Goal: Task Accomplishment & Management: Manage account settings

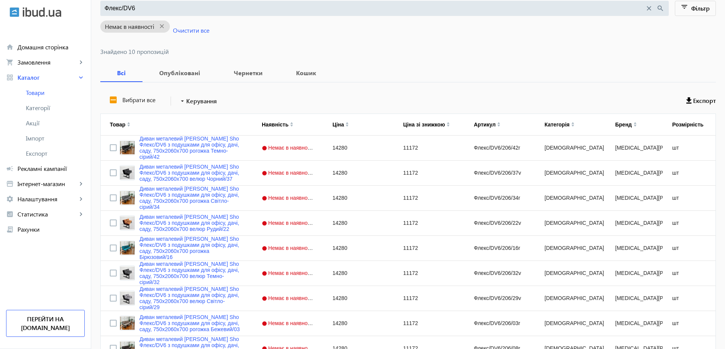
scroll to position [79, 0]
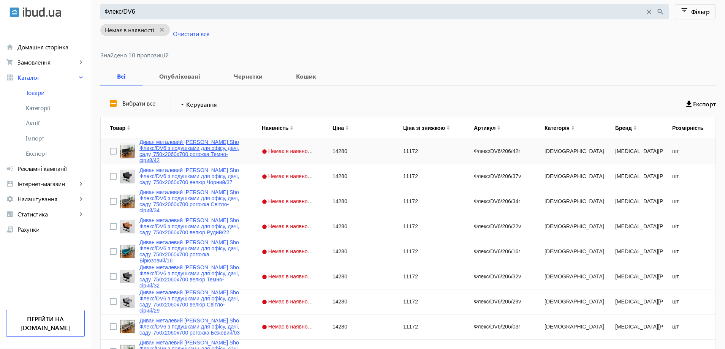
click at [178, 151] on link "Диван металевий [PERSON_NAME] Sho Флекс/DV6 з подушками для офісу, дачі, саду, …" at bounding box center [191, 151] width 104 height 24
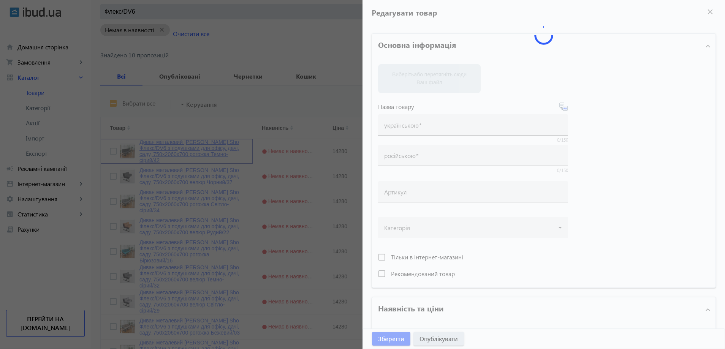
type input "Диван металевий [PERSON_NAME] Sho Флекс/DV6 з подушками для офісу, дачі, саду, …"
type input "Диван металлический [PERSON_NAME] Sho Флекс/DV6 с подушками для офиса, дачи, са…"
type input "Флекс/DV6/206/42r"
type input "14280"
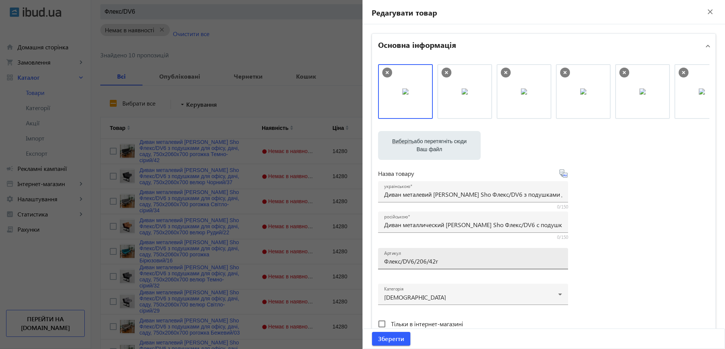
click at [427, 265] on div "Артикул Флекс/DV6/206/42r" at bounding box center [473, 258] width 178 height 21
paste input "156/42r/"
type input "Флекс/DV6/156/42r/"
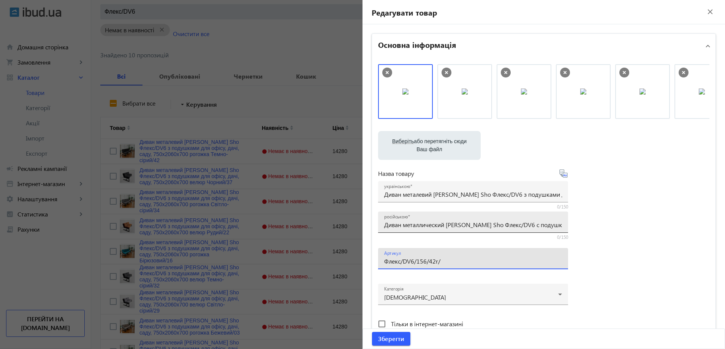
click at [412, 224] on input "Диван металлический [PERSON_NAME] Sho Флекс/DV6 с подушками для офиса, дачи, са…" at bounding box center [473, 225] width 178 height 8
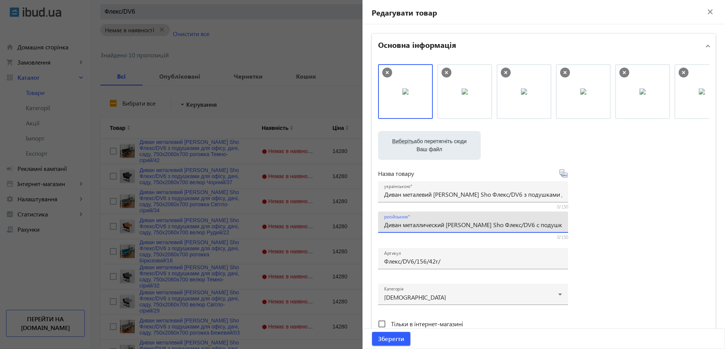
paste input "6 подушками (3 верхние + 3 нижние) для офиса, дачи, сада, 750х1560х700,"
type input "Диван металлический [PERSON_NAME] Sho Флекс/DV6 с 6 подушками (3 верхние + 3 ни…"
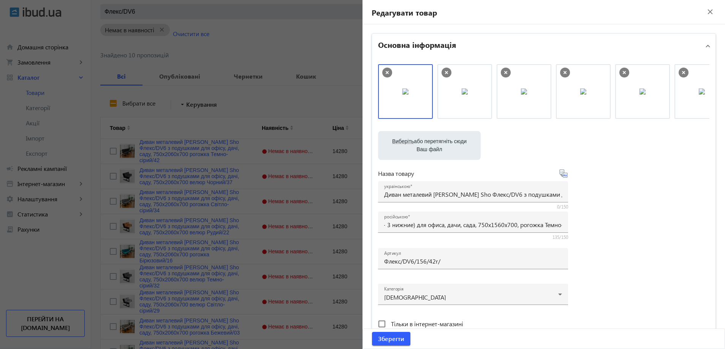
scroll to position [0, 0]
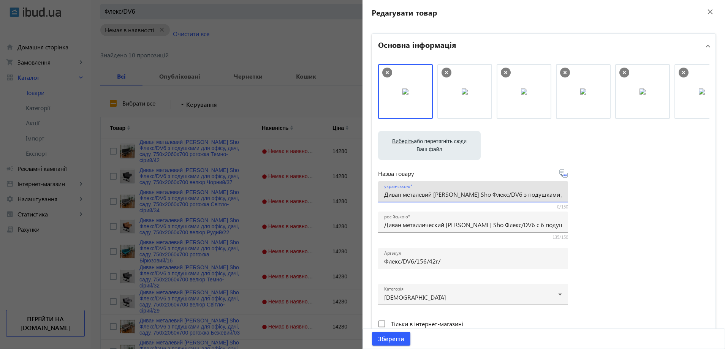
click at [449, 194] on input "Диван металевий [PERSON_NAME] Sho Флекс/DV6 з подушками для офісу, дачі, саду, …" at bounding box center [473, 194] width 178 height 8
paste input "6 подушками (3 верхні + 3 нижні) для офісу, дачі, саду, 750х1560х700,"
type input "Диван металевий [PERSON_NAME] Sho Флекс/DV6 з 6 подушками (3 верхні + 3 нижні) …"
click at [628, 226] on div "Виберіть або перетягніть сюди Ваш файл 634368186a970ac919870459051400-09e1b6963…" at bounding box center [543, 206] width 331 height 284
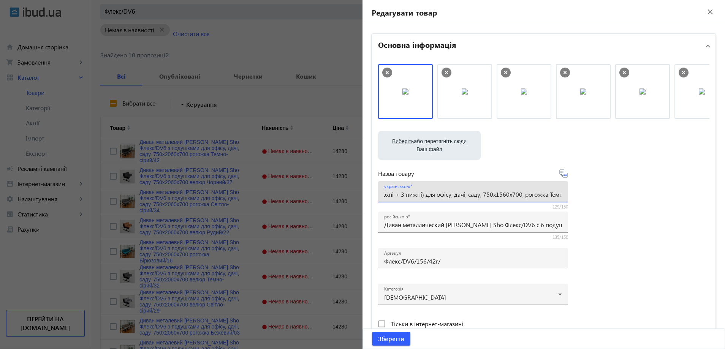
scroll to position [0, 0]
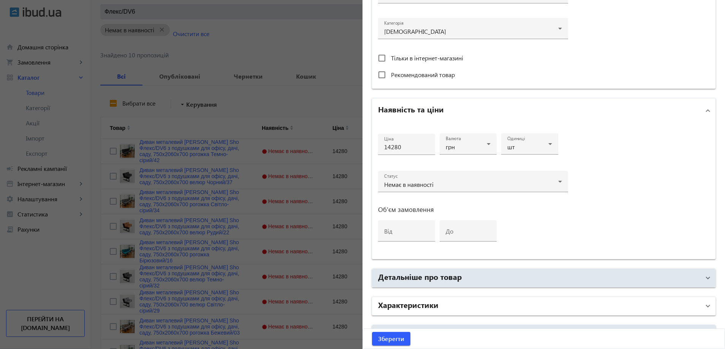
click at [464, 302] on mat-panel-title "Характеристики" at bounding box center [539, 306] width 322 height 14
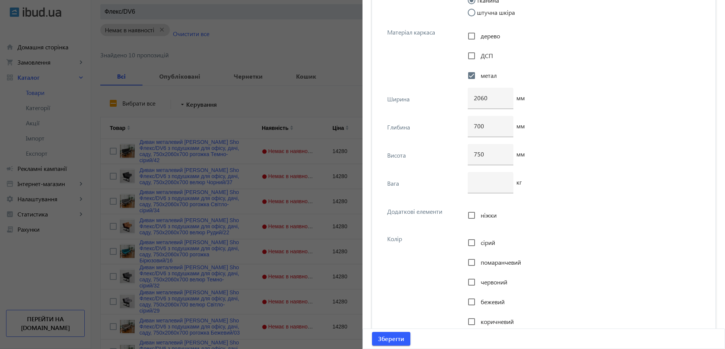
scroll to position [2886, 0]
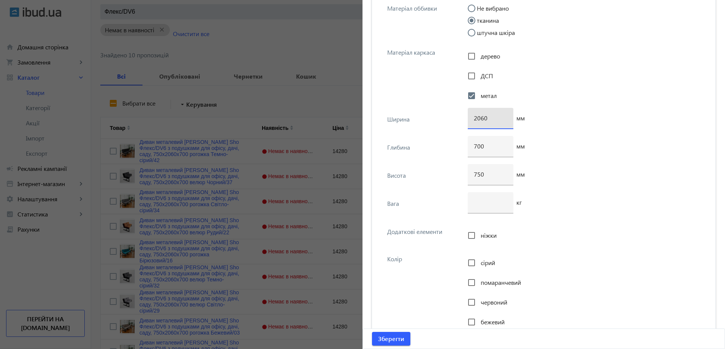
drag, startPoint x: 490, startPoint y: 119, endPoint x: 465, endPoint y: 118, distance: 25.1
click at [465, 118] on div "Ширина 2060 мм" at bounding box center [543, 122] width 331 height 28
type input "1560"
click at [395, 338] on span "Зберегти" at bounding box center [391, 339] width 26 height 8
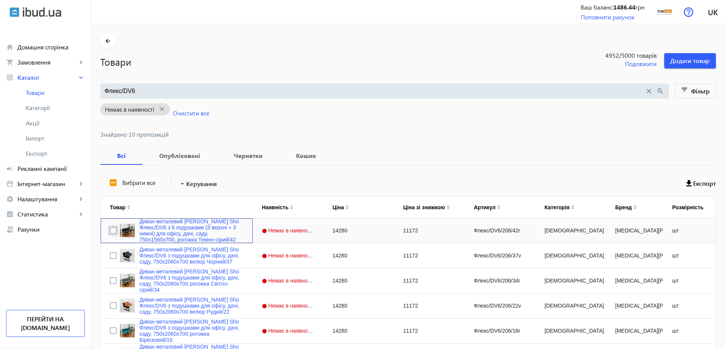
click at [110, 229] on input "Press Space to toggle row selection (unchecked)" at bounding box center [113, 230] width 7 height 7
checkbox input "true"
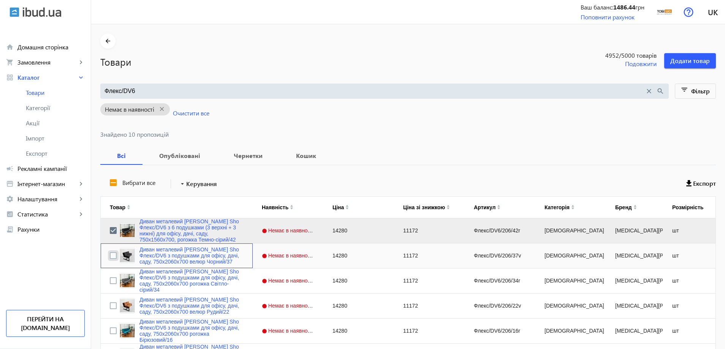
click at [110, 255] on input "Press Space to toggle row selection (unchecked)" at bounding box center [113, 255] width 7 height 7
checkbox input "true"
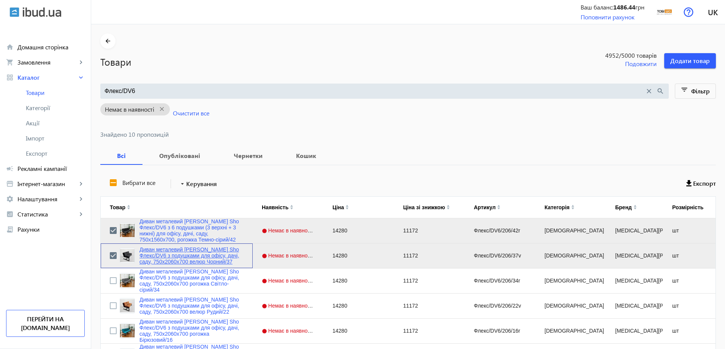
click at [175, 259] on link "Диван металевий [PERSON_NAME] Sho Флекс/DV6 з подушками для офісу, дачі, саду, …" at bounding box center [191, 255] width 104 height 18
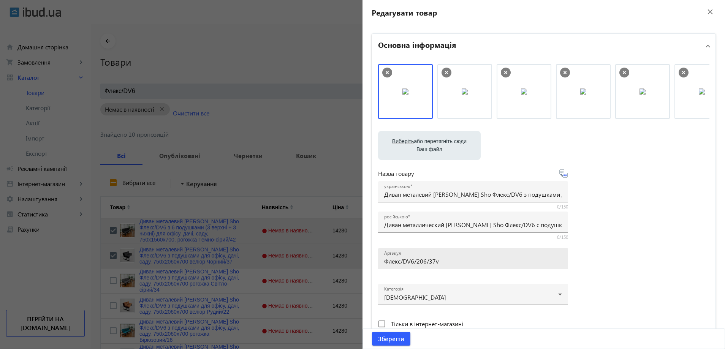
click at [432, 266] on div "Артикул Флекс/DV6/206/37v" at bounding box center [473, 258] width 178 height 21
paste input "156/37v/"
type input "Флекс/DV6/156/37v/"
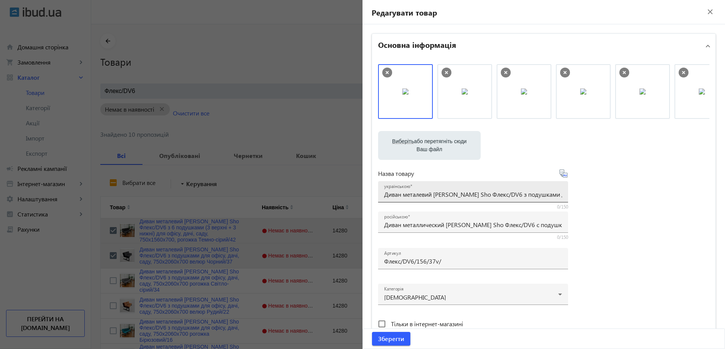
click at [421, 189] on div "українською Диван металевий [PERSON_NAME] Sho Флекс/DV6 з подушками для офісу, …" at bounding box center [473, 191] width 178 height 21
paste input "6 подушками (3 верхні + 3 нижні) для офісу, дачі, саду, 750х1560х700,"
type input "Диван металевий [PERSON_NAME] Sho Флекс/DV6 з 6 подушками (3 верхні + 3 нижні) …"
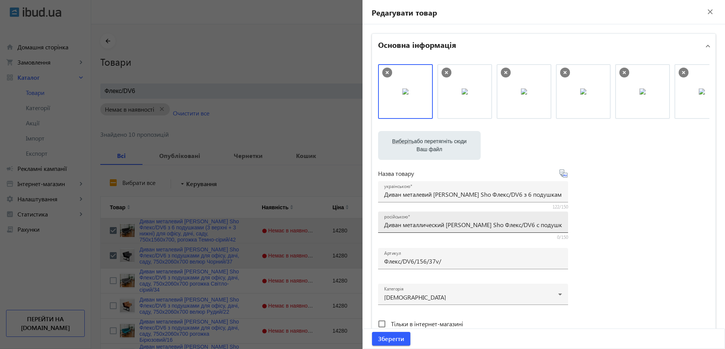
click at [511, 219] on div "російською Диван металлический [PERSON_NAME] Sho Флекс/DV6 с подушками для офис…" at bounding box center [473, 222] width 178 height 21
paste input "6 подушками (3 верхние + 3 нижние) для офиса, дачи, сада, 750х1560х700,"
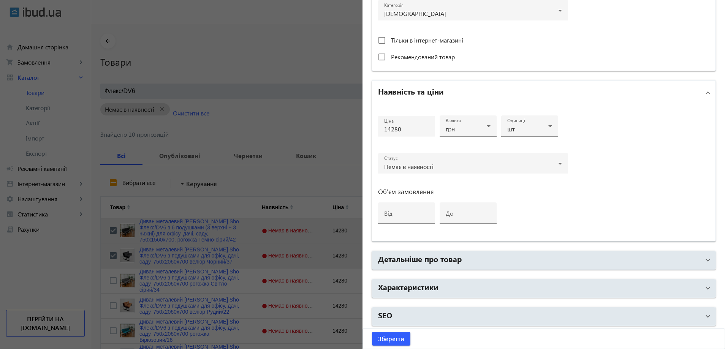
scroll to position [285, 0]
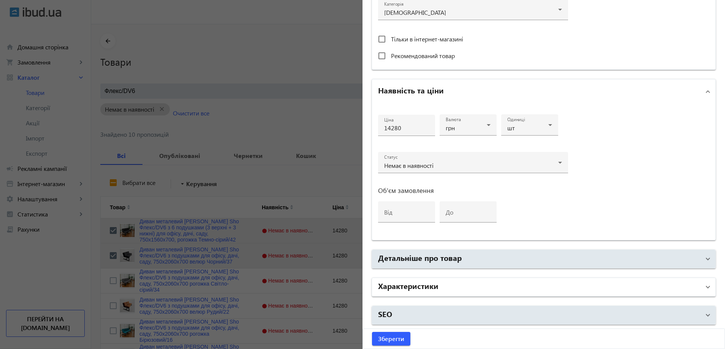
type input "Диван металлический [PERSON_NAME] Sho Флекс/DV6 с 6 подушками (3 верхние + 3 ни…"
click at [448, 282] on mat-panel-title "Характеристики" at bounding box center [539, 287] width 322 height 14
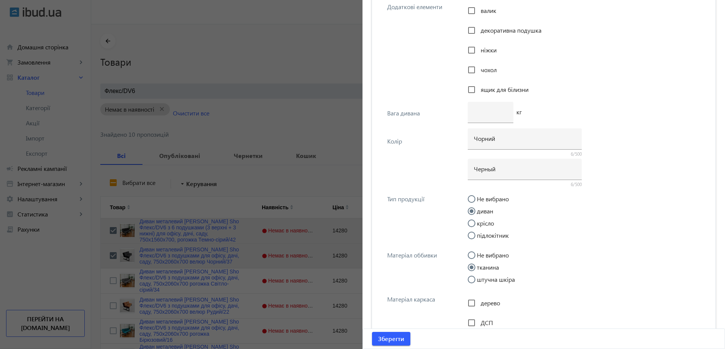
scroll to position [2867, 0]
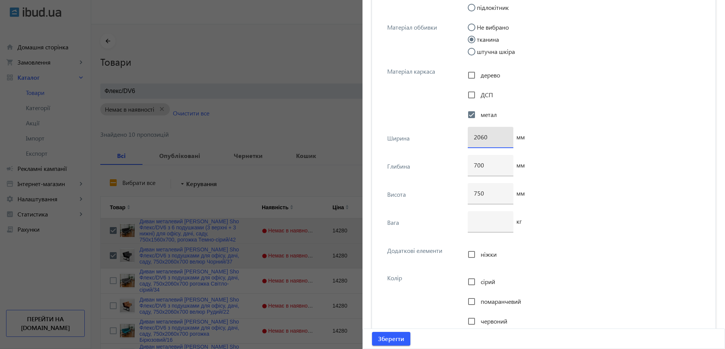
drag, startPoint x: 475, startPoint y: 136, endPoint x: 467, endPoint y: 134, distance: 8.9
click at [467, 134] on div "2060" at bounding box center [490, 137] width 46 height 21
type input "1560"
click at [386, 337] on span "Зберегти" at bounding box center [391, 339] width 26 height 8
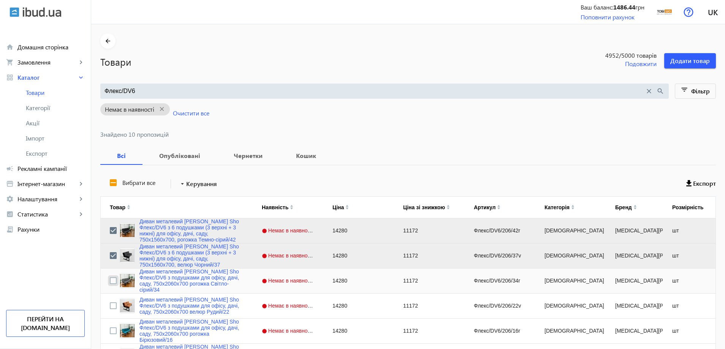
click at [110, 280] on input "Press Space to toggle row selection (unchecked)" at bounding box center [113, 280] width 7 height 7
checkbox input "true"
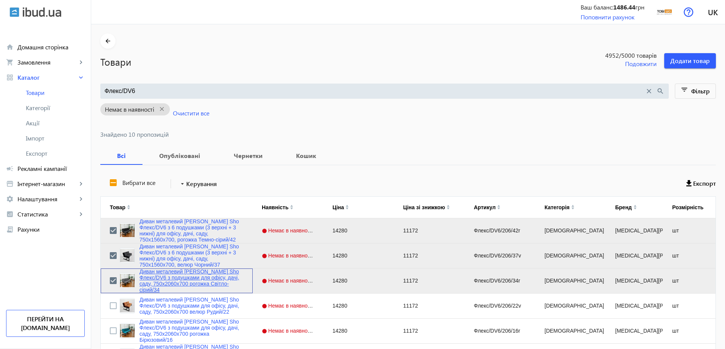
click at [139, 284] on link "Диван металевий [PERSON_NAME] Sho Флекс/DV6 з подушками для офісу, дачі, саду, …" at bounding box center [191, 280] width 104 height 24
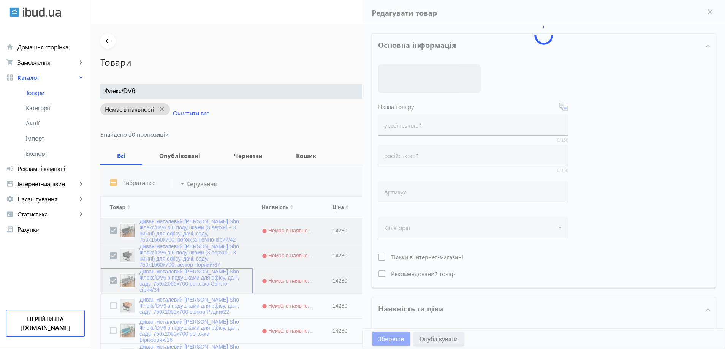
type input "Диван металевий [PERSON_NAME] Sho Флекс/DV6 з подушками для офісу, дачі, саду, …"
type input "Диван металлический [PERSON_NAME] Sho Флекс/DV6 с подушками для офиса, дачи, са…"
type input "Флекс/DV6/206/34r"
type input "14280"
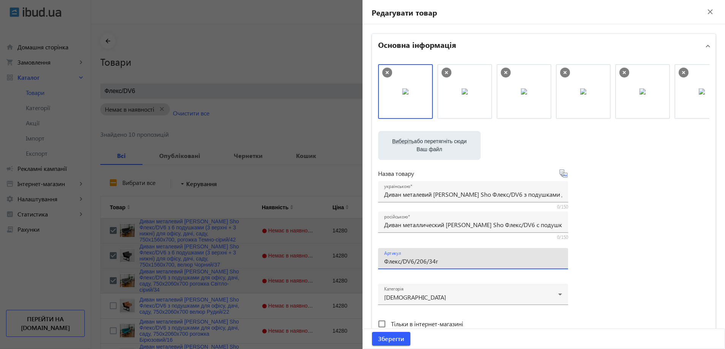
click at [418, 259] on input "Флекс/DV6/206/34r" at bounding box center [473, 261] width 178 height 8
paste input "156/34r/"
type input "Флекс/DV6/156/34r/"
click at [410, 227] on input "Диван металлический [PERSON_NAME] Sho Флекс/DV6 с подушками для офиса, дачи, са…" at bounding box center [473, 225] width 178 height 8
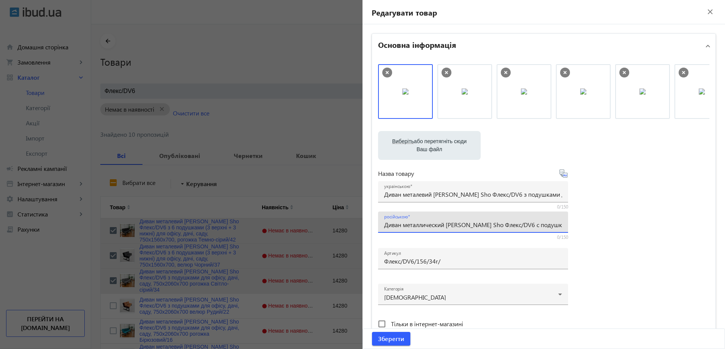
paste input "6 подушками (3 верхние + 3 нижние) для офиса, дачи, сада, 750х1560х700,"
type input "Диван металлический [PERSON_NAME] Sho Флекс/DV6 с 6 подушками (3 верхние + 3 ни…"
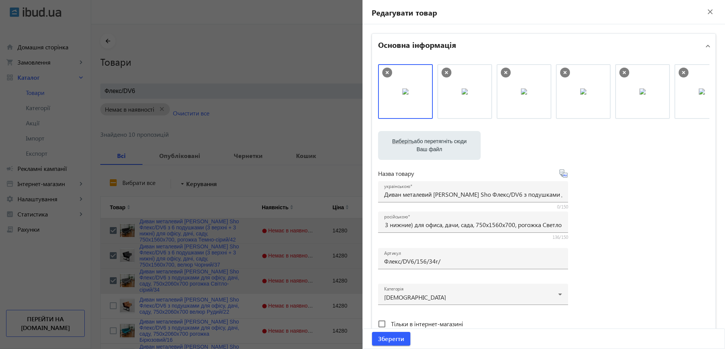
scroll to position [0, 0]
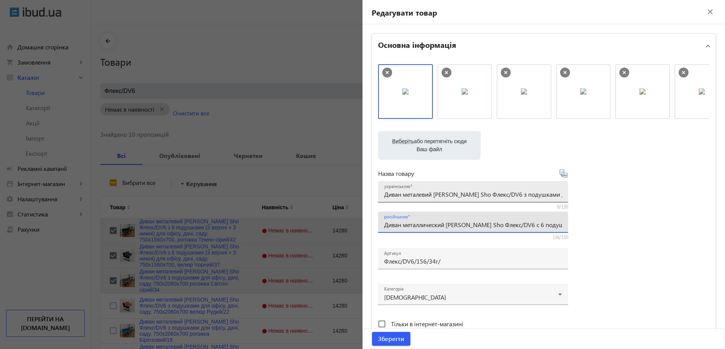
click at [414, 199] on div "українською Диван металевий [PERSON_NAME] Sho Флекс/DV6 з подушками для офісу, …" at bounding box center [473, 191] width 178 height 21
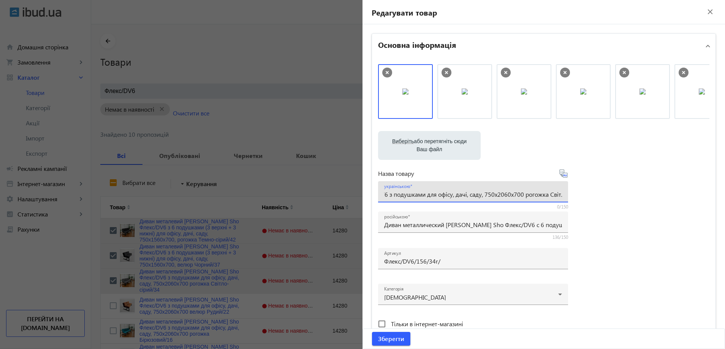
paste input "6 подушками (3 верхні + 3 нижні) для офісу, дачі, саду, 750х1560х700,"
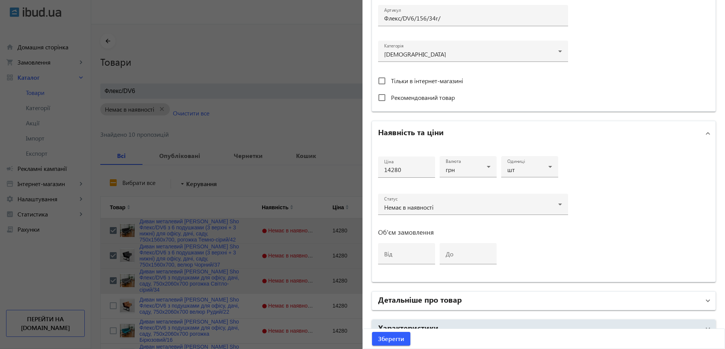
scroll to position [266, 0]
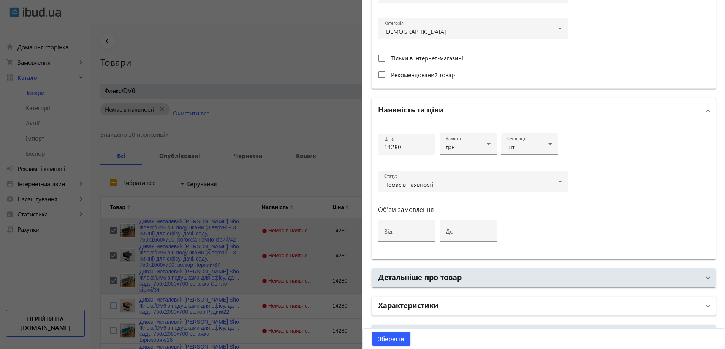
type input "Диван металевий [PERSON_NAME] Sho Флекс/DV6 з 6 подушками (3 верхні + 3 нижні) …"
click at [505, 301] on mat-panel-title "Характеристики" at bounding box center [539, 306] width 322 height 14
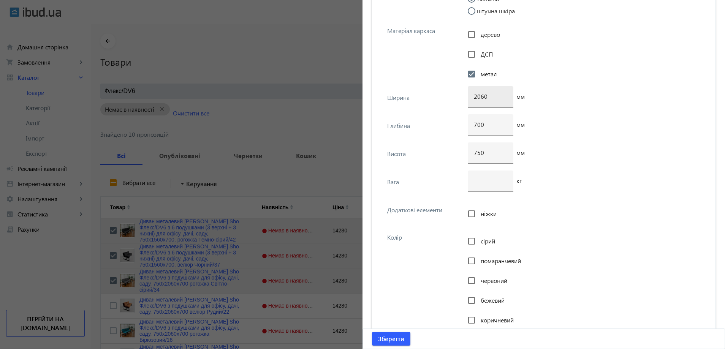
scroll to position [2848, 0]
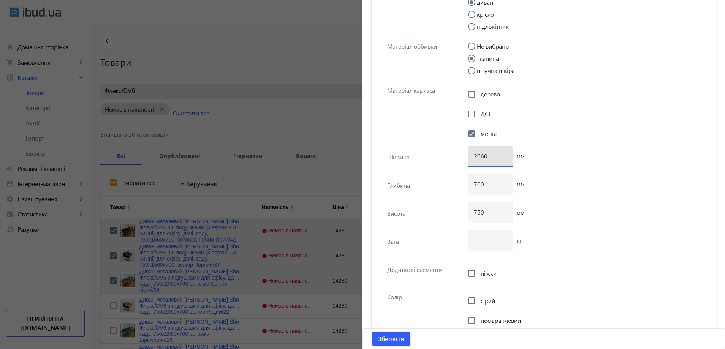
drag, startPoint x: 477, startPoint y: 158, endPoint x: 466, endPoint y: 158, distance: 11.4
click at [467, 158] on div "2060" at bounding box center [490, 156] width 46 height 21
type input "1560"
click at [386, 335] on span "Зберегти" at bounding box center [391, 339] width 26 height 8
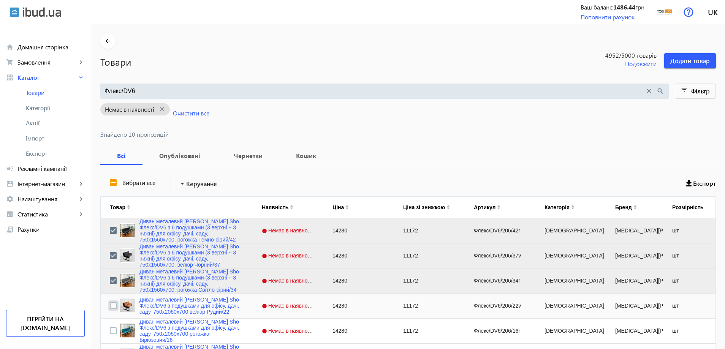
click at [110, 304] on input "Press Space to toggle row selection (unchecked)" at bounding box center [113, 305] width 7 height 7
checkbox input "true"
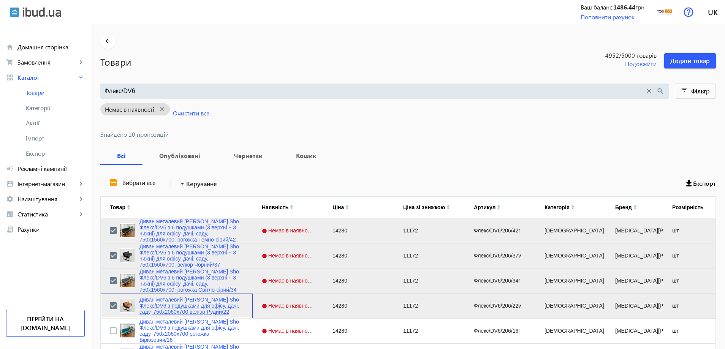
click at [146, 300] on link "Диван металевий [PERSON_NAME] Sho Флекс/DV6 з подушками для офісу, дачі, саду, …" at bounding box center [191, 306] width 104 height 18
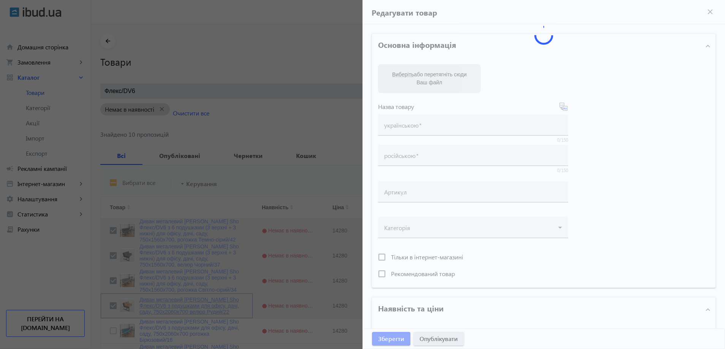
type input "Диван металевий [PERSON_NAME] Sho Флекс/DV6 з подушками для офісу, дачі, саду, …"
type input "Диван металлический [PERSON_NAME] Sho Флекс/DV6 с подушками для офиса, дачи, са…"
type input "Флекс/DV6/206/22v"
type input "14280"
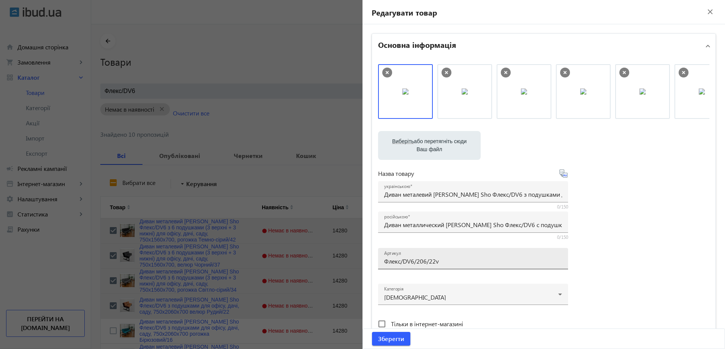
click at [422, 257] on input "Флекс/DV6/206/22v" at bounding box center [473, 261] width 178 height 8
paste input "156/22v/"
type input "Флекс/DV6/156/22v/"
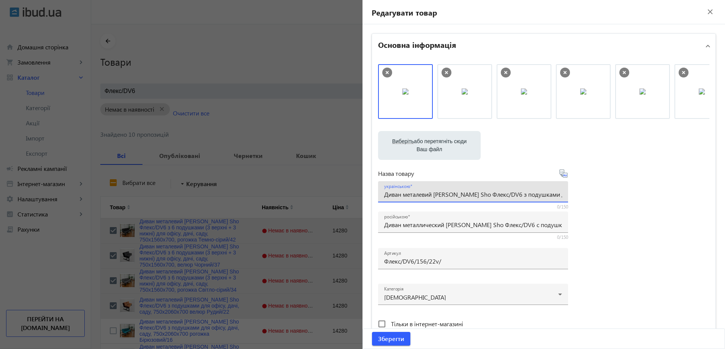
click at [434, 198] on input "Диван металевий [PERSON_NAME] Sho Флекс/DV6 з подушками для офісу, дачі, саду, …" at bounding box center [473, 194] width 178 height 8
paste input "6 подушками (3 верхні + 3 нижні) для офісу, дачі, саду, 750х1560х700,"
type input "Диван металевий [PERSON_NAME] Sho Флекс/DV6 з 6 подушками (3 верхні + 3 нижні) …"
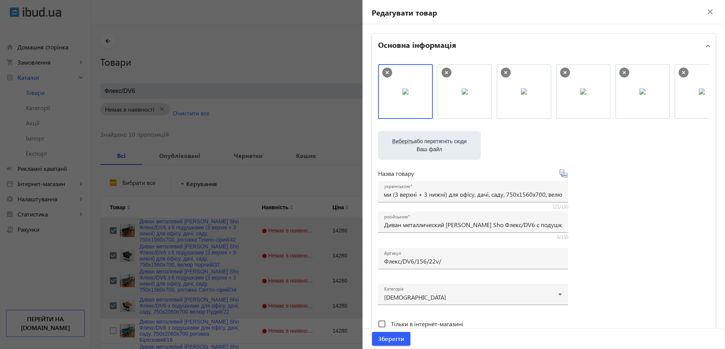
scroll to position [0, 0]
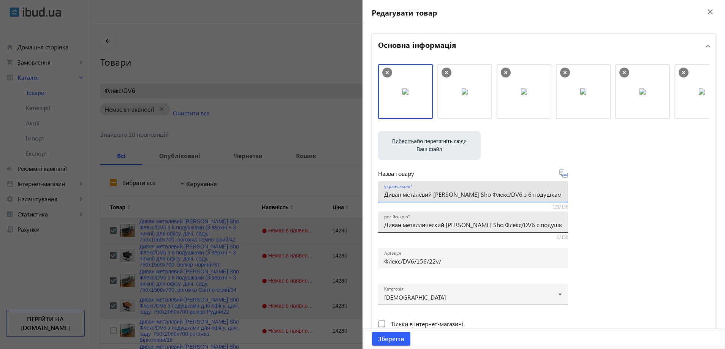
click at [446, 224] on input "Диван металлический [PERSON_NAME] Sho Флекс/DV6 с подушками для офиса, дачи, са…" at bounding box center [473, 225] width 178 height 8
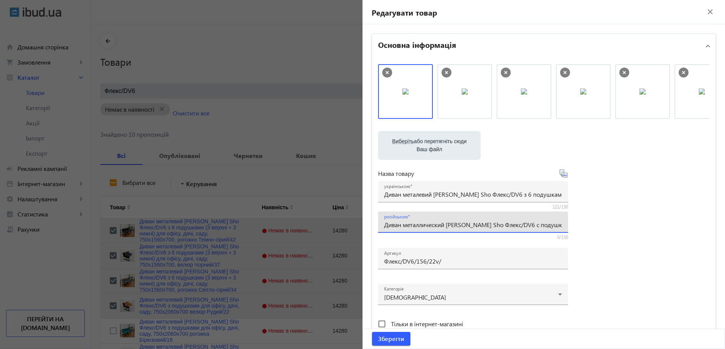
paste input "6 подушками (3 верхние + 3 нижние) для офиса, дачи, сада, 750х1560х700,"
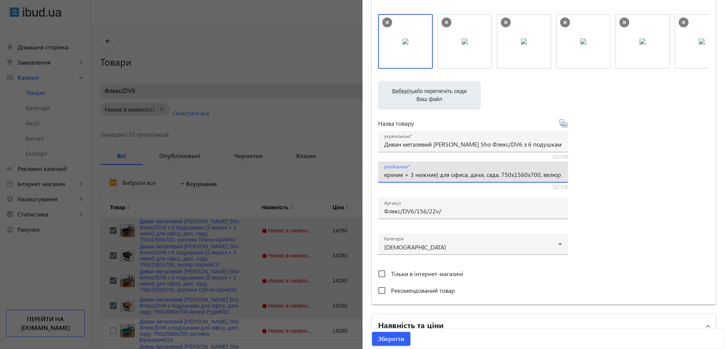
scroll to position [285, 0]
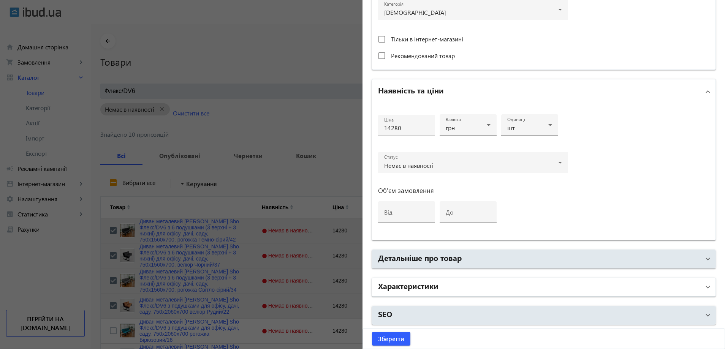
type input "Диван металлический [PERSON_NAME] Sho Флекс/DV6 с 6 подушками (3 верхние + 3 ни…"
click at [464, 292] on mat-panel-title "Характеристики" at bounding box center [539, 287] width 322 height 14
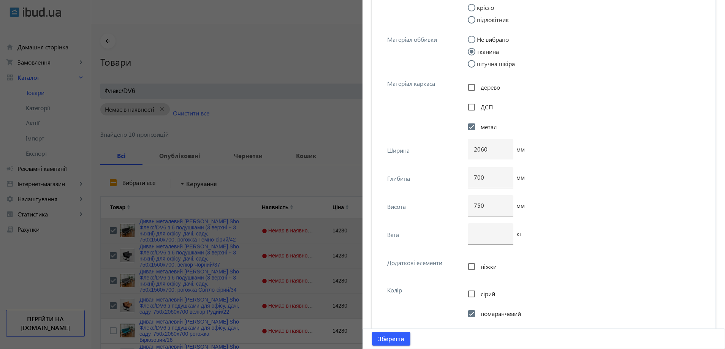
scroll to position [2867, 0]
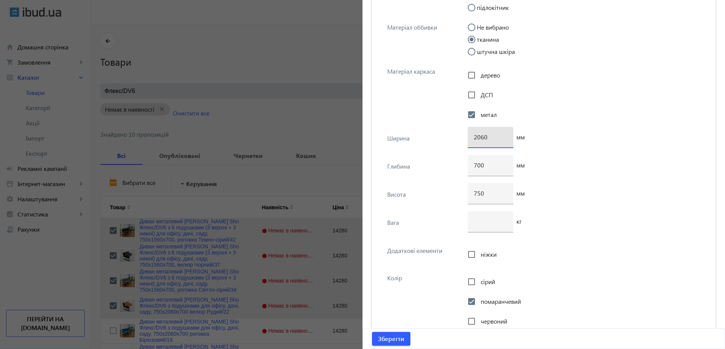
drag, startPoint x: 477, startPoint y: 136, endPoint x: 466, endPoint y: 136, distance: 11.8
click at [467, 136] on div "2060" at bounding box center [490, 137] width 46 height 21
type input "1560"
click at [384, 340] on span "Зберегти" at bounding box center [391, 339] width 26 height 8
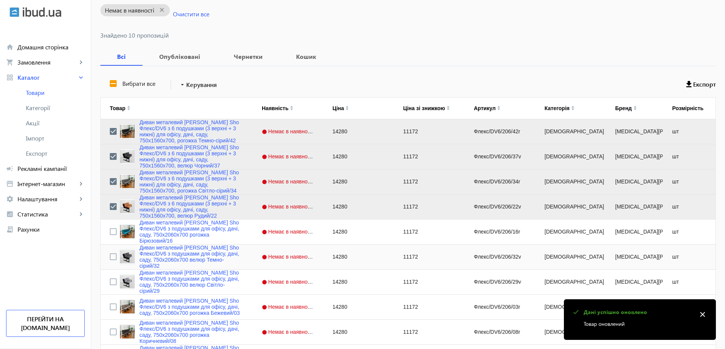
scroll to position [114, 0]
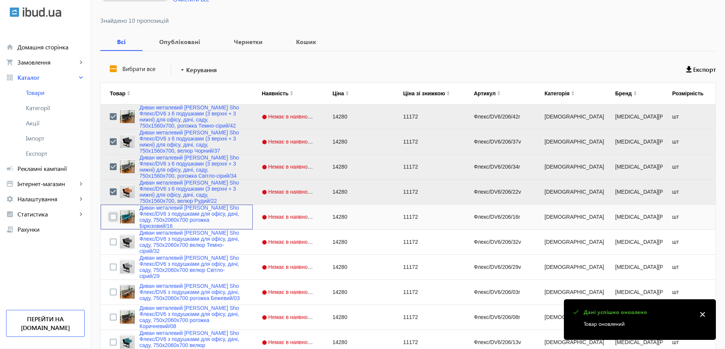
click at [110, 216] on input "Press Space to toggle row selection (unchecked)" at bounding box center [113, 216] width 7 height 7
checkbox input "true"
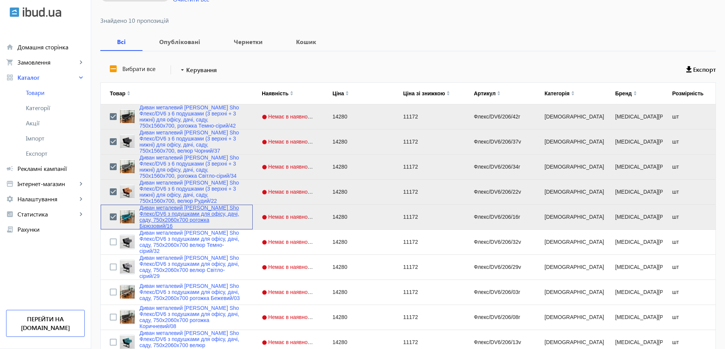
click at [183, 221] on link "Диван металевий [PERSON_NAME] Sho Флекс/DV6 з подушками для офісу, дачі, саду, …" at bounding box center [191, 217] width 104 height 24
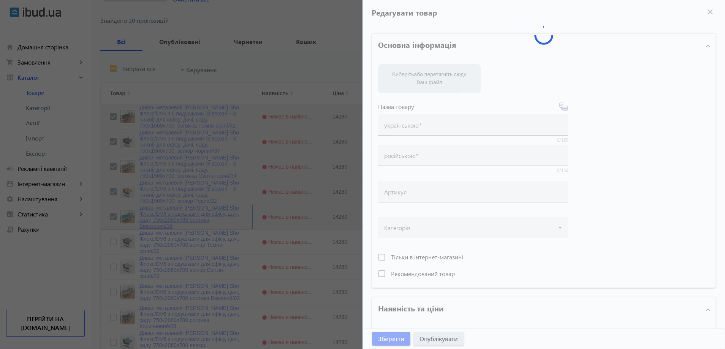
type input "Диван металевий [PERSON_NAME] Sho Флекс/DV6 з подушками для офісу, дачі, саду, …"
type input "Диван металлический [PERSON_NAME] Sho Флекс/DV6 с подушками для офиса, дачи, са…"
type input "Флекс/DV6/206/16r"
type input "14280"
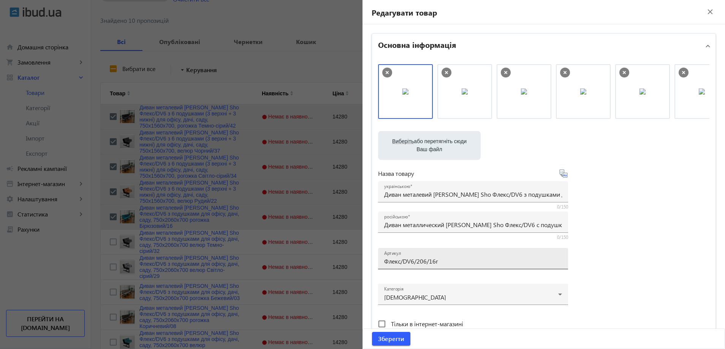
click at [438, 264] on input "Флекс/DV6/206/16r" at bounding box center [473, 261] width 178 height 8
paste input "156/16r/"
type input "Флекс/DV6/156/16r/"
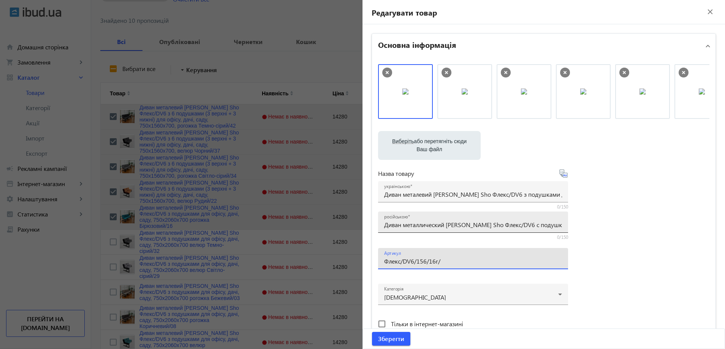
click at [417, 225] on input "Диван металлический [PERSON_NAME] Sho Флекс/DV6 с подушками для офиса, дачи, са…" at bounding box center [473, 225] width 178 height 8
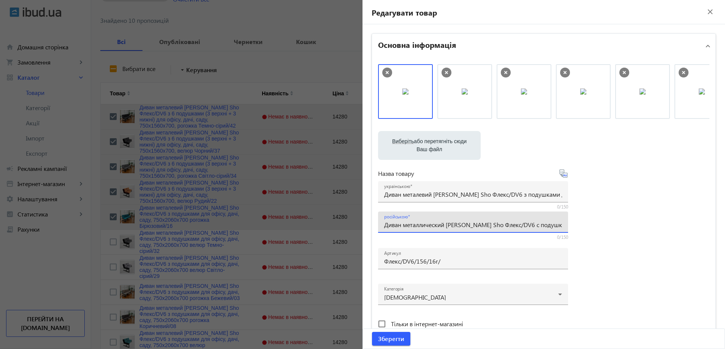
paste input "6 подушками (3 верхние + 3 нижние) для офиса, дачи, сада, 750х1560х700,"
type input "Диван металлический [PERSON_NAME] Sho Флекс/DV6 с 6 подушками (3 верхние + 3 ни…"
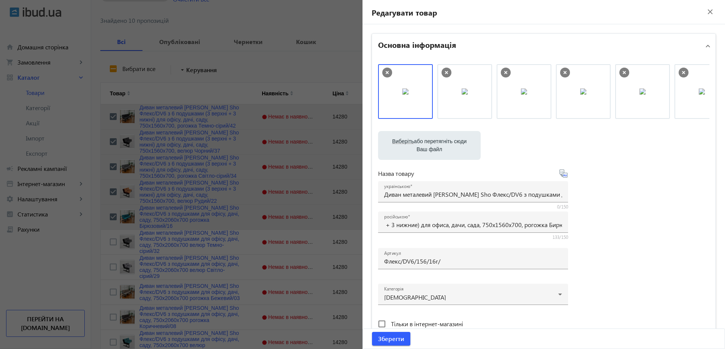
scroll to position [0, 0]
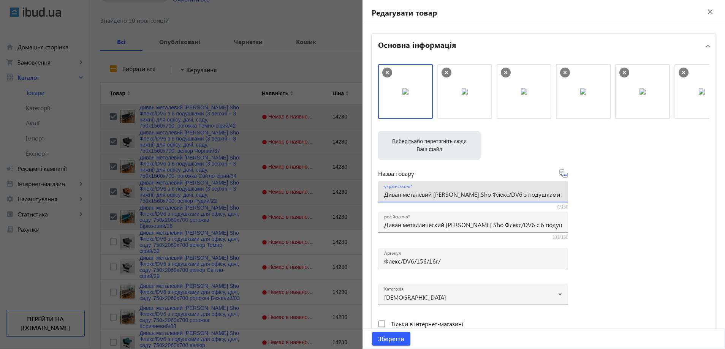
drag, startPoint x: 406, startPoint y: 194, endPoint x: 426, endPoint y: 200, distance: 20.4
click at [407, 194] on input "Диван металевий [PERSON_NAME] Sho Флекс/DV6 з подушками для офісу, дачі, саду, …" at bounding box center [473, 194] width 178 height 8
paste input "6 подушками (3 верхні + 3 нижні) для офісу, дачі, саду, 750х1560х700,"
type input "Диван металевий [PERSON_NAME] Sho Флекс/DV6 з 6 подушками (3 верхні + 3 нижні) …"
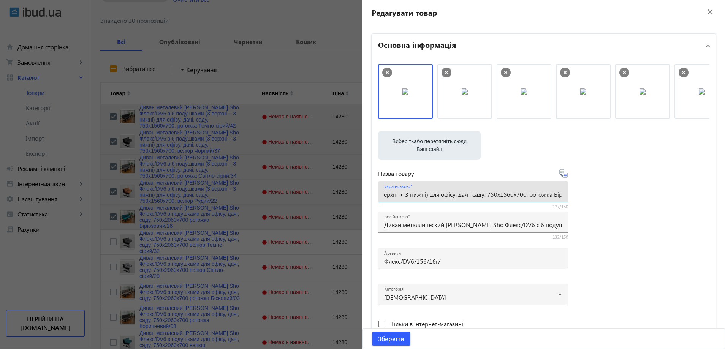
click at [623, 222] on div "Виберіть або перетягніть сюди Ваш файл 2739568190e3a0e5a85399657436839-b23651a6…" at bounding box center [543, 206] width 331 height 284
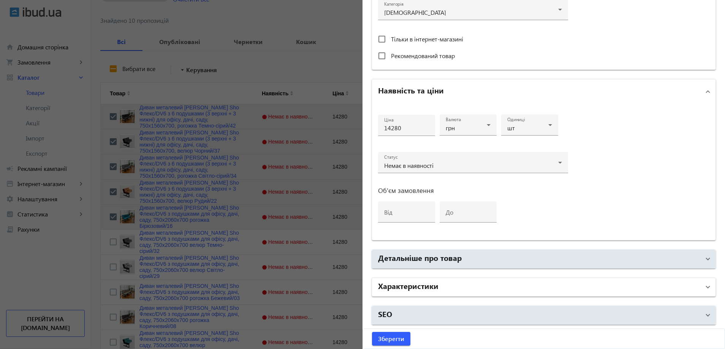
click at [450, 279] on mat-expansion-panel-header "Характеристики" at bounding box center [543, 287] width 343 height 18
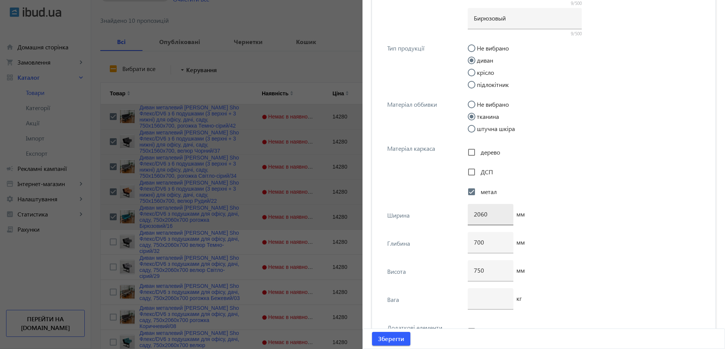
scroll to position [2791, 0]
drag, startPoint x: 477, startPoint y: 212, endPoint x: 464, endPoint y: 212, distance: 12.2
click at [467, 212] on div "2060" at bounding box center [490, 213] width 46 height 21
type input "1560"
click at [394, 336] on span "Зберегти" at bounding box center [391, 339] width 26 height 8
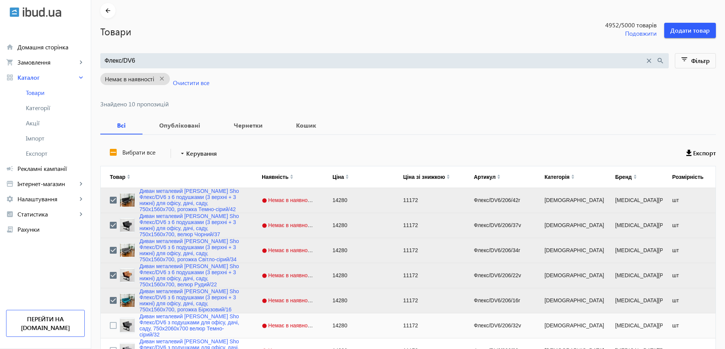
scroll to position [152, 0]
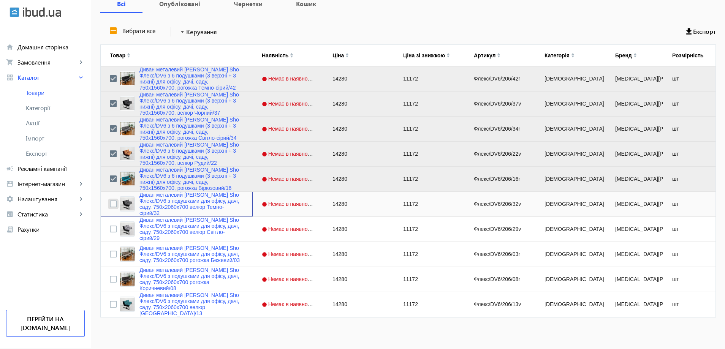
click at [110, 204] on input "Press Space to toggle row selection (unchecked)" at bounding box center [113, 203] width 7 height 7
checkbox input "true"
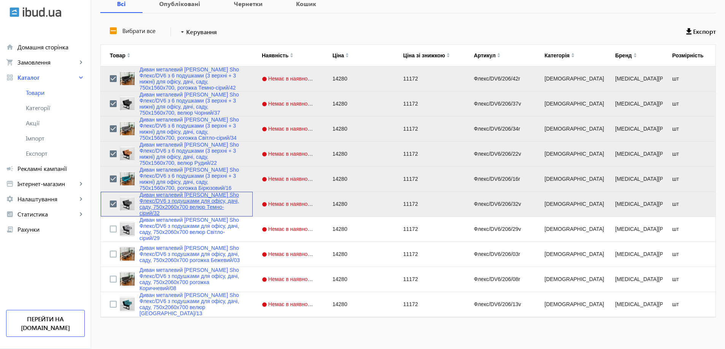
click at [146, 207] on link "Диван металевий [PERSON_NAME] Sho Флекс/DV6 з подушками для офісу, дачі, саду, …" at bounding box center [191, 204] width 104 height 24
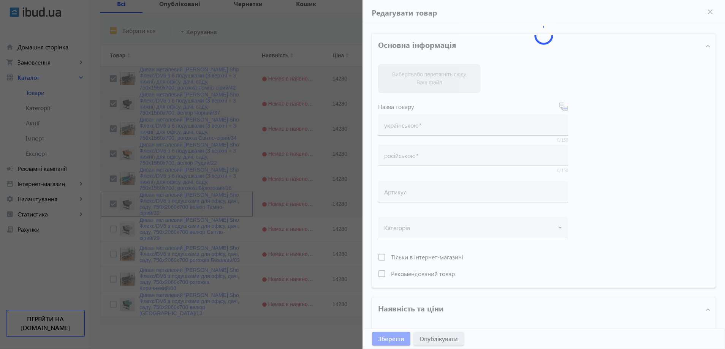
type input "Диван металевий [PERSON_NAME] Sho Флекс/DV6 з подушками для офісу, дачі, саду, …"
type input "Диван металлический [PERSON_NAME] Sho Флекс/DV6 с подушками для офиса, дачи, са…"
type input "Флекс/DV6/206/32v"
type input "14280"
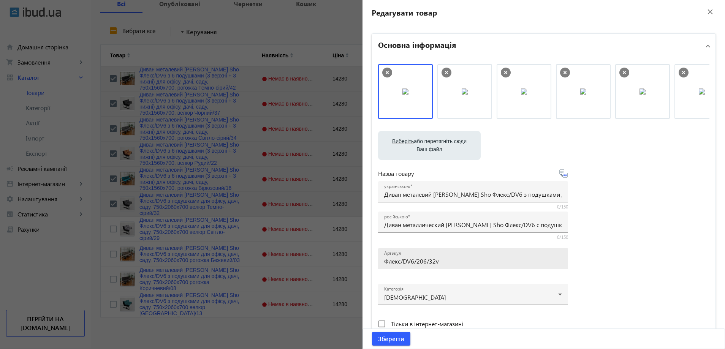
click at [451, 264] on input "Флекс/DV6/206/32v" at bounding box center [473, 261] width 178 height 8
paste input "156/32v/"
type input "Флекс/DV6/156/32v/"
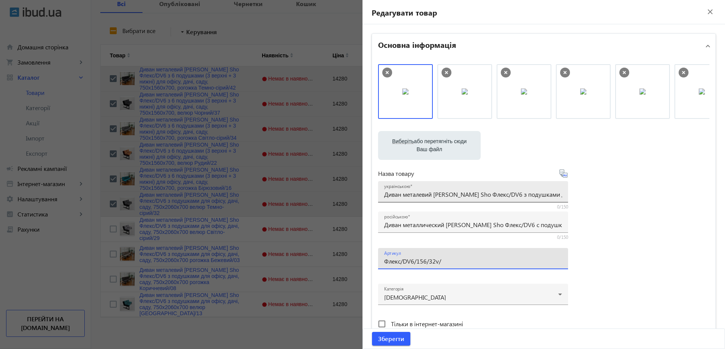
click at [417, 194] on input "Диван металевий [PERSON_NAME] Sho Флекс/DV6 з подушками для офісу, дачі, саду, …" at bounding box center [473, 194] width 178 height 8
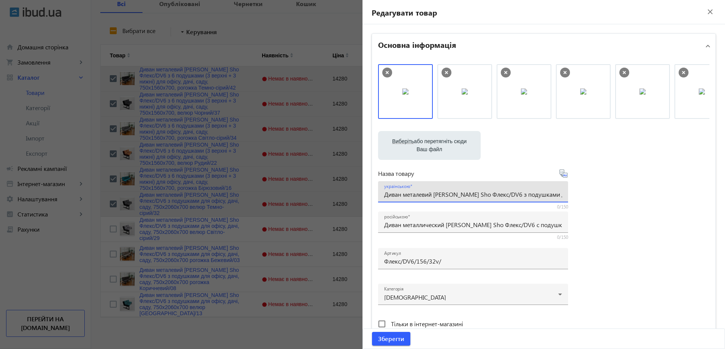
paste input "6 подушками (3 верхні + 3 нижні) для офісу, дачі, саду, 750х1560х700,"
type input "Диван металевий [PERSON_NAME] Sho Флекс/DV6 з 6 подушками (3 верхні + 3 нижні) …"
drag, startPoint x: 402, startPoint y: 227, endPoint x: 406, endPoint y: 226, distance: 4.0
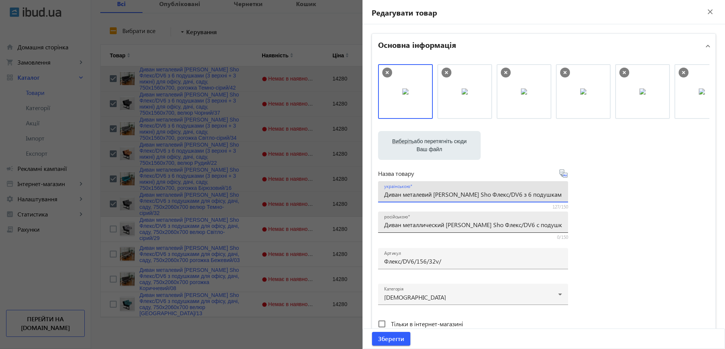
click at [403, 228] on input "Диван металлический [PERSON_NAME] Sho Флекс/DV6 с подушками для офиса, дачи, са…" at bounding box center [473, 225] width 178 height 8
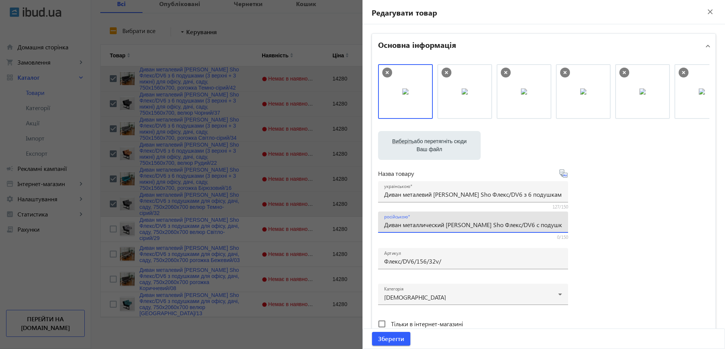
paste input "6 подушками (3 верхние + 3 нижние) для офиса, дачи, сада, 750х1560х700,"
type input "Диван металлический [PERSON_NAME] Sho Флекс/DV6 с 6 подушками (3 верхние + 3 ни…"
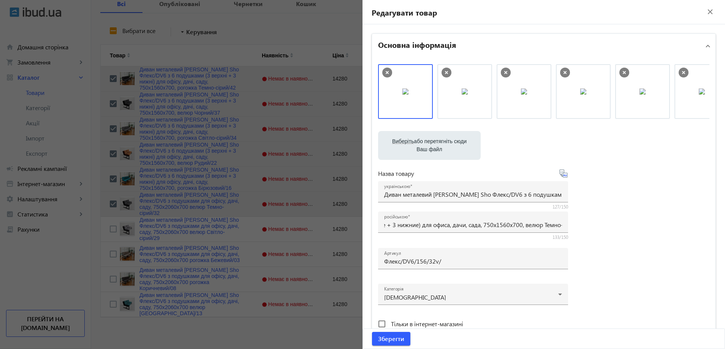
click at [590, 217] on div "Виберіть або перетягніть сюди Ваш файл 2739568190e438dc1f9053372748439-c0a6da4d…" at bounding box center [543, 206] width 331 height 284
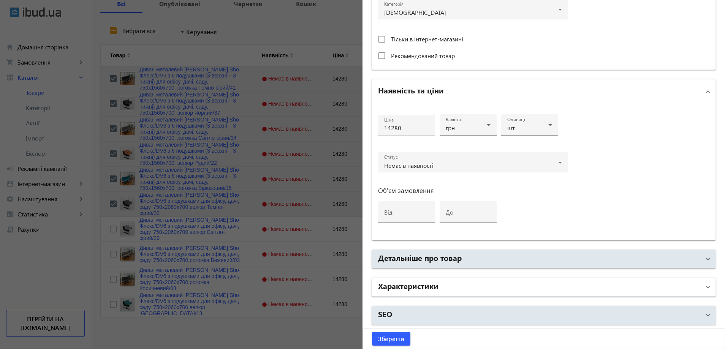
click at [453, 284] on mat-panel-title "Характеристики" at bounding box center [539, 287] width 322 height 14
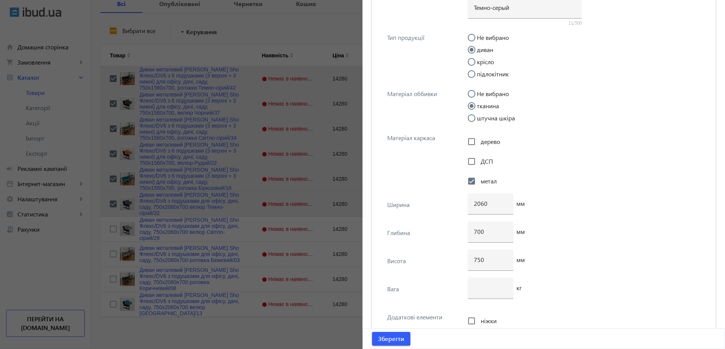
scroll to position [2829, 0]
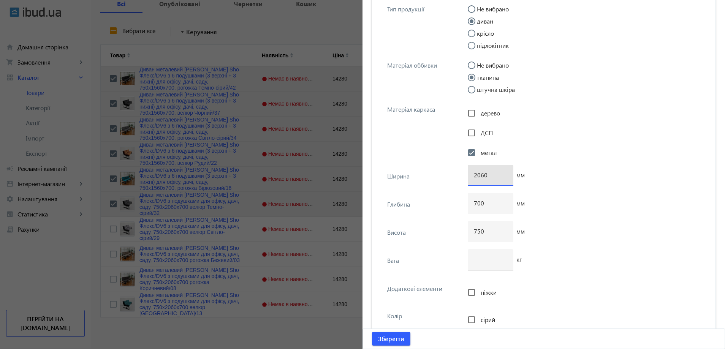
drag, startPoint x: 477, startPoint y: 176, endPoint x: 469, endPoint y: 176, distance: 7.6
click at [469, 176] on div "2060" at bounding box center [490, 175] width 46 height 21
type input "1560"
click at [386, 336] on span "Зберегти" at bounding box center [391, 339] width 26 height 8
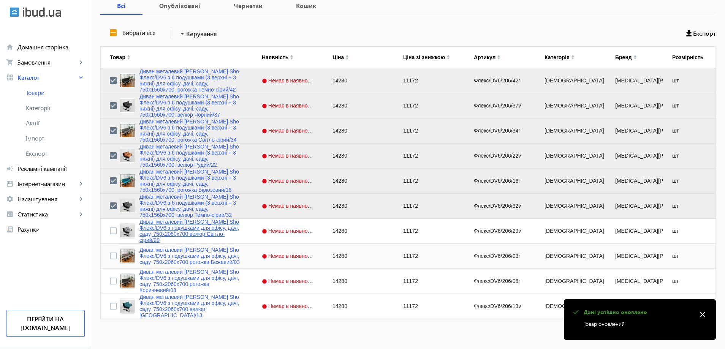
scroll to position [155, 0]
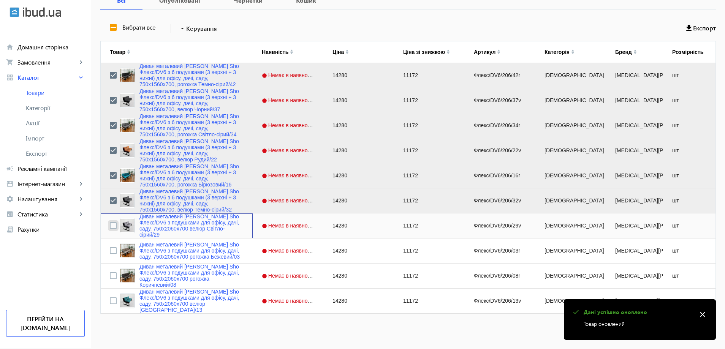
click at [110, 225] on input "Press Space to toggle row selection (unchecked)" at bounding box center [113, 225] width 7 height 7
checkbox input "true"
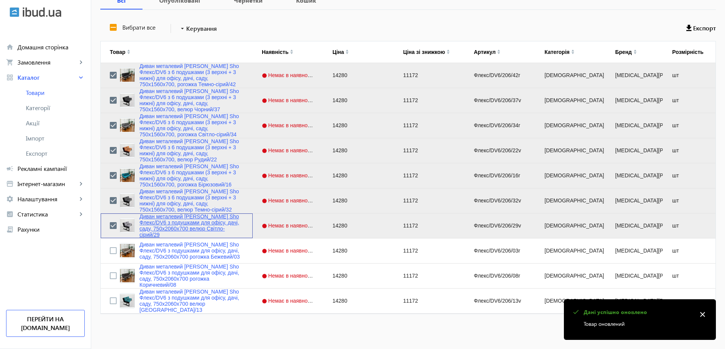
click at [159, 226] on link "Диван металевий [PERSON_NAME] Sho Флекс/DV6 з подушками для офісу, дачі, саду, …" at bounding box center [191, 225] width 104 height 24
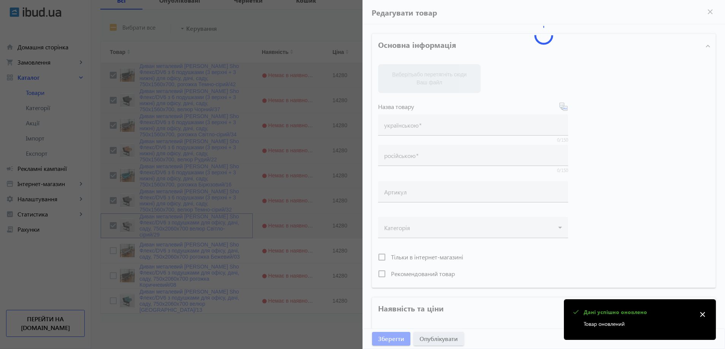
type input "Диван металевий [PERSON_NAME] Sho Флекс/DV6 з подушками для офісу, дачі, саду, …"
type input "Диван металлический [PERSON_NAME] Sho Флекс/DV6 с подушками для офиса, дачи, са…"
type input "Флекс/DV6/206/29v"
type input "14280"
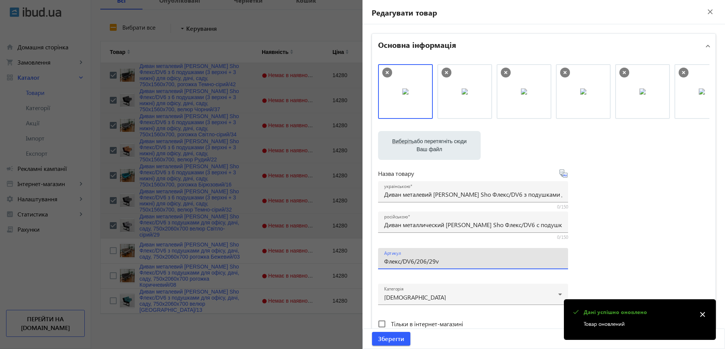
click at [449, 262] on input "Флекс/DV6/206/29v" at bounding box center [473, 261] width 178 height 8
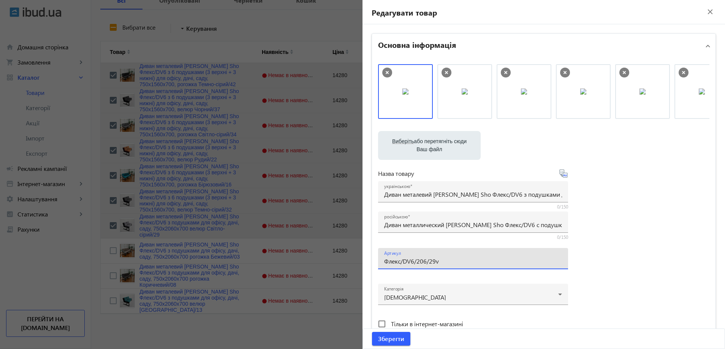
paste input "156/29v/"
type input "Флекс/DV6/156/29v/"
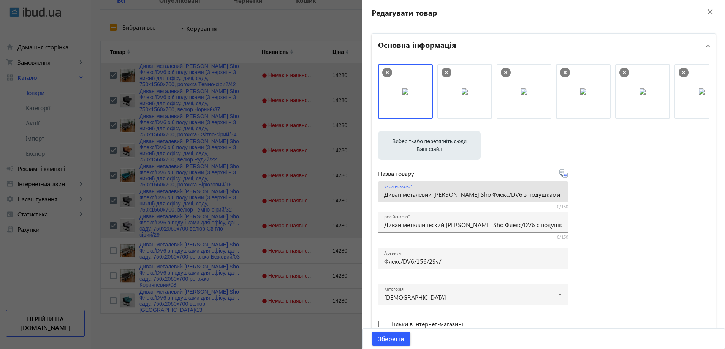
click at [424, 193] on input "Диван металевий [PERSON_NAME] Sho Флекс/DV6 з подушками для офісу, дачі, саду, …" at bounding box center [473, 194] width 178 height 8
paste input "ический [PERSON_NAME] Sho Флекс/DV6 с 6 подушками (3 верхние + 3 нижние) для оф…"
type input "Диван металлический [PERSON_NAME] Sho Флекс/DV6 с 6 подушками (3 верхние + 3 ни…"
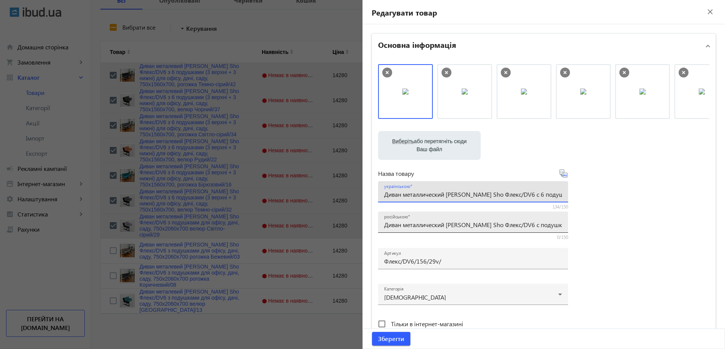
click at [416, 218] on div "російською Диван металлический [PERSON_NAME] Sho Флекс/DV6 с подушками для офис…" at bounding box center [473, 222] width 178 height 21
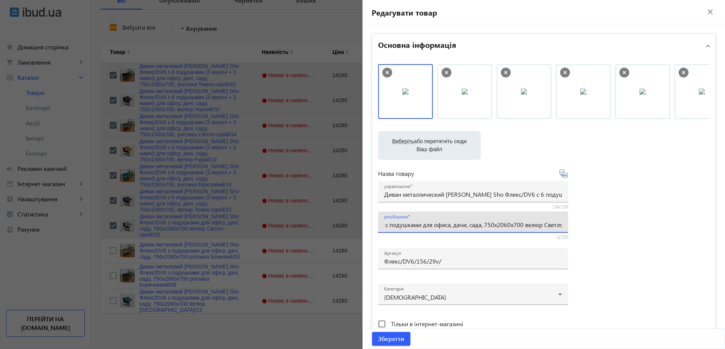
paste input "вий [PERSON_NAME] Sho Флекс/DV6 з 6 подушками (3 верхні + 3 нижні) для офісу, д…"
type input "Диван металевий [PERSON_NAME] Sho Флекс/DV6 з 6 подушками (3 верхні + 3 нижні) …"
click at [608, 223] on div "Виберіть або перетягніть сюди Ваш файл 2739568190e43f3eea8221930746104-80443486…" at bounding box center [543, 206] width 331 height 284
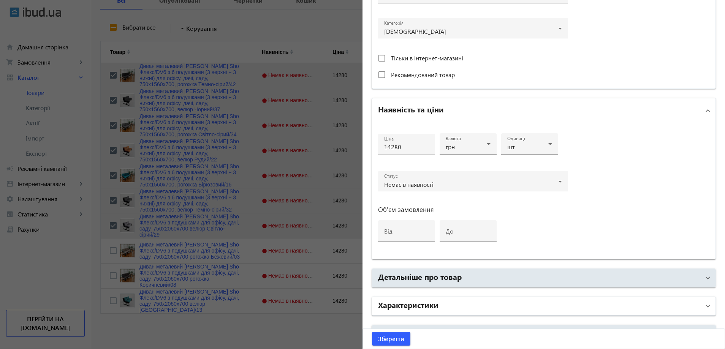
click at [459, 298] on mat-expansion-panel-header "Характеристики" at bounding box center [543, 306] width 343 height 18
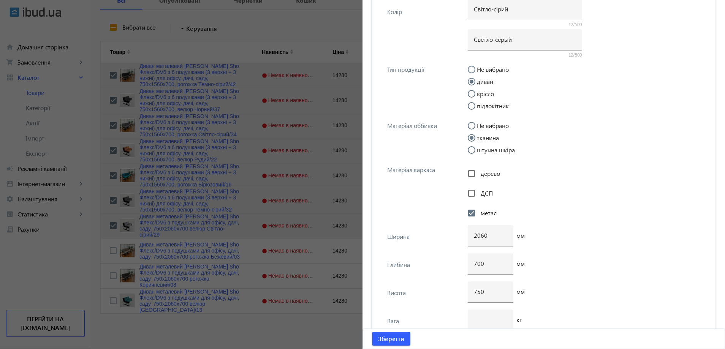
scroll to position [2772, 0]
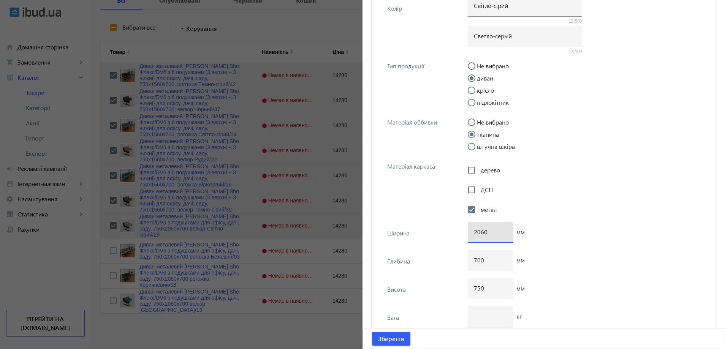
drag, startPoint x: 477, startPoint y: 232, endPoint x: 468, endPoint y: 232, distance: 9.1
click at [468, 232] on div "2060" at bounding box center [490, 232] width 46 height 21
type input "1560"
click at [394, 334] on span "submit" at bounding box center [391, 339] width 38 height 18
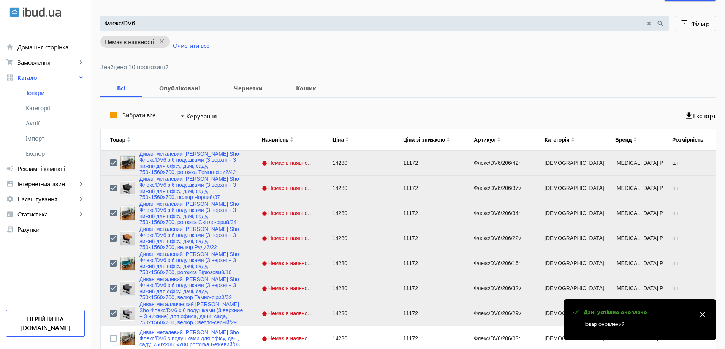
scroll to position [155, 0]
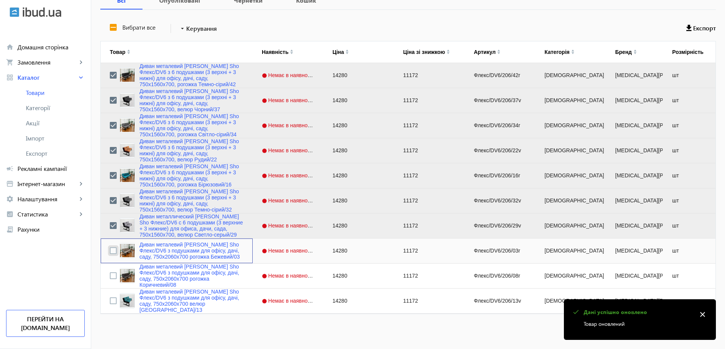
click at [110, 251] on input "Press Space to toggle row selection (unchecked)" at bounding box center [113, 250] width 7 height 7
checkbox input "true"
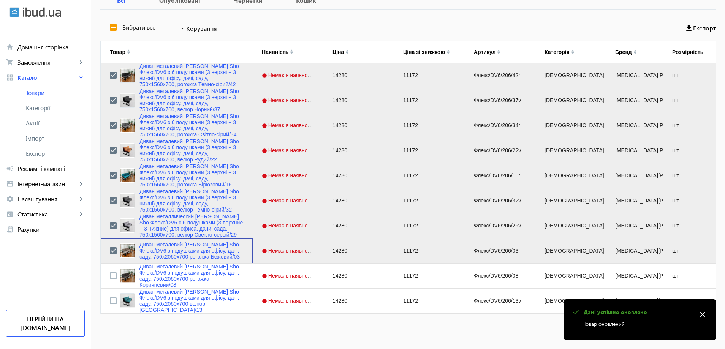
click at [179, 262] on div "Диван металевий [PERSON_NAME] Sho Флекс/DV6 з подушками для офісу, дачі, саду, …" at bounding box center [177, 250] width 152 height 25
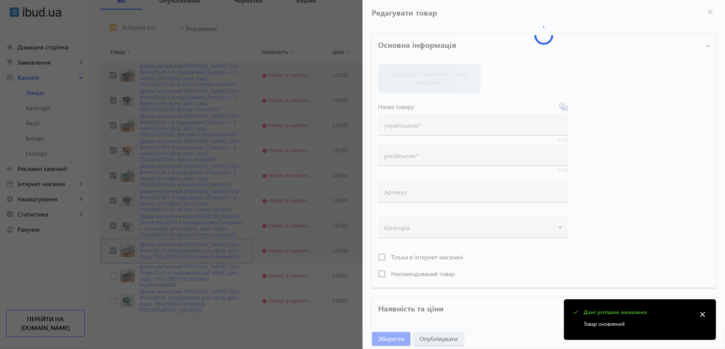
type input "Диван металевий [PERSON_NAME] Sho Флекс/DV6 з подушками для офісу, дачі, саду, …"
type input "Диван металлический [PERSON_NAME] Sho Флекс/DV6 с подушками для офиса, дачи, са…"
type input "Флекс/DV6/206/03r"
type input "14280"
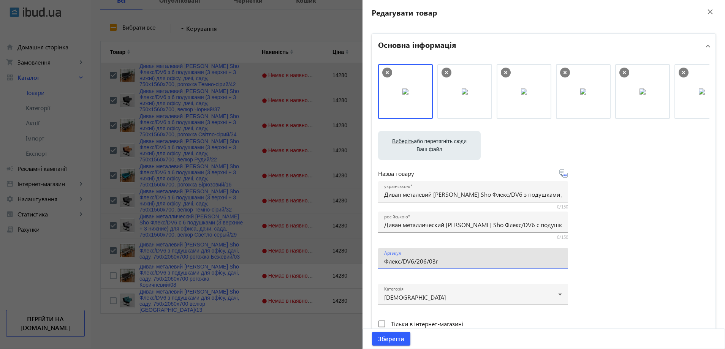
click at [437, 263] on input "Флекс/DV6/206/03r" at bounding box center [473, 261] width 178 height 8
paste input "156/03r/"
type input "Флекс/DV6/156/03r/"
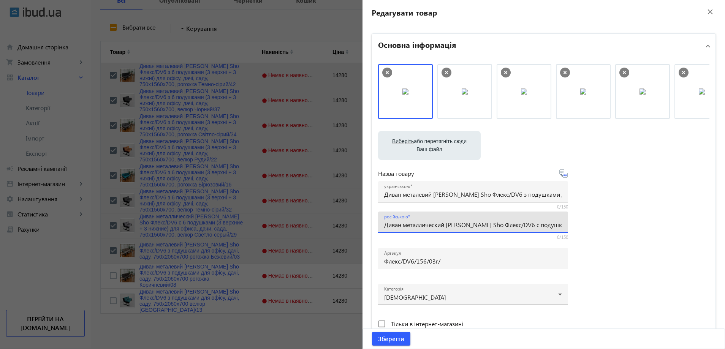
click at [404, 223] on input "Диван металлический [PERSON_NAME] Sho Флекс/DV6 с подушками для офиса, дачи, са…" at bounding box center [473, 225] width 178 height 8
paste input "6 подушками (3 верхние + 3 нижние) для офиса, дачи, сада, 750х1560х700,"
type input "Диван металлический [PERSON_NAME] Sho Флекс/DV6 с 6 подушками (3 верхние + 3 ни…"
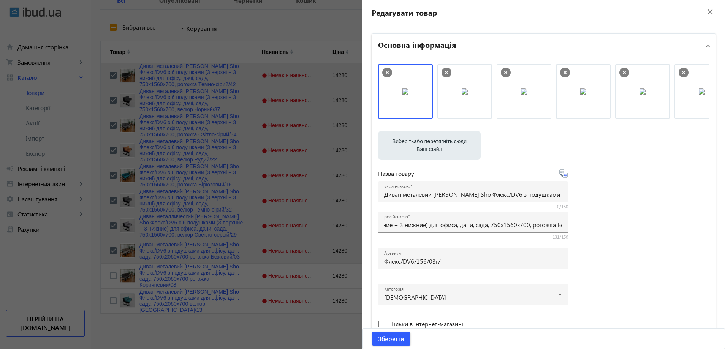
scroll to position [0, 0]
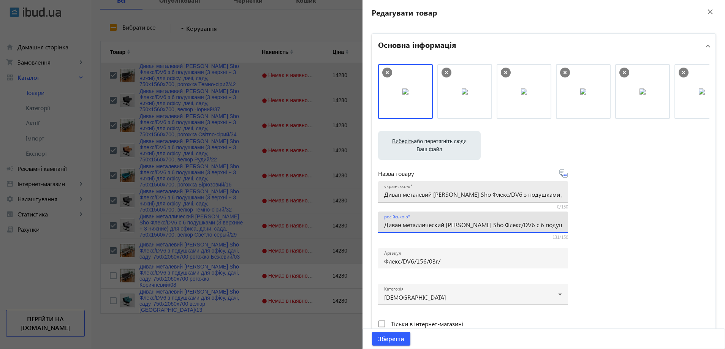
click at [484, 199] on div "українською Диван металевий [PERSON_NAME] Sho Флекс/DV6 з подушками для офісу, …" at bounding box center [473, 191] width 178 height 21
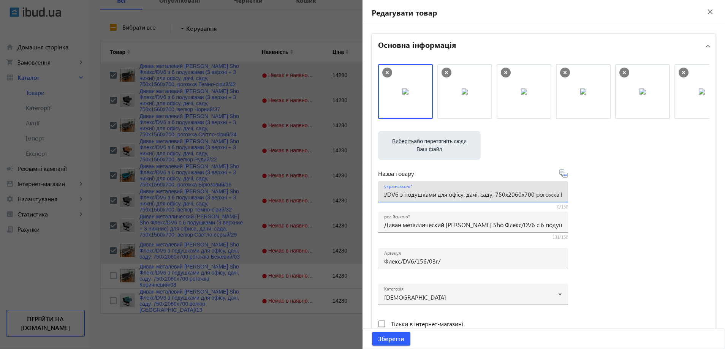
paste input "6 подушками (3 верхні + 3 нижні) для офісу, дачі, саду, 750х1560х700,"
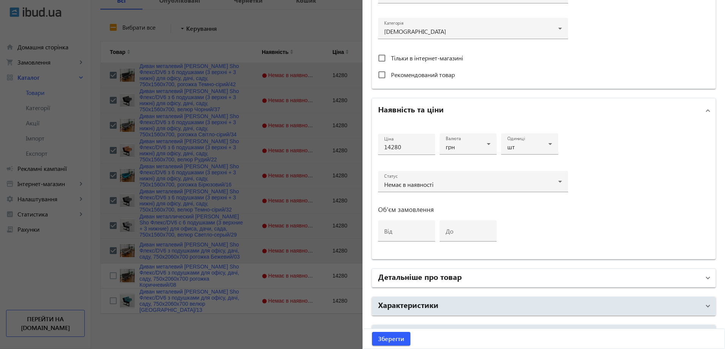
scroll to position [285, 0]
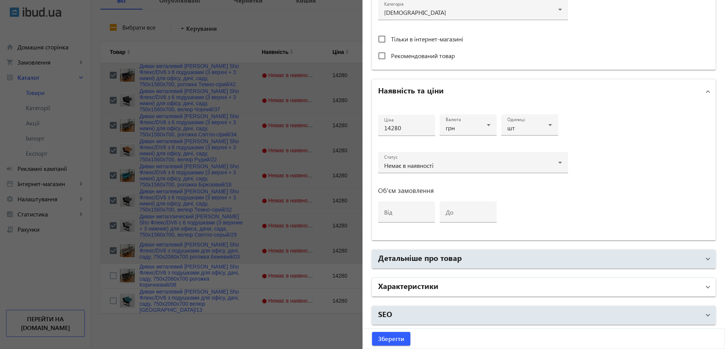
type input "Диван металевий [PERSON_NAME] Sho Флекс/DV6 з 6 подушками (3 верхні + 3 нижні) …"
click at [443, 280] on mat-panel-title "Характеристики" at bounding box center [539, 287] width 322 height 14
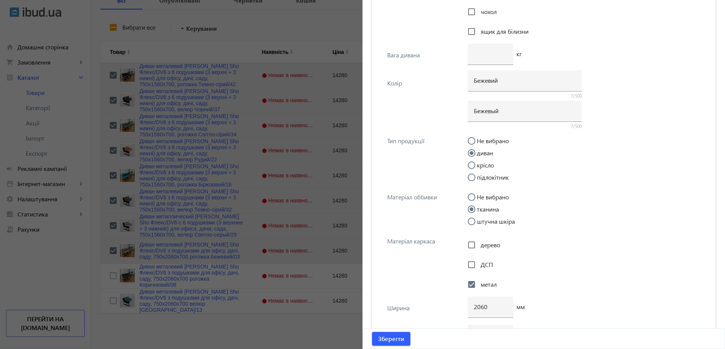
scroll to position [2829, 0]
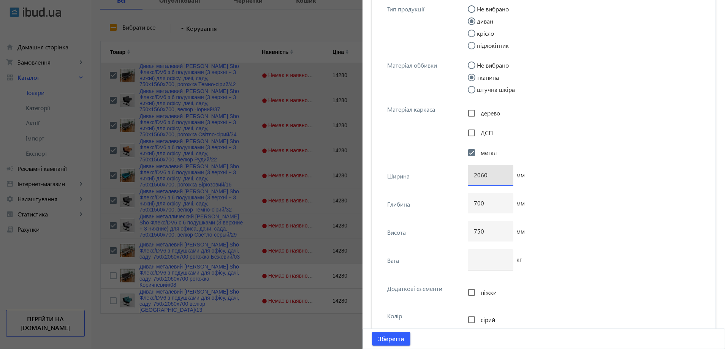
drag, startPoint x: 477, startPoint y: 174, endPoint x: 465, endPoint y: 174, distance: 12.2
click at [467, 174] on div "2060" at bounding box center [490, 175] width 46 height 21
type input "1560"
click at [386, 334] on span "submit" at bounding box center [391, 339] width 38 height 18
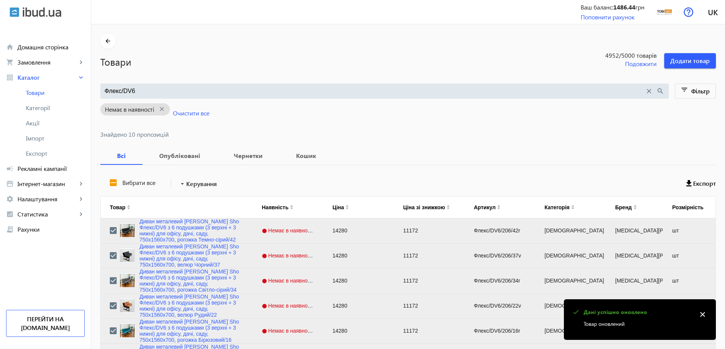
scroll to position [155, 0]
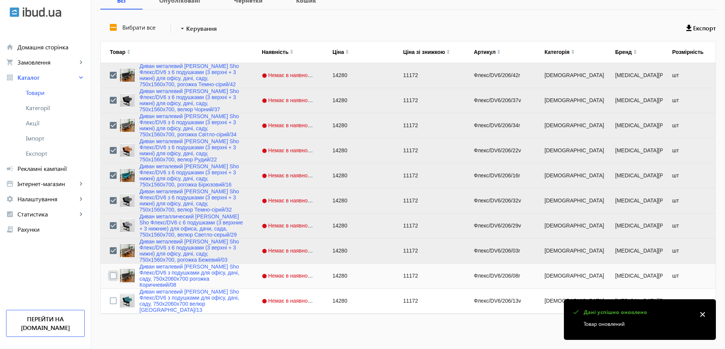
click at [110, 275] on input "Press Space to toggle row selection (unchecked)" at bounding box center [113, 275] width 7 height 7
checkbox input "true"
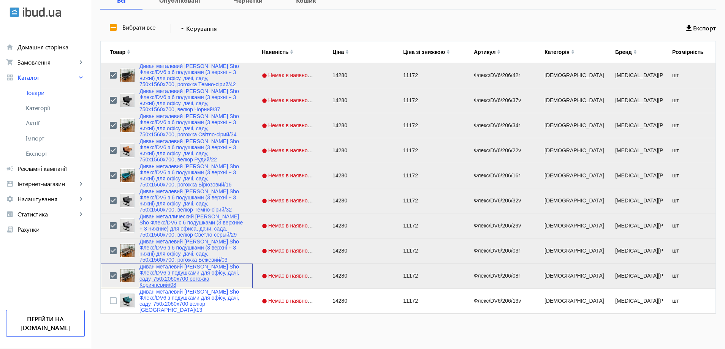
click at [158, 275] on link "Диван металевий [PERSON_NAME] Sho Флекс/DV6 з подушками для офісу, дачі, саду, …" at bounding box center [191, 276] width 104 height 24
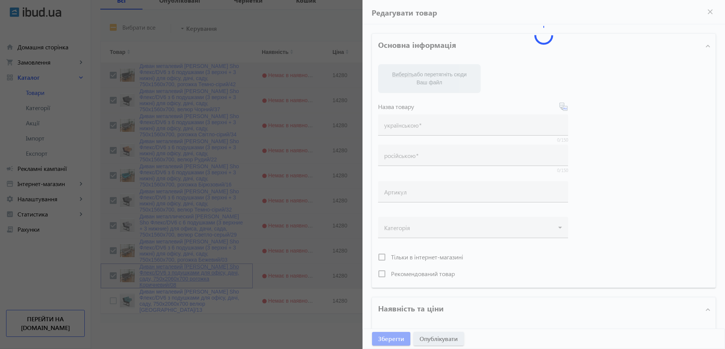
type input "Диван металевий [PERSON_NAME] Sho Флекс/DV6 з подушками для офісу, дачі, саду, …"
type input "Диван металлический [PERSON_NAME] Sho Флекс/DV6 с подушками для офиса, дачи, са…"
type input "Флекс/DV6/206/08r"
type input "14280"
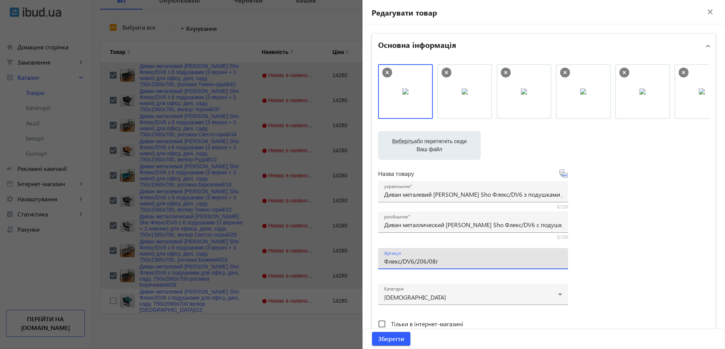
drag, startPoint x: 443, startPoint y: 263, endPoint x: 340, endPoint y: 254, distance: 103.3
click at [340, 254] on mat-sidenav-container "arrow_back Товари 4952 /5000 товарів Подовжити Додати товар Флекс/DV6 close sea…" at bounding box center [407, 109] width 633 height 480
paste input "156/08r/"
type input "Флекс/DV6/156/08r/"
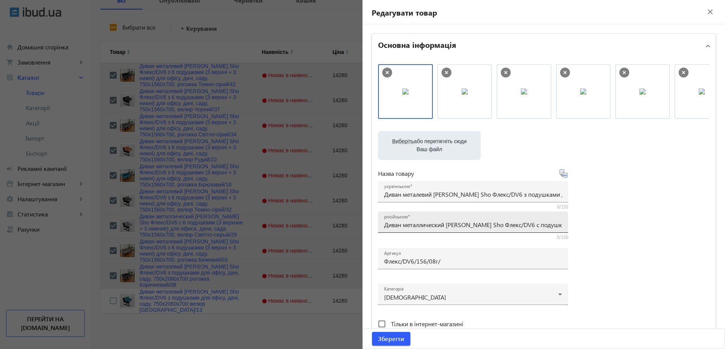
click at [441, 219] on div "російською Диван металлический [PERSON_NAME] Sho Флекс/DV6 с подушками для офис…" at bounding box center [473, 222] width 178 height 21
paste input "6 подушками (3 верхние + 3 нижние) для офиса, дачи, сада, 750х1560х700,"
type input "Диван металлический [PERSON_NAME] Sho Флекс/DV6 с 6 подушками (3 верхние + 3 ни…"
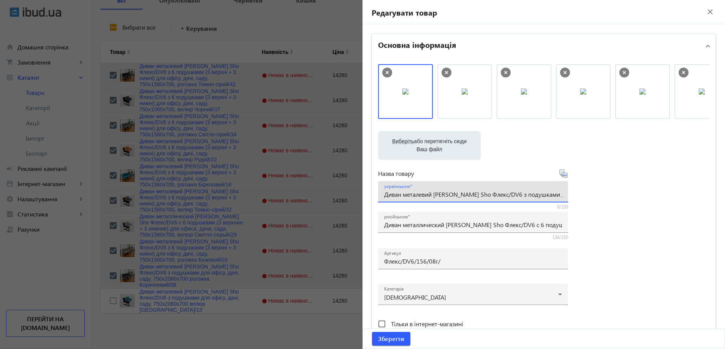
click at [426, 192] on input "Диван металевий [PERSON_NAME] Sho Флекс/DV6 з подушками для офісу, дачі, саду, …" at bounding box center [473, 194] width 178 height 8
paste input "6 подушками (3 верхні + 3 нижні) для офісу, дачі, саду, 750х1560х700,"
type input "Диван металевий [PERSON_NAME] Sho Флекс/DV6 з 6 подушками (3 верхні + 3 нижні) …"
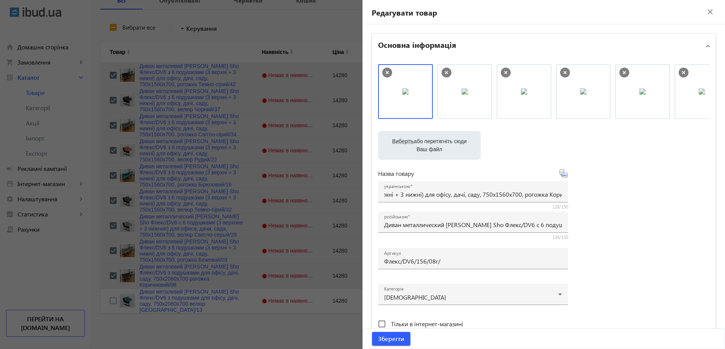
click at [590, 204] on div "Виберіть або перетягніть сюди Ваш файл 2767768190e53a537b0815019232751-7973708c…" at bounding box center [543, 206] width 331 height 284
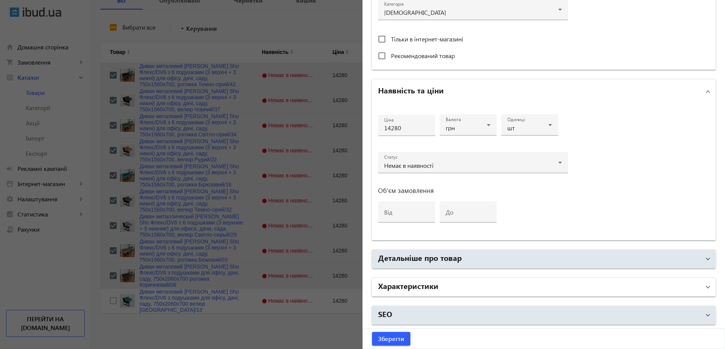
click at [467, 290] on mat-panel-title "Характеристики" at bounding box center [539, 287] width 322 height 14
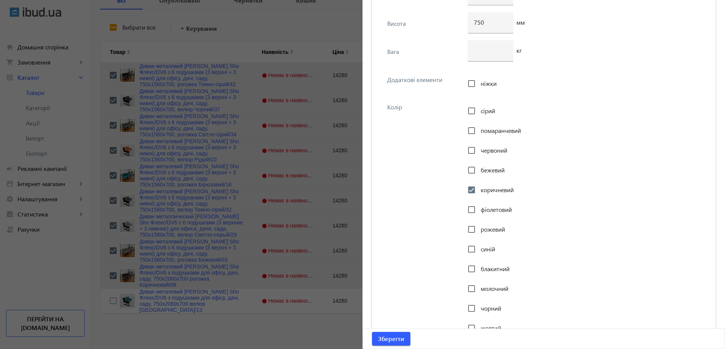
scroll to position [2905, 0]
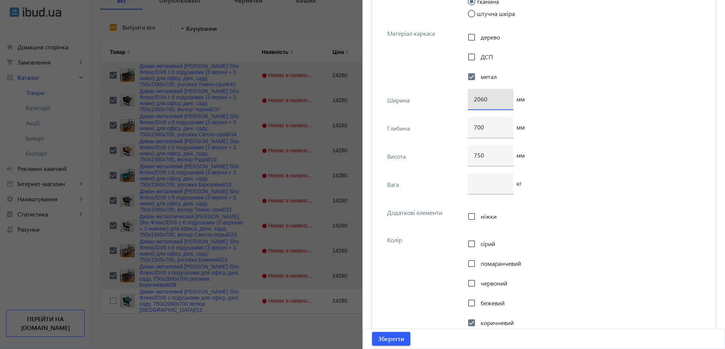
drag, startPoint x: 476, startPoint y: 100, endPoint x: 466, endPoint y: 100, distance: 10.3
click at [467, 100] on div "2060" at bounding box center [490, 99] width 46 height 21
type input "1560"
click at [378, 336] on span "Зберегти" at bounding box center [391, 339] width 26 height 8
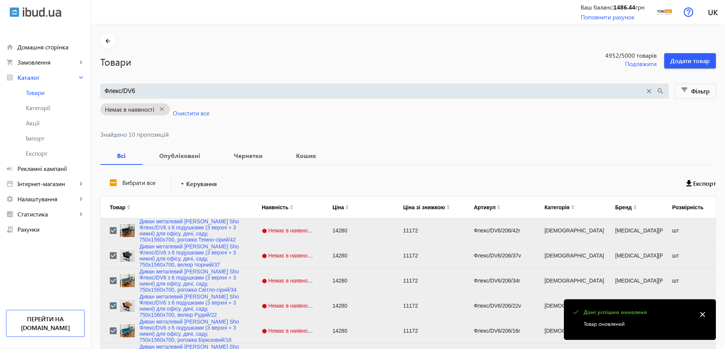
scroll to position [155, 0]
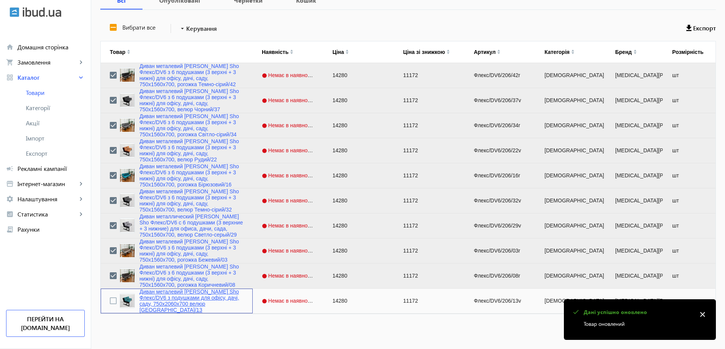
click at [187, 309] on link "Диван металевий [PERSON_NAME] Sho Флекс/DV6 з подушками для офісу, дачі, саду, …" at bounding box center [191, 301] width 104 height 24
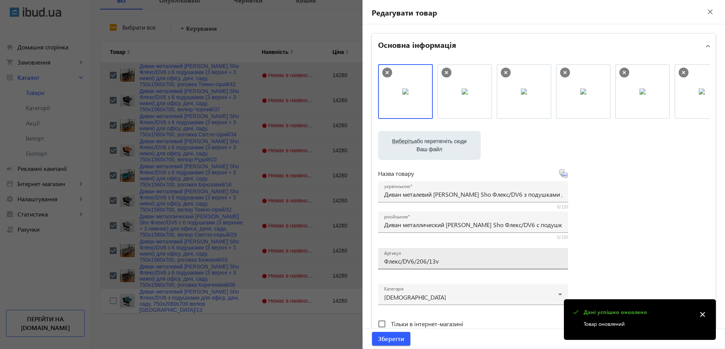
click at [440, 259] on input "Флекс/DV6/206/13v" at bounding box center [473, 261] width 178 height 8
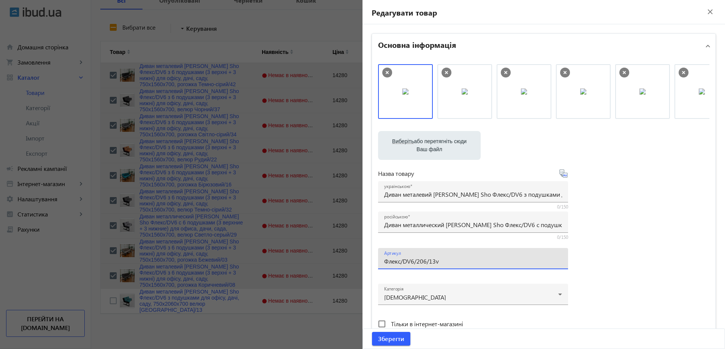
paste input "156/13v/"
type input "Флекс/DV6/156/13v/"
click at [415, 199] on div "українською Диван металевий [PERSON_NAME] Sho Флекс/DV6 з подушками для офісу, …" at bounding box center [473, 191] width 178 height 21
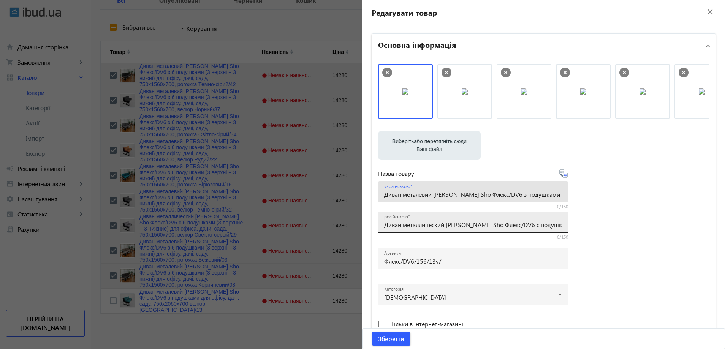
scroll to position [0, 136]
click at [423, 227] on input "Диван металлический [PERSON_NAME] Sho Флекс/DV6 с подушками для офиса, дачи, са…" at bounding box center [473, 225] width 178 height 8
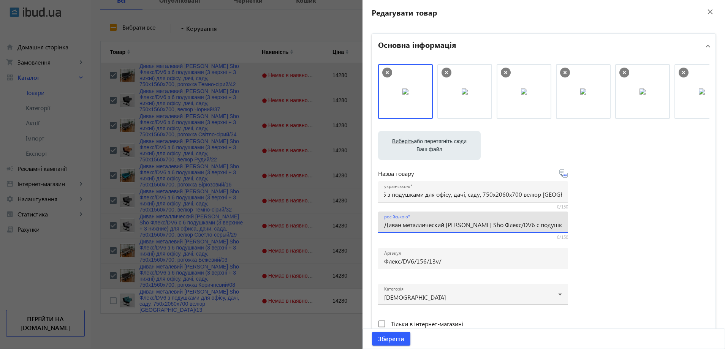
scroll to position [0, 0]
paste input "вий [PERSON_NAME] Sho Флекс/DV6 з 6 подушками (3 верхні + 3 нижні) для офісу, д…"
click at [432, 191] on input "Диван металевий [PERSON_NAME] Sho Флекс/DV6 з подушками для офісу, дачі, саду, …" at bounding box center [473, 194] width 178 height 8
click at [419, 222] on input "Диван металевий [PERSON_NAME] Sho Флекс/DV6 з 6 подушками (3 верхні + 3 нижні) …" at bounding box center [473, 225] width 178 height 8
paste input "ический [PERSON_NAME] Sho Флекс/DV6 с 6 подушками (3 верхние + 3 нижние) для оф…"
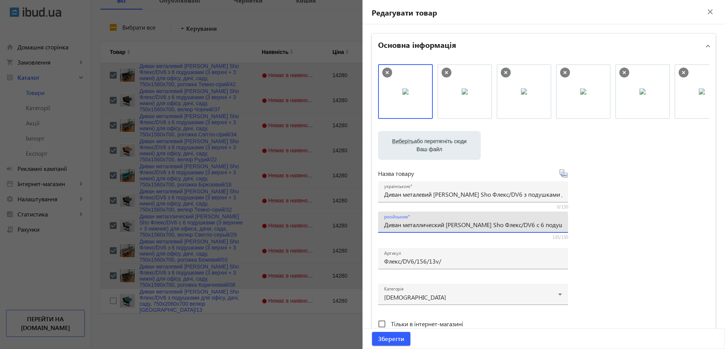
scroll to position [0, 228]
type input "Диван металлический [PERSON_NAME] Sho Флекс/DV6 с 6 подушками (3 верхние + 3 ни…"
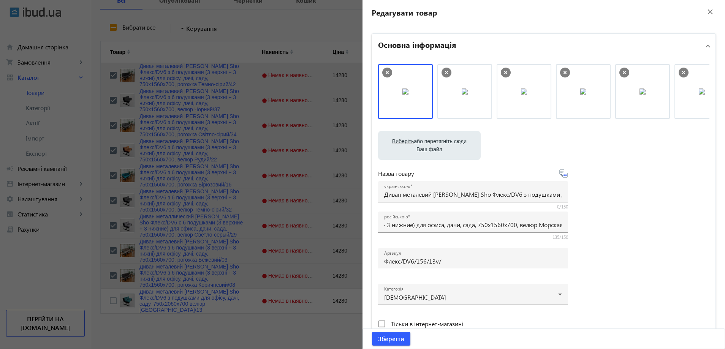
scroll to position [0, 0]
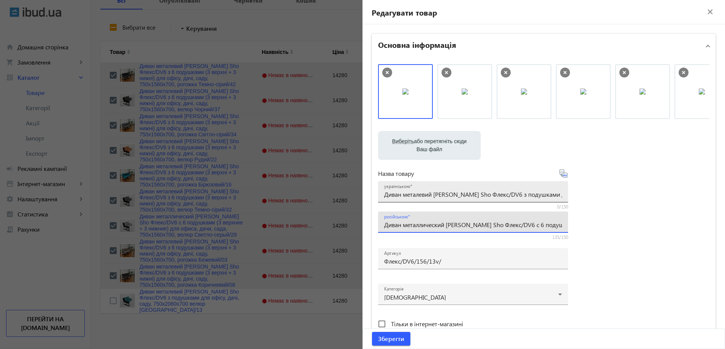
click at [453, 191] on input "Диван металевий [PERSON_NAME] Sho Флекс/DV6 з подушками для офісу, дачі, саду, …" at bounding box center [473, 194] width 178 height 8
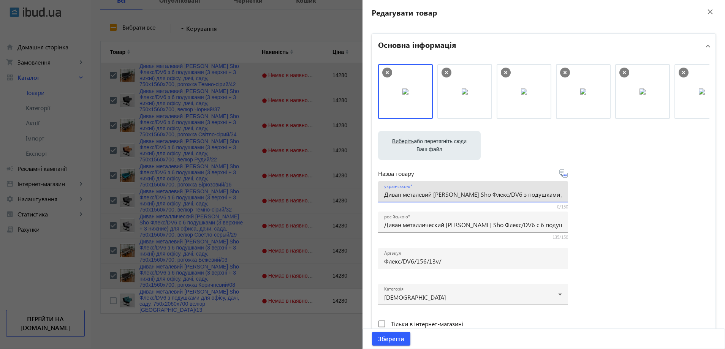
paste input "6 подушками (3 верхні + 3 нижні) для офісу, дачі, саду, 750х1560х700,"
type input "Диван металевий [PERSON_NAME] Sho Флекс/DV6 з 6 подушками (3 верхні + 3 нижні) …"
click at [657, 219] on div "Виберіть або перетягніть сюди Ваш файл 2739068190e577e3e92893889284639-0f204a63…" at bounding box center [543, 206] width 331 height 284
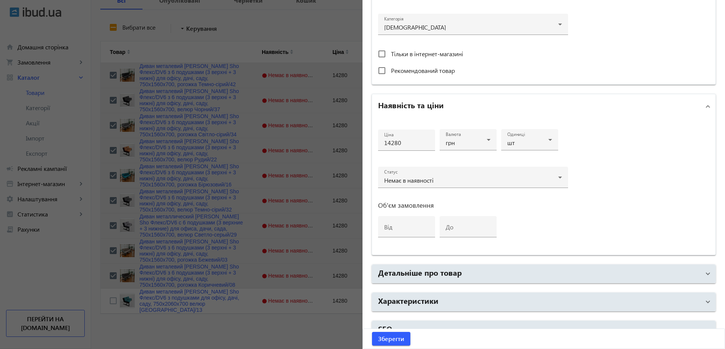
scroll to position [285, 0]
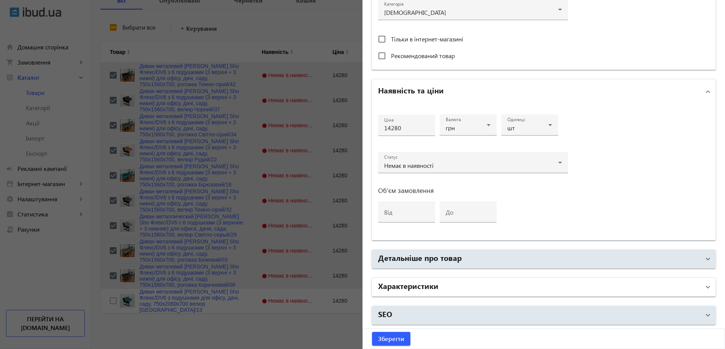
click at [498, 285] on mat-panel-title "Характеристики" at bounding box center [539, 287] width 322 height 14
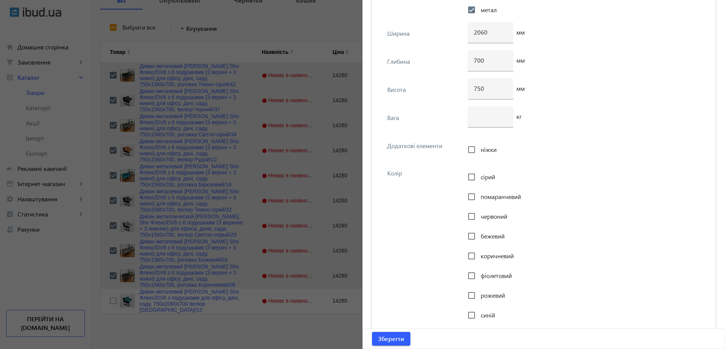
scroll to position [2981, 0]
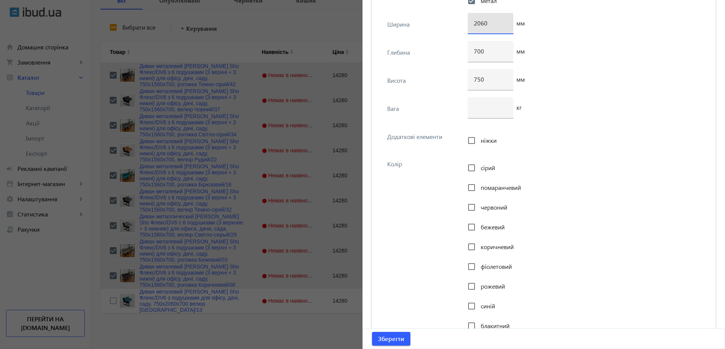
drag, startPoint x: 477, startPoint y: 24, endPoint x: 468, endPoint y: 24, distance: 9.1
click at [468, 24] on div "2060" at bounding box center [490, 23] width 46 height 21
type input "1560"
click at [390, 336] on span "Зберегти" at bounding box center [391, 339] width 26 height 8
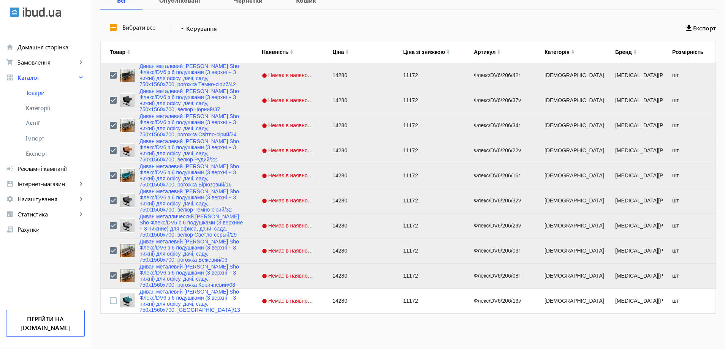
scroll to position [0, 0]
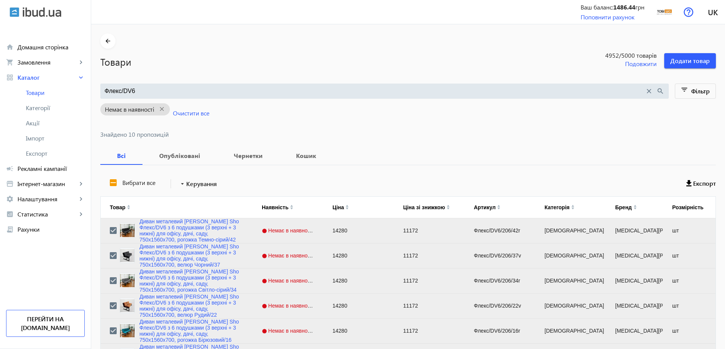
click at [170, 88] on input "Флекс/DV6" at bounding box center [374, 91] width 540 height 8
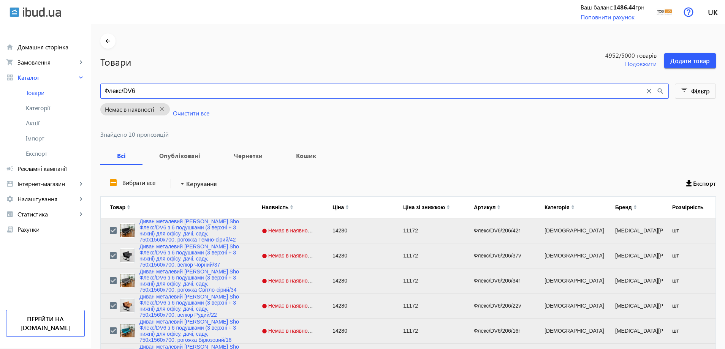
paste input "ранд/DV4"
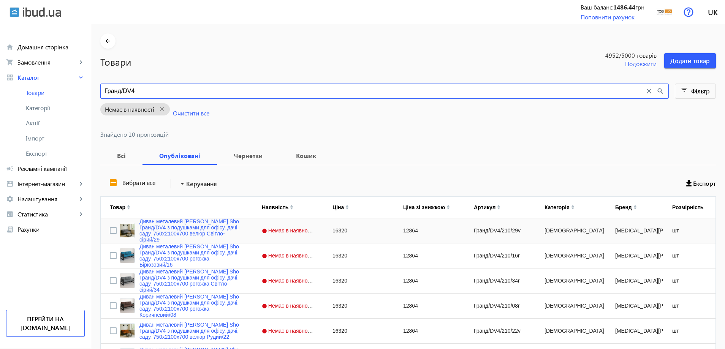
type input "Гранд/DV4"
click at [110, 232] on input "Press Space to toggle row selection (unchecked)" at bounding box center [113, 230] width 7 height 7
checkbox input "true"
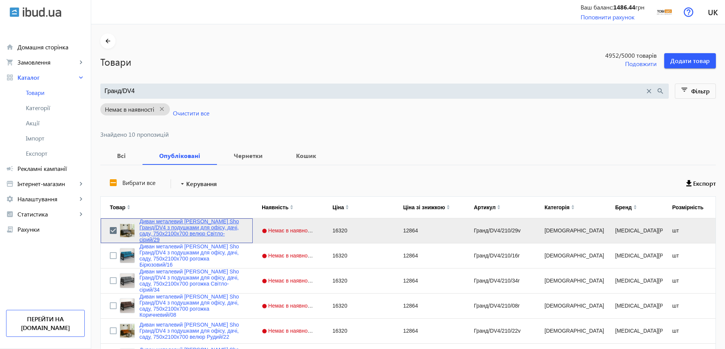
click at [170, 232] on link "Диван металевий [PERSON_NAME] Sho Гранд/DV4 з подушками для офісу, дачі, саду, …" at bounding box center [191, 230] width 104 height 24
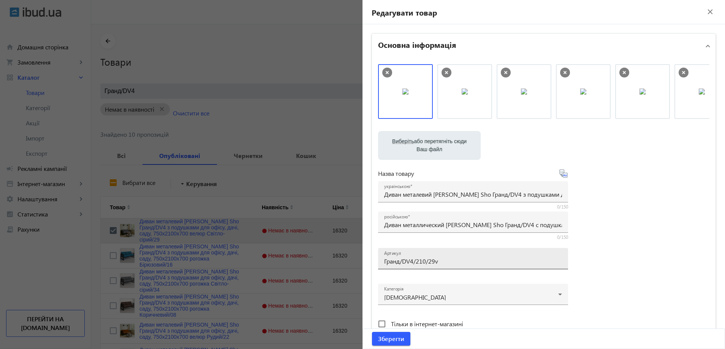
click at [440, 262] on input "Гранд/DV4/210/29v" at bounding box center [473, 261] width 178 height 8
paste input "160/29v/"
type input "Гранд/DV4/160/29v/"
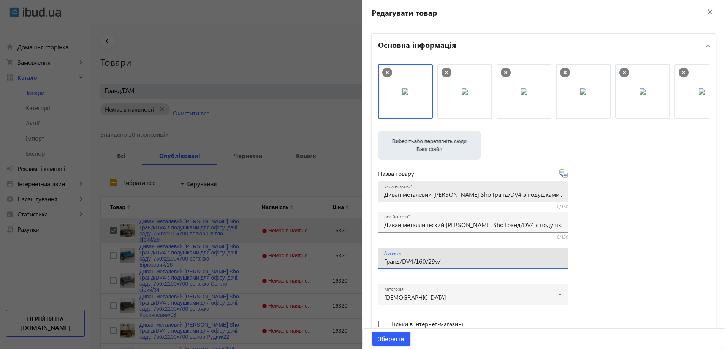
click at [398, 194] on input "Диван металевий [PERSON_NAME] Sho Гранд/DV4 з подушками для офісу, дачі, саду, …" at bounding box center [473, 194] width 178 height 8
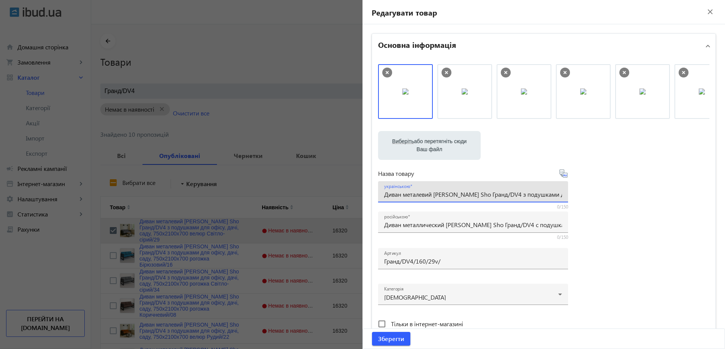
paste input "6 подушками (3 верхні + 3 нижні) для офісу, дачі, саду, 750х1600х700,"
type input "Диван металевий [PERSON_NAME] Sho Гранд/DV4 з 6 подушками (3 верхні + 3 нижні) …"
click at [464, 218] on div "російською Диван металлический [PERSON_NAME] Sho Гранд/DV4 с подушками для офис…" at bounding box center [473, 222] width 178 height 21
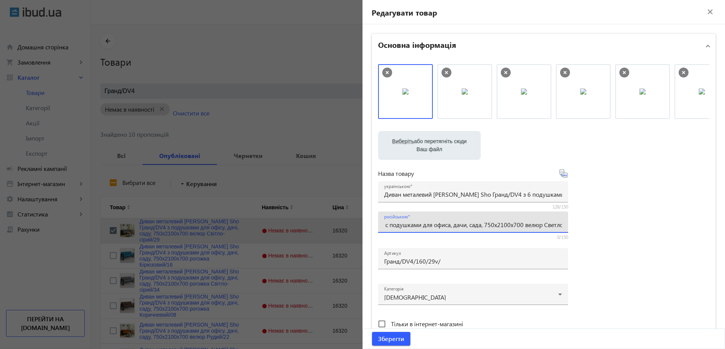
paste input "6 подушками (3 верхние + 3 нижние) для офиса, дачи, сада, 750х1600х700,"
type input "Диван металлический [PERSON_NAME] Sho Гранд/DV4 с 6 подушками (3 верхние + 3 ни…"
click at [616, 205] on div "Виберіть або перетягніть сюди Ваш файл 29192688b74a8e25306323179783073-4442bd1f…" at bounding box center [543, 206] width 331 height 284
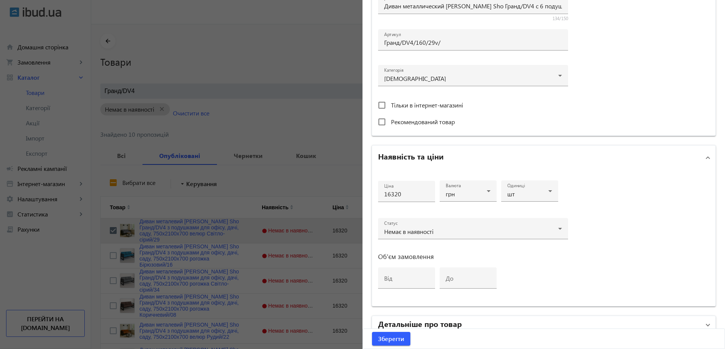
scroll to position [266, 0]
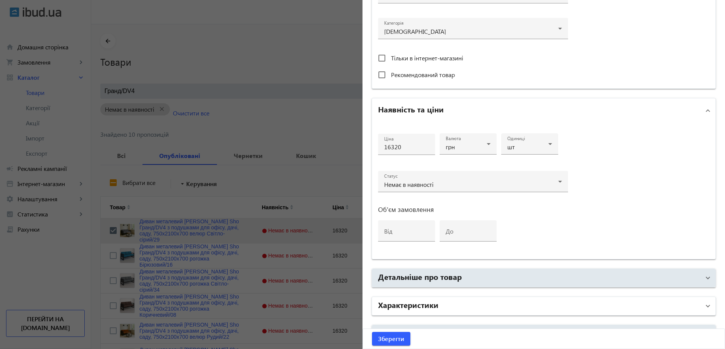
click at [421, 298] on mat-expansion-panel-header "Характеристики" at bounding box center [543, 306] width 343 height 18
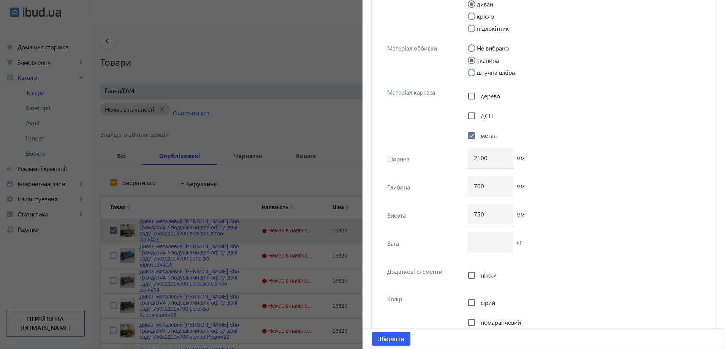
scroll to position [2848, 0]
drag, startPoint x: 478, startPoint y: 157, endPoint x: 467, endPoint y: 159, distance: 10.9
click at [467, 159] on div "2100" at bounding box center [490, 156] width 46 height 21
type input "1600"
click at [390, 339] on span "Зберегти" at bounding box center [391, 339] width 26 height 8
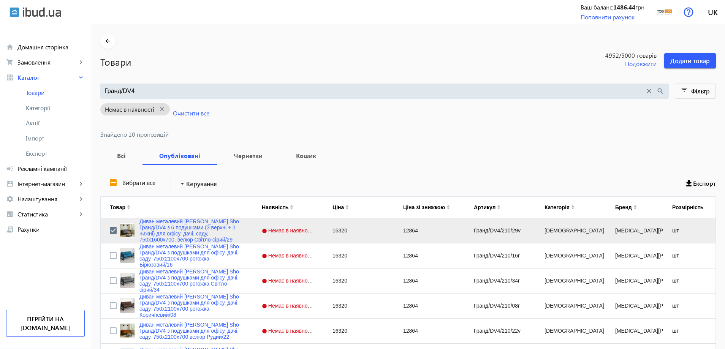
scroll to position [0, 0]
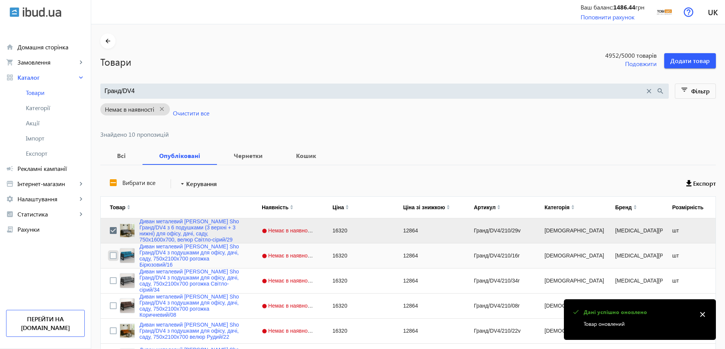
click at [110, 255] on input "Press Space to toggle row selection (unchecked)" at bounding box center [113, 255] width 7 height 7
checkbox input "true"
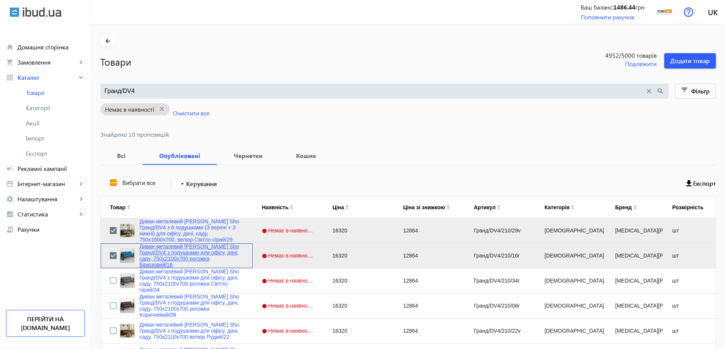
click at [159, 257] on link "Диван металевий [PERSON_NAME] Sho Гранд/DV4 з подушками для офісу, дачі, саду, …" at bounding box center [191, 255] width 104 height 24
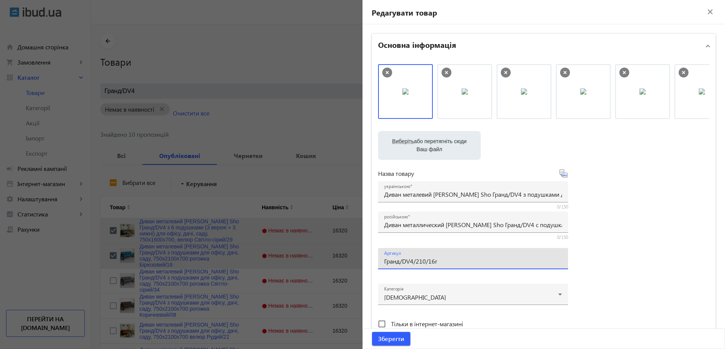
click at [430, 261] on input "Гранд/DV4/210/16r" at bounding box center [473, 261] width 178 height 8
paste input "160/16r/"
type input "Гранд/DV4/160/16r/"
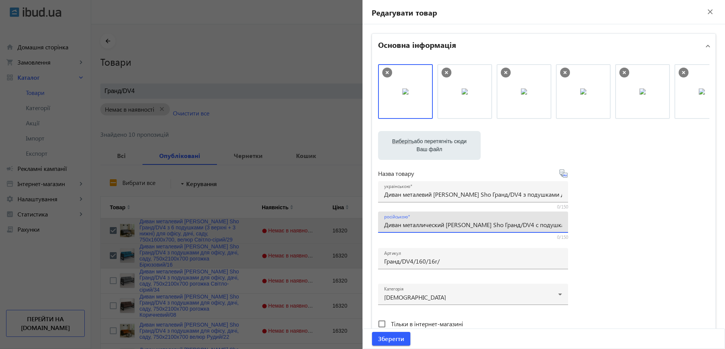
click at [418, 227] on input "Диван металлический [PERSON_NAME] Sho Гранд/DV4 с подушками для офиса, дачи, са…" at bounding box center [473, 225] width 178 height 8
paste input "6 подушками (3 верхние + 3 нижние) для офиса, дачи, сада, 750х1600х700,"
type input "Диван металлический [PERSON_NAME] Sho Гранд/DV4 с 6 подушками (3 верхние + 3 ни…"
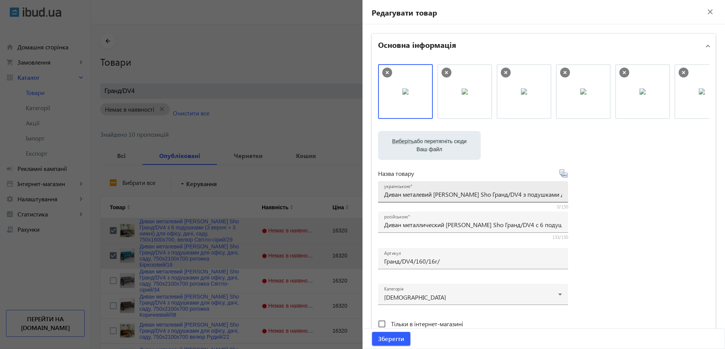
click at [467, 189] on div "українською Диван металевий [PERSON_NAME] Sho Гранд/DV4 з подушками для офісу, …" at bounding box center [473, 191] width 178 height 21
paste input "6 подушками (3 верхні + 3 нижні) для офісу, дачі, саду, 750х1600х700,"
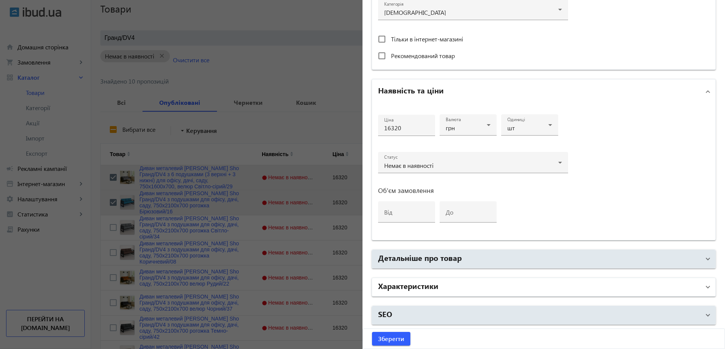
scroll to position [155, 0]
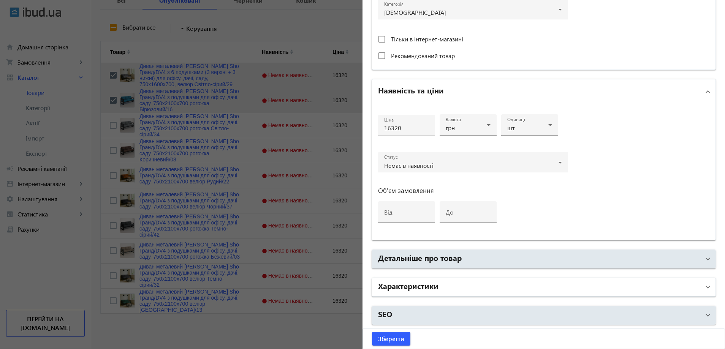
type input "Диван металевий [PERSON_NAME] Sho Гранд/DV4 з 6 подушками (3 верхні + 3 нижні) …"
click at [464, 287] on mat-panel-title "Характеристики" at bounding box center [539, 287] width 322 height 14
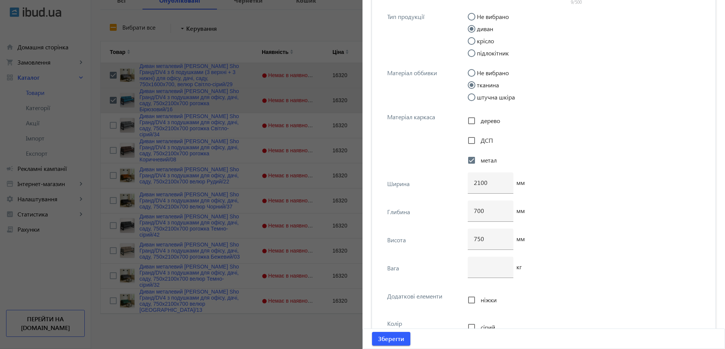
scroll to position [2829, 0]
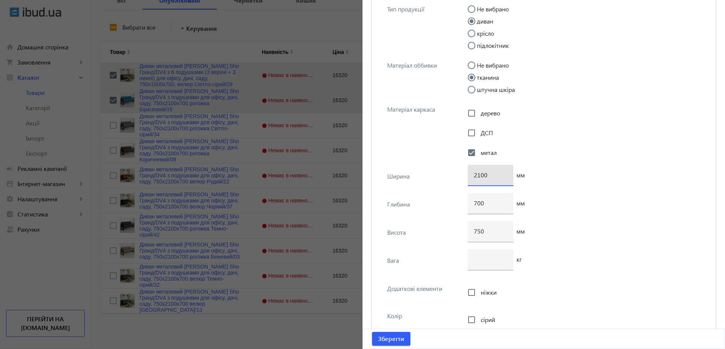
drag, startPoint x: 477, startPoint y: 176, endPoint x: 464, endPoint y: 176, distance: 12.5
click at [465, 176] on div "Ширина 2100 мм" at bounding box center [543, 179] width 331 height 28
type input "1600"
click at [387, 343] on span "Зберегти" at bounding box center [391, 339] width 26 height 8
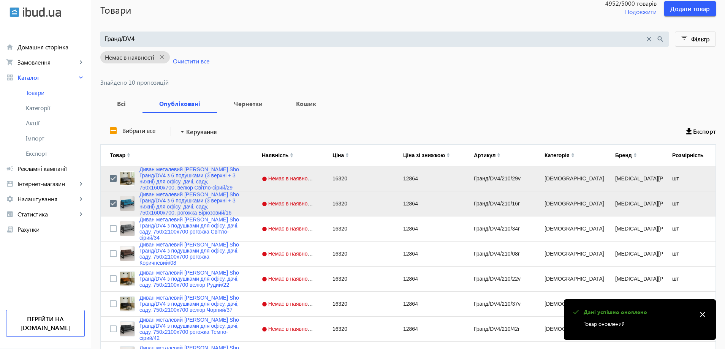
scroll to position [152, 0]
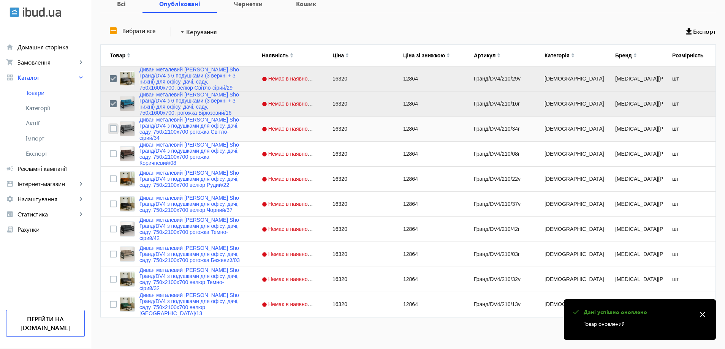
click at [110, 128] on input "Press Space to toggle row selection (unchecked)" at bounding box center [113, 128] width 7 height 7
checkbox input "true"
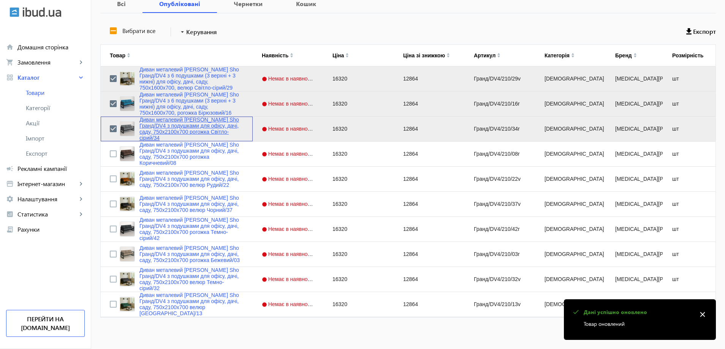
click at [150, 125] on link "Диван металевий [PERSON_NAME] Sho Гранд/DV4 з подушками для офісу, дачі, саду, …" at bounding box center [191, 129] width 104 height 24
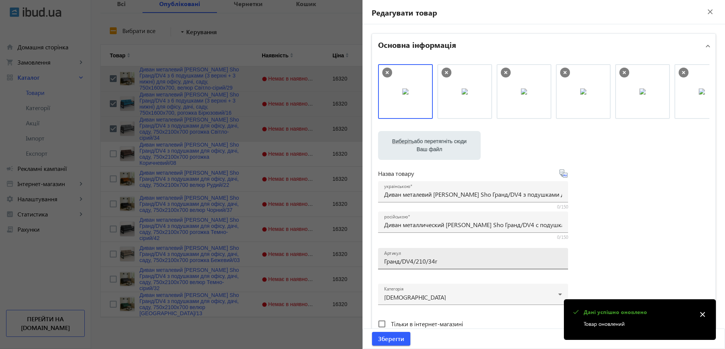
click at [442, 261] on input "Гранд/DV4/210/34r" at bounding box center [473, 261] width 178 height 8
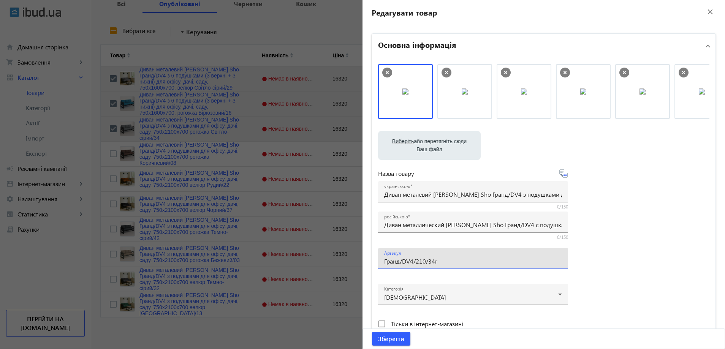
paste input "160/34r/"
type input "Гранд/DV4/160/34r/"
click at [418, 224] on input "Диван металлический [PERSON_NAME] Sho Гранд/DV4 с подушками для офиса, дачи, са…" at bounding box center [473, 225] width 178 height 8
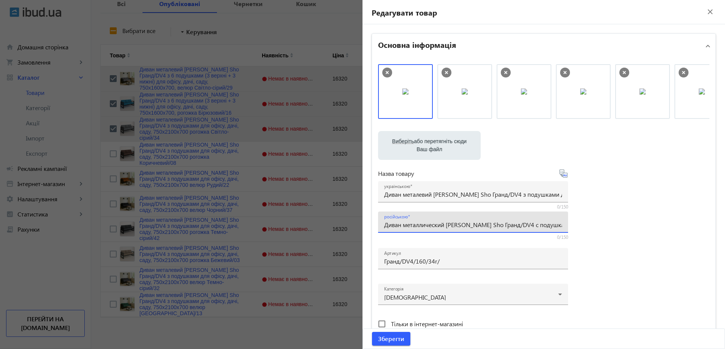
paste input "6 подушками (3 верхние + 3 нижние) для офиса, дачи, сада, 750х1600х700,"
type input "Диван металлический [PERSON_NAME] Sho Гранд/DV4 с 6 подушками (3 верхние + 3 ни…"
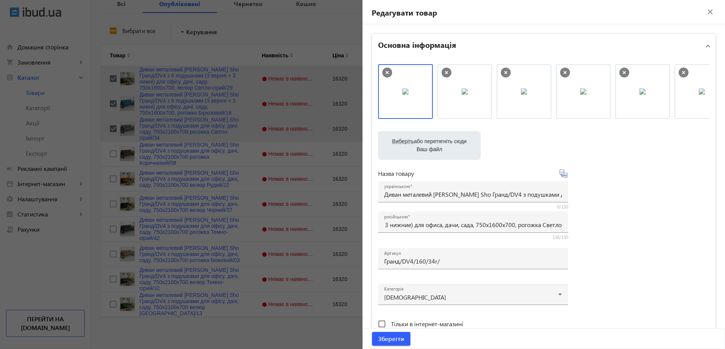
scroll to position [0, 0]
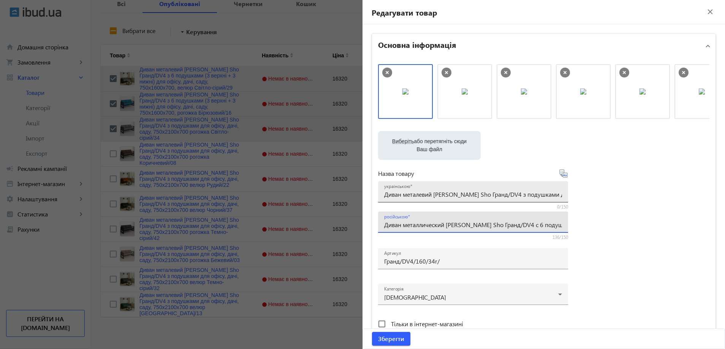
click at [439, 194] on input "Диван металевий [PERSON_NAME] Sho Гранд/DV4 з подушками для офісу, дачі, саду, …" at bounding box center [473, 194] width 178 height 8
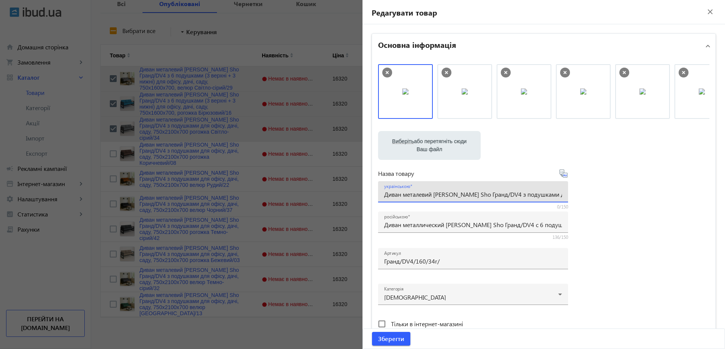
paste input "6 подушками (3 верхні + 3 нижні) для офісу, дачі, саду, 750х1600х700,"
type input "Диван металевий [PERSON_NAME] Sho Гранд/DV4 з 6 подушками (3 верхні + 3 нижні) …"
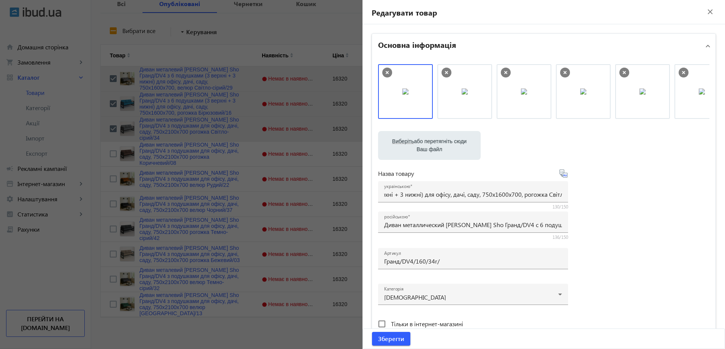
click at [626, 221] on div "Виберіть або перетягніть сюди Ваш файл 28964688b74b1928185456109948249-0893b90d…" at bounding box center [543, 206] width 331 height 284
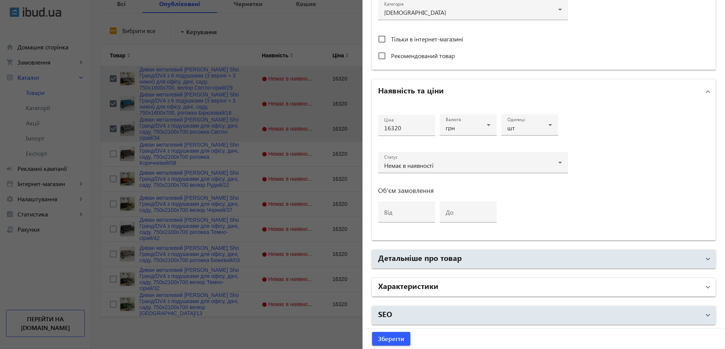
click at [478, 289] on mat-panel-title "Характеристики" at bounding box center [539, 287] width 322 height 14
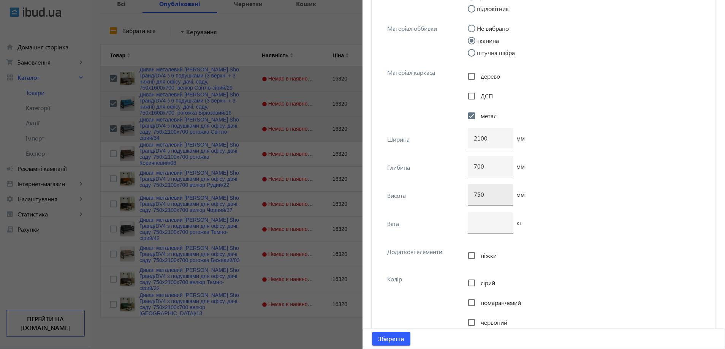
scroll to position [2867, 0]
drag, startPoint x: 477, startPoint y: 139, endPoint x: 462, endPoint y: 138, distance: 14.8
click at [462, 138] on div "Ширина 2100 мм" at bounding box center [543, 141] width 331 height 28
type input "1600"
click at [388, 331] on span "submit" at bounding box center [391, 339] width 38 height 18
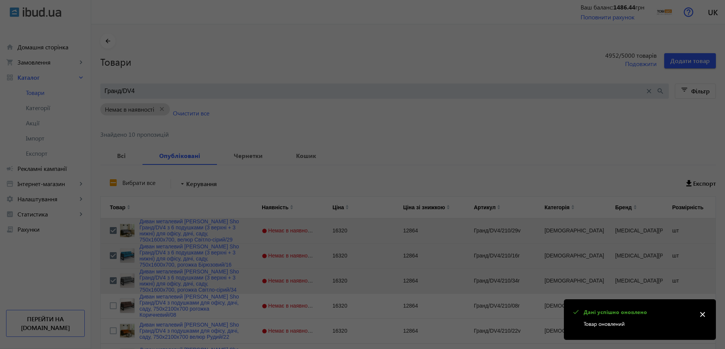
scroll to position [0, 0]
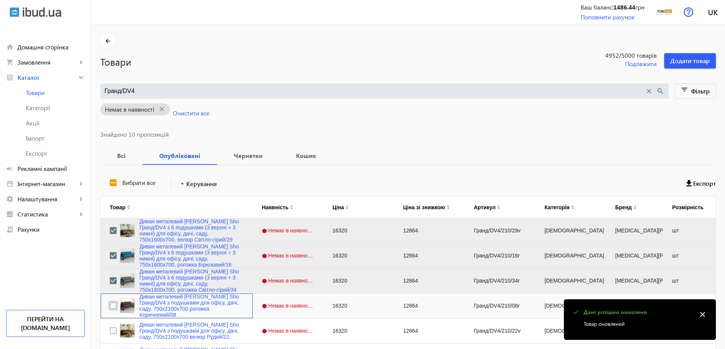
click at [110, 304] on input "Press Space to toggle row selection (unchecked)" at bounding box center [113, 305] width 7 height 7
checkbox input "true"
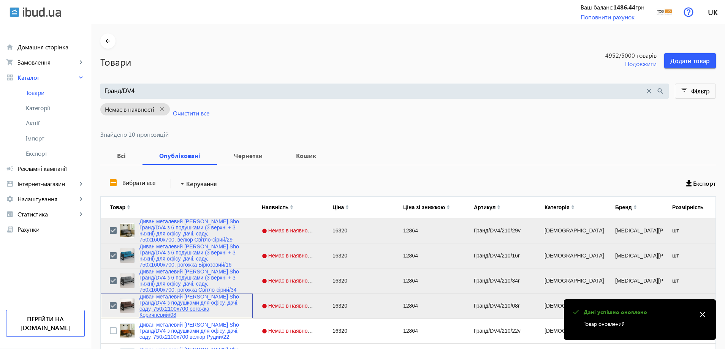
click at [155, 308] on link "Диван металевий [PERSON_NAME] Sho Гранд/DV4 з подушками для офісу, дачі, саду, …" at bounding box center [191, 306] width 104 height 24
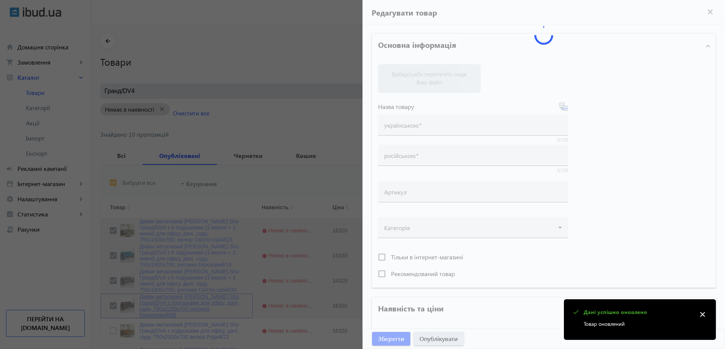
type input "Диван металевий [PERSON_NAME] Sho Гранд/DV4 з подушками для офісу, дачі, саду, …"
type input "Диван металлический [PERSON_NAME] Sho Гранд/DV4 с подушками для офиса, дачи, са…"
type input "Гранд/DV4/210/08r"
type input "16320"
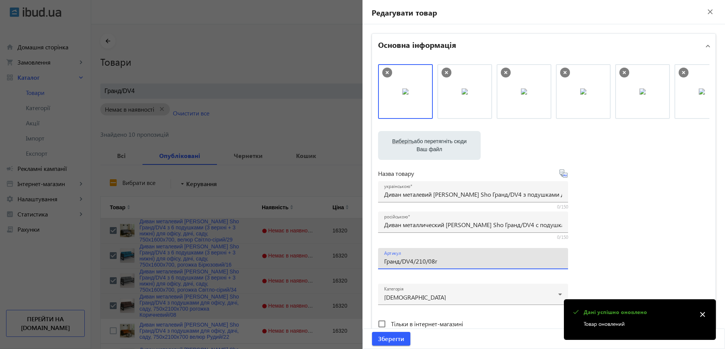
click at [430, 262] on input "Гранд/DV4/210/08r" at bounding box center [473, 261] width 178 height 8
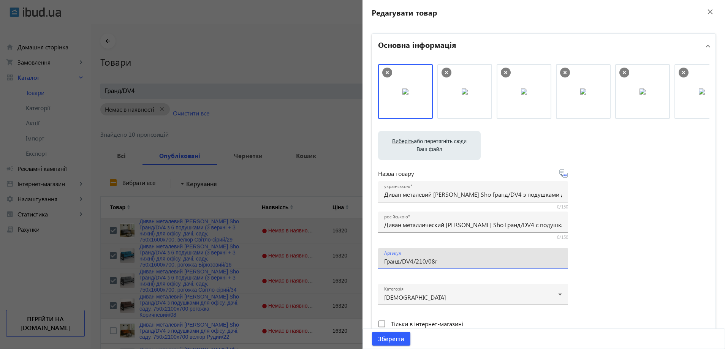
paste input "160/08r/"
type input "Гранд/DV4/160/08r/"
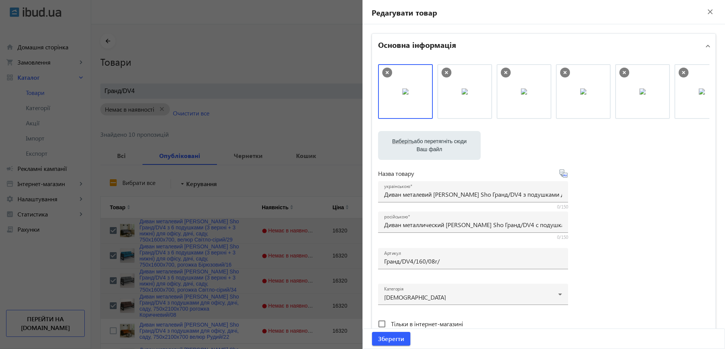
click at [406, 203] on div at bounding box center [473, 205] width 190 height 7
click at [412, 199] on div "українською Диван металевий [PERSON_NAME] Sho Гранд/DV4 з подушками для офісу, …" at bounding box center [473, 191] width 178 height 21
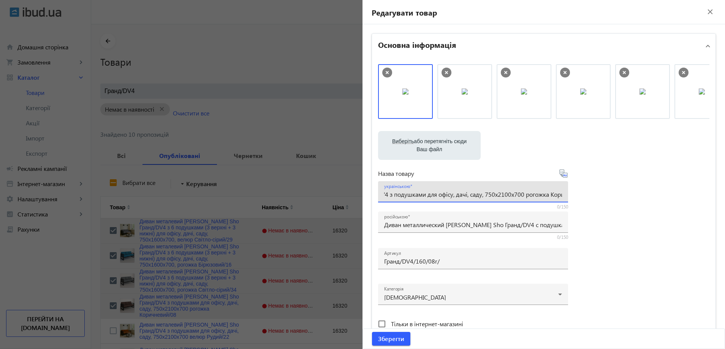
paste input "6 подушками (3 верхні + 3 нижні) для офісу, дачі, саду, 750х1600х700,"
type input "Диван металевий [PERSON_NAME] Sho Гранд/DV4 з 6 подушками (3 верхні + 3 нижні) …"
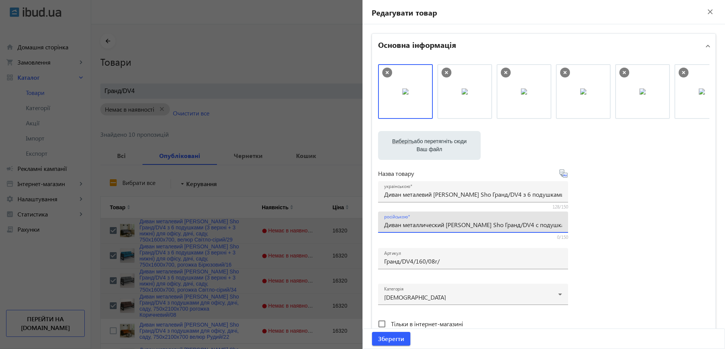
click at [479, 222] on input "Диван металлический [PERSON_NAME] Sho Гранд/DV4 с подушками для офиса, дачи, са…" at bounding box center [473, 225] width 178 height 8
paste input "6 подушками (3 верхние + 3 нижние) для офиса, дачи, сада, 750х1600х700,"
type input "Диван металлический [PERSON_NAME] Sho Гранд/DV4 с 6 подушками (3 верхние + 3 ни…"
click at [621, 223] on div "Виберіть або перетягніть сюди Ваш файл 28974688b74b8374181384466608126-c3d979c3…" at bounding box center [543, 206] width 331 height 284
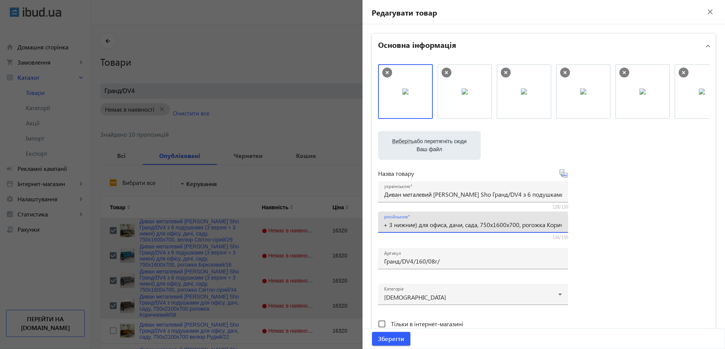
scroll to position [0, 0]
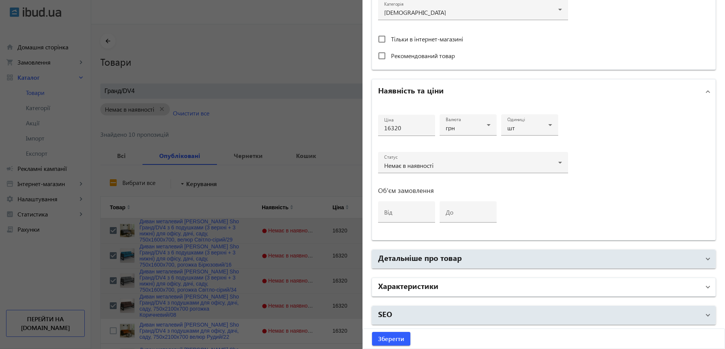
click at [461, 293] on mat-panel-title "Характеристики" at bounding box center [539, 287] width 322 height 14
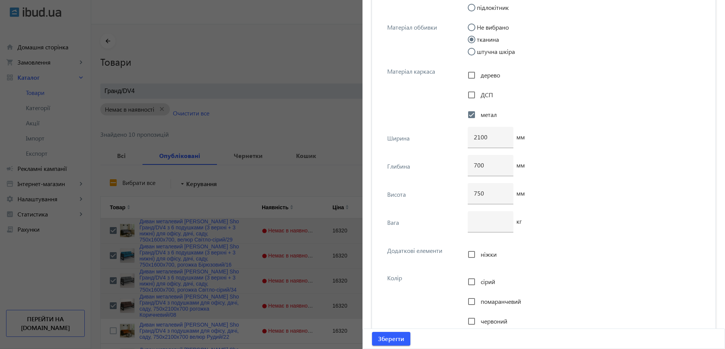
scroll to position [2905, 0]
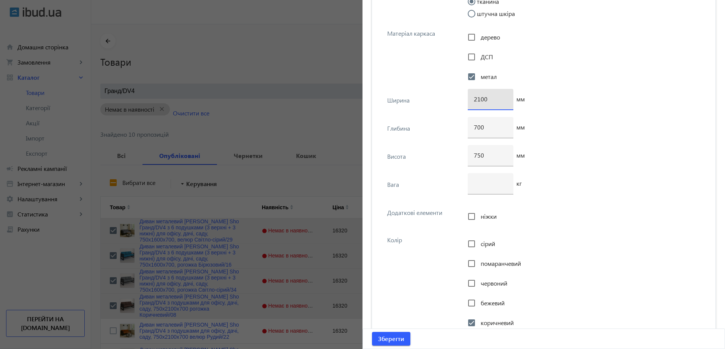
drag, startPoint x: 476, startPoint y: 101, endPoint x: 468, endPoint y: 99, distance: 8.6
click at [469, 99] on div "2100" at bounding box center [490, 99] width 46 height 21
type input "1600"
click at [379, 339] on span "Зберегти" at bounding box center [391, 339] width 26 height 8
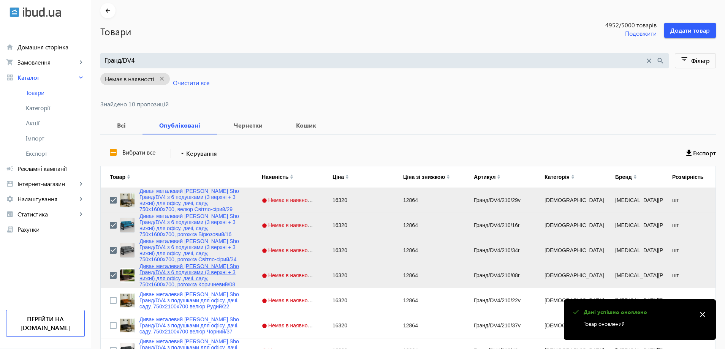
scroll to position [76, 0]
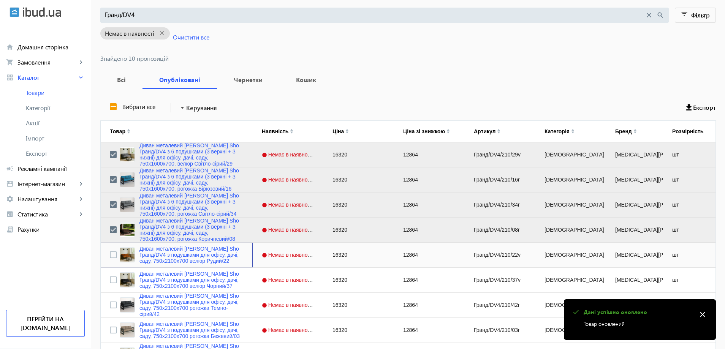
click at [110, 251] on div "Press SPACE to select this row." at bounding box center [113, 255] width 7 height 18
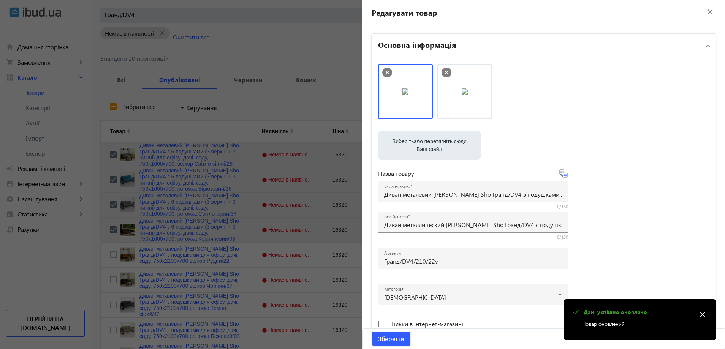
click at [109, 249] on div at bounding box center [362, 174] width 725 height 349
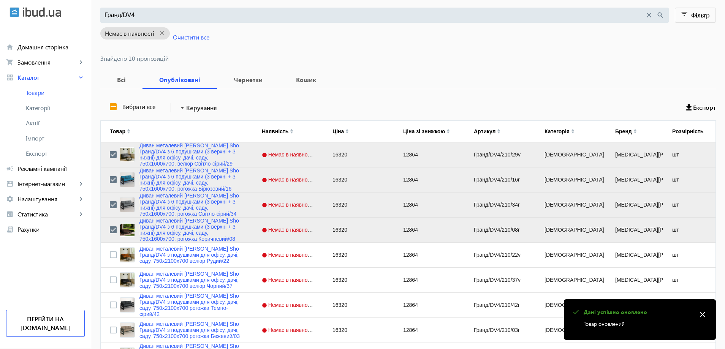
click at [107, 255] on mat-sidenav-container "arrow_back Товари 4952 /5000 товарів Подовжити Додати товар Гранд/DV4 close sea…" at bounding box center [407, 188] width 633 height 480
click at [110, 254] on input "Press Space to toggle row selection (unchecked)" at bounding box center [113, 254] width 7 height 7
checkbox input "true"
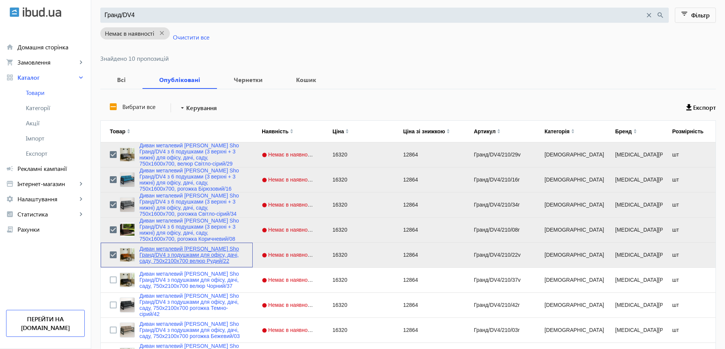
click at [148, 256] on link "Диван металевий [PERSON_NAME] Sho Гранд/DV4 з подушками для офісу, дачі, саду, …" at bounding box center [191, 255] width 104 height 18
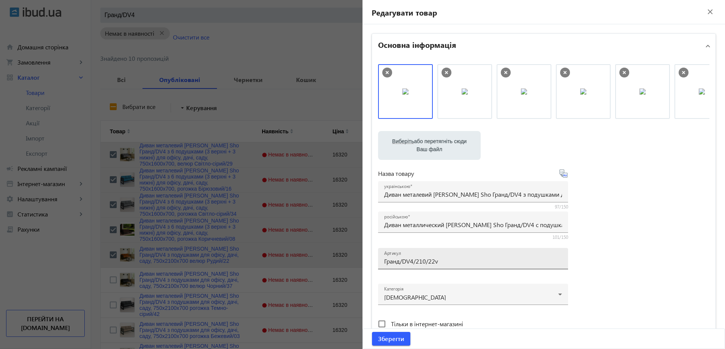
click at [424, 265] on div "Артикул Гранд/DV4/210/22v" at bounding box center [473, 258] width 178 height 21
paste input "160/22v/"
type input "Гранд/DV4/160/22v/"
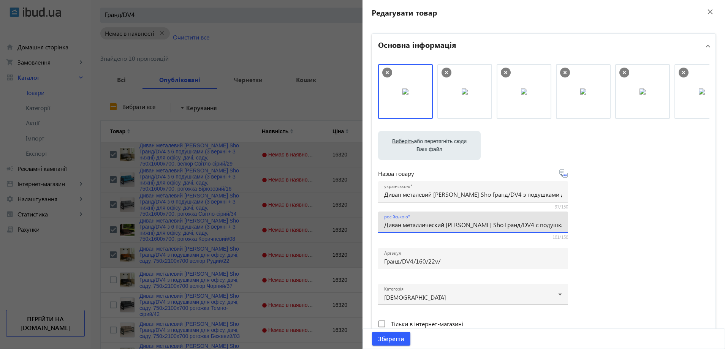
click at [412, 226] on input "Диван металлический [PERSON_NAME] Sho Гранд/DV4 с подушками для офиса, дачи, са…" at bounding box center [473, 225] width 178 height 8
paste input "6 подушками (3 верхние + 3 нижние) для офиса, дачи, сада, 750х1600х700,"
type input "Диван металлический [PERSON_NAME] Sho Гранд/DV4 с 6 подушками (3 верхние + 3 ни…"
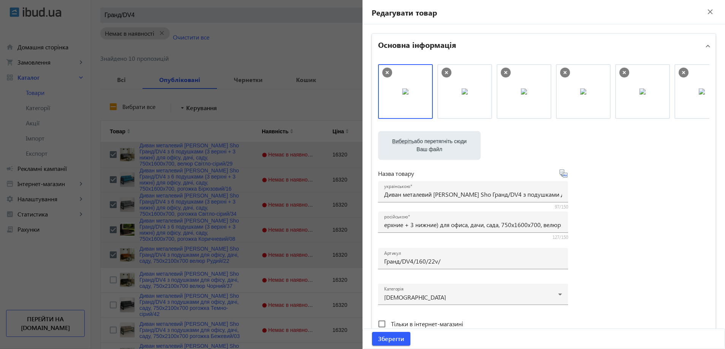
scroll to position [0, 0]
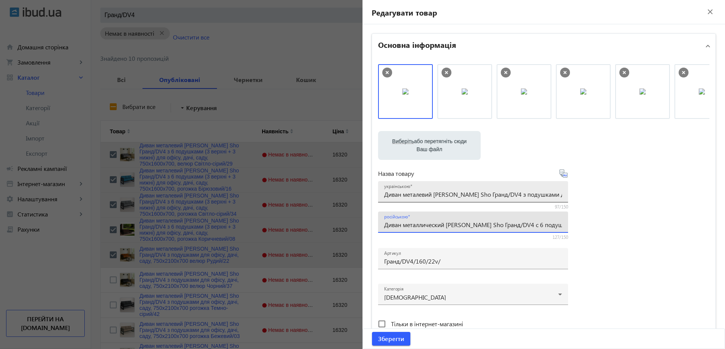
click at [456, 193] on input "Диван металевий [PERSON_NAME] Sho Гранд/DV4 з подушками для офісу, дачі, саду, …" at bounding box center [473, 194] width 178 height 8
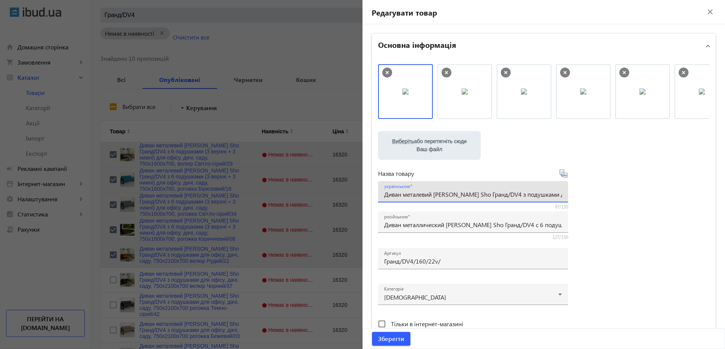
paste input "6 подушками (3 верхні + 3 нижні) для офісу, дачі, саду, 750х1600х700,"
type input "Диван металевий [PERSON_NAME] Sho Гранд/DV4 з 6 подушками (3 верхні + 3 нижні) …"
click at [625, 224] on div "Виберіть або перетягніть сюди Ваш файл 29191688b74bf5a41e9979978791126-4598a02a…" at bounding box center [543, 206] width 331 height 284
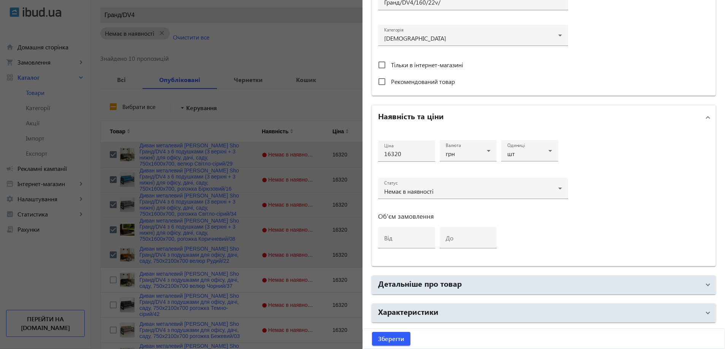
scroll to position [266, 0]
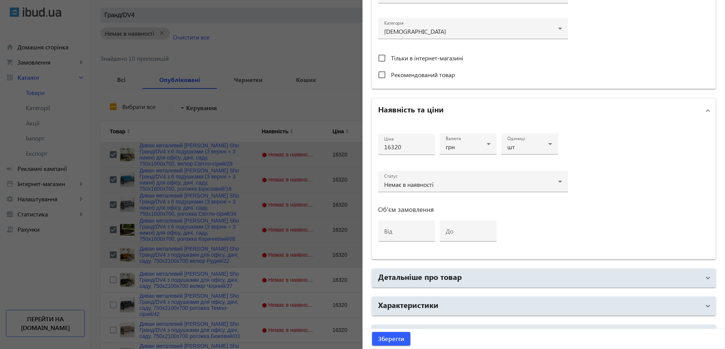
click at [450, 316] on mat-accordion "Основна інформація Виберіть або перетягніть сюди Ваш файл 29191688b74bf5a41e997…" at bounding box center [543, 56] width 344 height 576
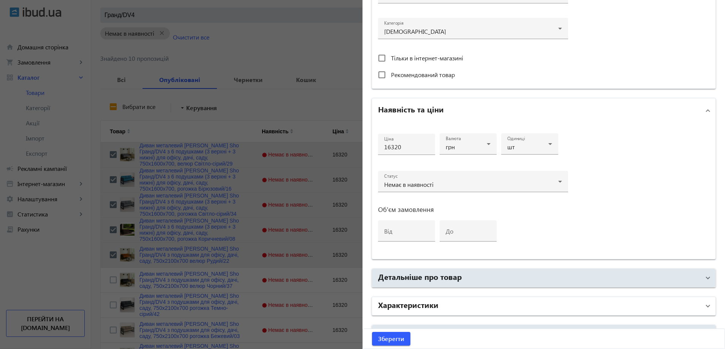
click at [451, 309] on mat-panel-title "Характеристики" at bounding box center [539, 306] width 322 height 14
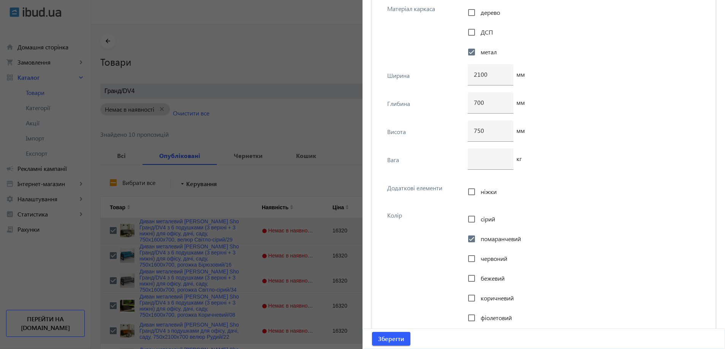
scroll to position [2834, 0]
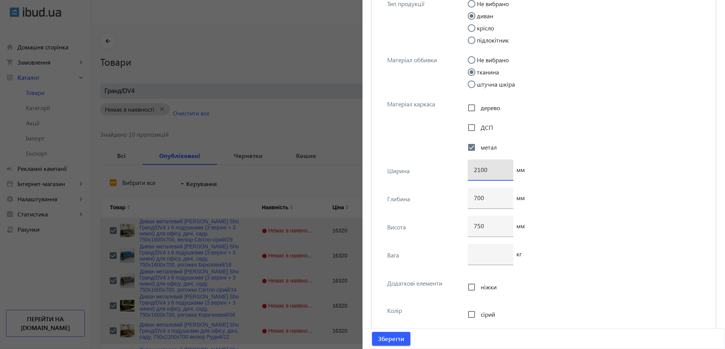
drag, startPoint x: 476, startPoint y: 173, endPoint x: 464, endPoint y: 174, distance: 11.9
click at [464, 174] on div "Ширина 2100 мм" at bounding box center [543, 173] width 331 height 28
type input "1600"
click at [384, 345] on span "submit" at bounding box center [391, 339] width 38 height 18
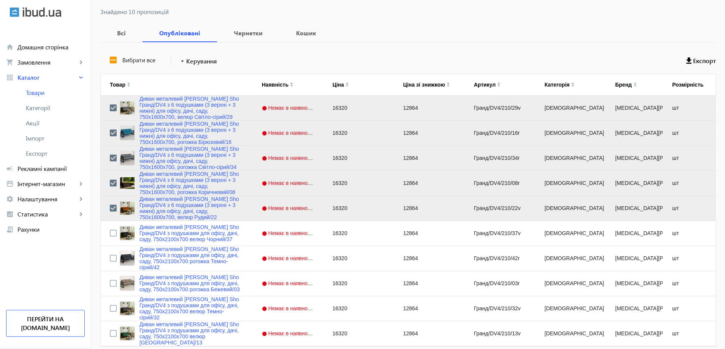
scroll to position [155, 0]
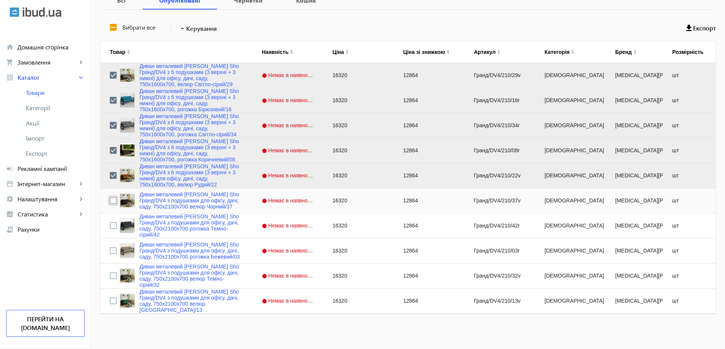
click at [110, 202] on input "Press Space to toggle row selection (unchecked)" at bounding box center [113, 200] width 7 height 7
checkbox input "true"
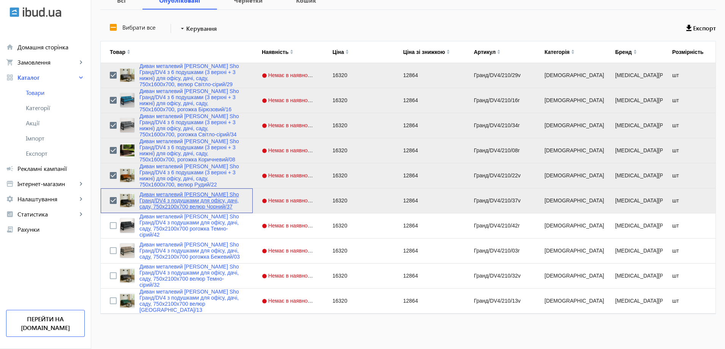
click at [163, 208] on link "Диван металевий [PERSON_NAME] Sho Гранд/DV4 з подушками для офісу, дачі, саду, …" at bounding box center [191, 200] width 104 height 18
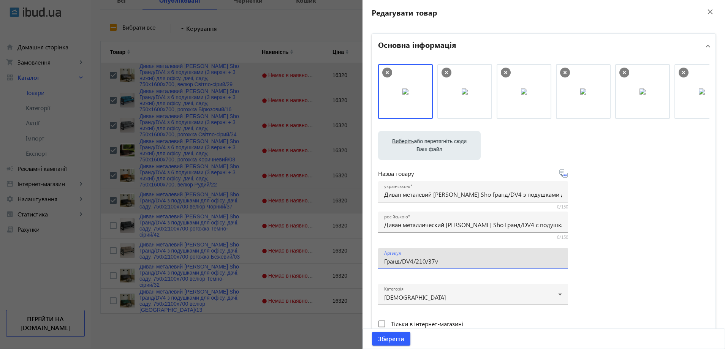
click at [421, 259] on input "Гранд/DV4/210/37v" at bounding box center [473, 261] width 178 height 8
paste input "160/37v/"
type input "Гранд/DV4/160/37v/"
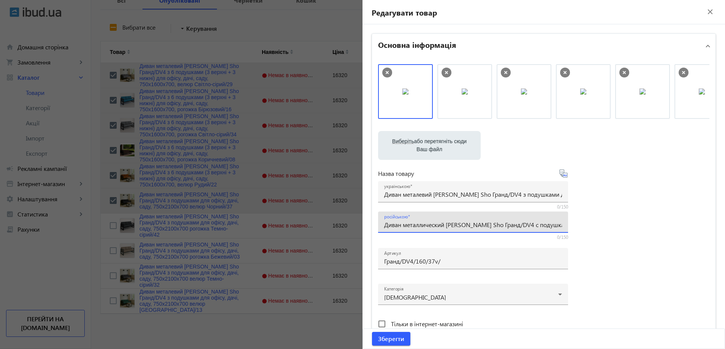
click at [414, 223] on input "Диван металлический [PERSON_NAME] Sho Гранд/DV4 с подушками для офиса, дачи, са…" at bounding box center [473, 225] width 178 height 8
paste input "6 подушками (3 верхние + 3 нижние) для офиса, дачи, сада, 750х1600х700,"
type input "Диван металлический [PERSON_NAME] Sho Гранд/DV4 с 6 подушками (3 верхние + 3 ни…"
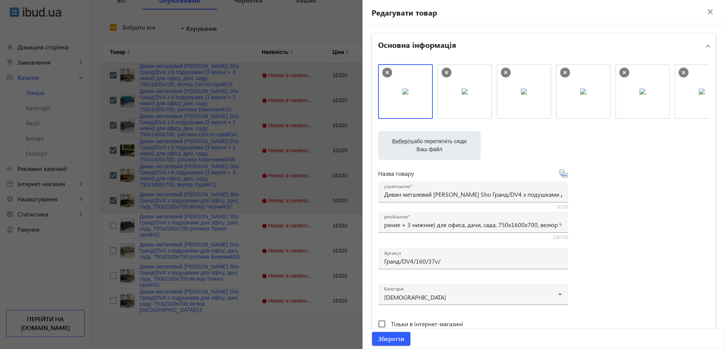
scroll to position [0, 0]
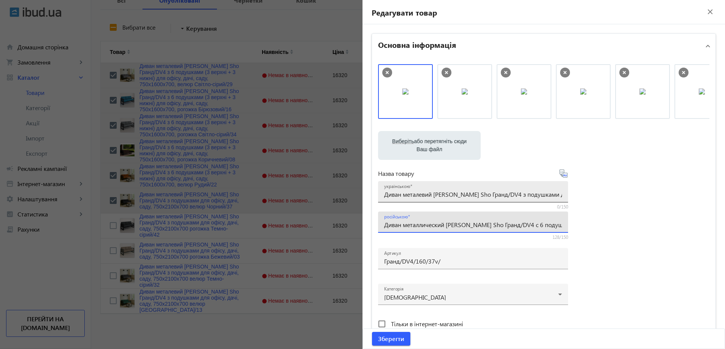
click at [442, 194] on input "Диван металевий [PERSON_NAME] Sho Гранд/DV4 з подушками для офісу, дачі, саду, …" at bounding box center [473, 194] width 178 height 8
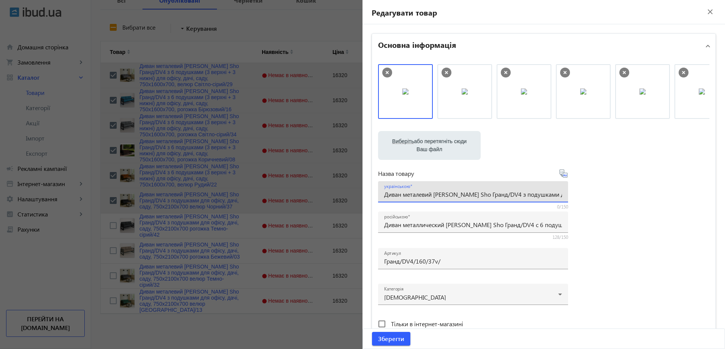
paste input "6 подушками (3 верхні + 3 нижні) для офісу, дачі, саду, 750х1600х700,"
type input "Диван металевий [PERSON_NAME] Sho Гранд/DV4 з 6 подушками (3 верхні + 3 нижні) …"
click at [606, 216] on div "Виберіть або перетягніть сюди Ваш файл 29191688b74c4bec2f0187168201766-b243095e…" at bounding box center [543, 206] width 331 height 284
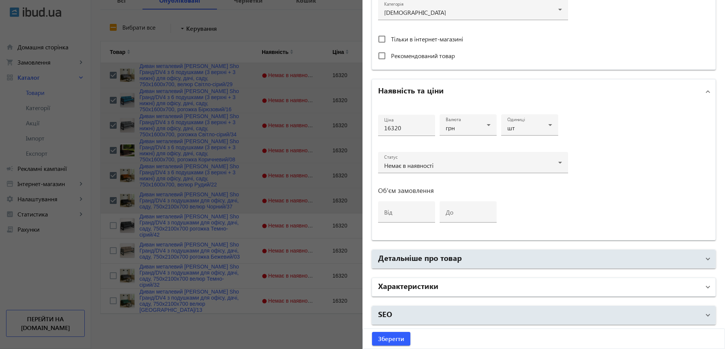
click at [497, 289] on mat-panel-title "Характеристики" at bounding box center [539, 287] width 322 height 14
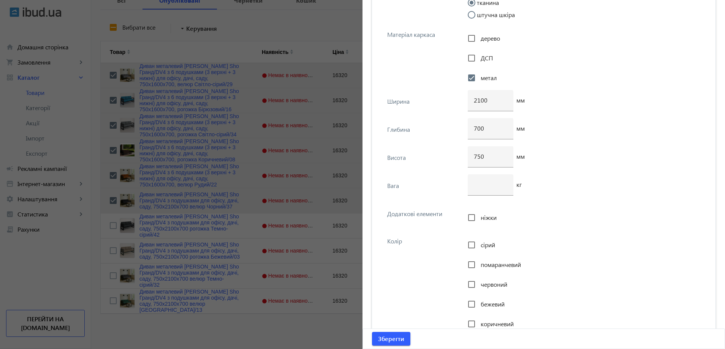
scroll to position [2905, 0]
drag, startPoint x: 476, startPoint y: 100, endPoint x: 462, endPoint y: 99, distance: 14.1
click at [462, 99] on div "Ширина 2100 мм" at bounding box center [543, 103] width 331 height 28
type input "1600"
click at [387, 340] on span "Зберегти" at bounding box center [391, 339] width 26 height 8
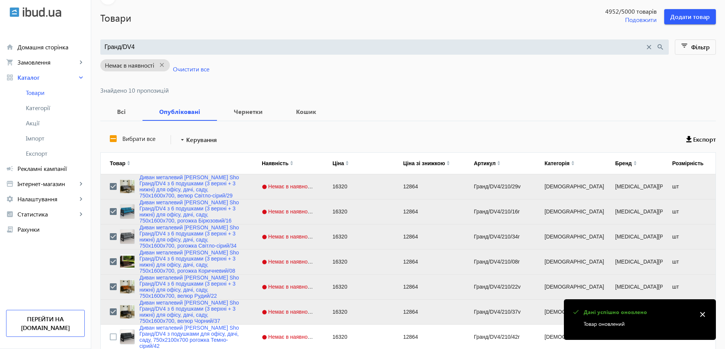
scroll to position [155, 0]
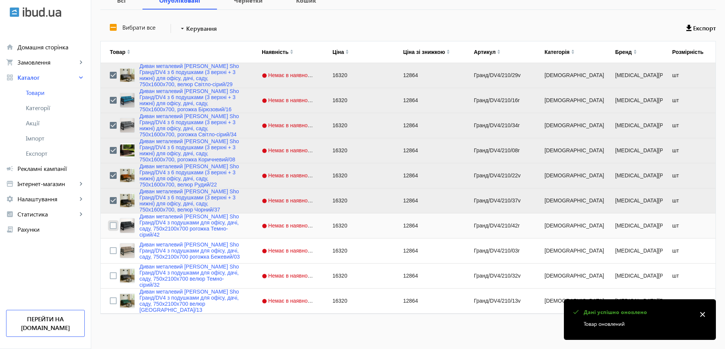
click at [110, 229] on input "Press Space to toggle row selection (unchecked)" at bounding box center [113, 225] width 7 height 7
checkbox input "true"
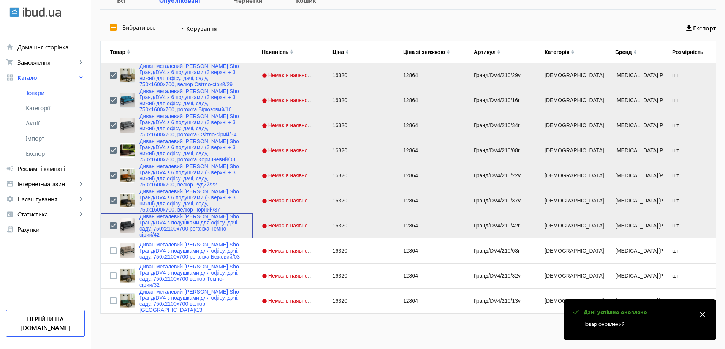
click at [165, 227] on link "Диван металевий [PERSON_NAME] Sho Гранд/DV4 з подушками для офісу, дачі, саду, …" at bounding box center [191, 225] width 104 height 24
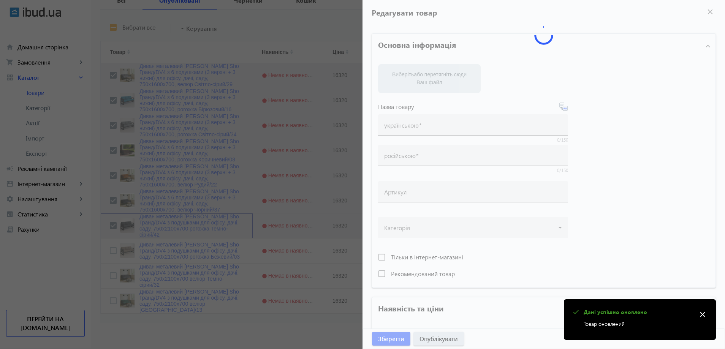
type input "Диван металевий [PERSON_NAME] Sho Гранд/DV4 з подушками для офісу, дачі, саду, …"
type input "Диван металлический [PERSON_NAME] Sho Гранд/DV4 с подушками для офиса, дачи, са…"
type input "Гранд/DV4/210/42r"
type input "16320"
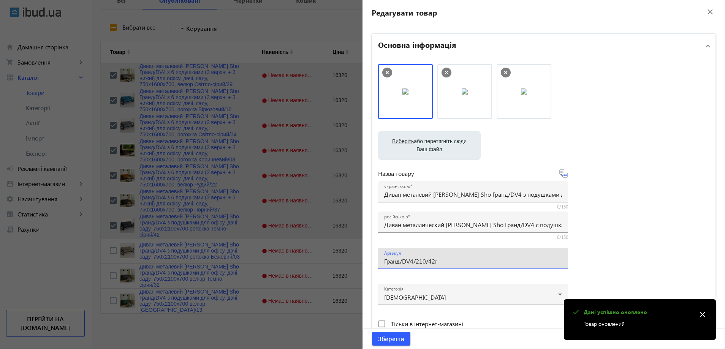
click at [440, 263] on input "Гранд/DV4/210/42r" at bounding box center [473, 261] width 178 height 8
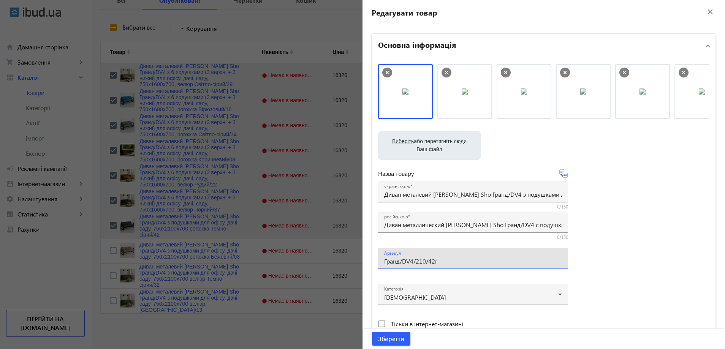
paste input "160/42r/"
type input "Гранд/DV4/160/42r/"
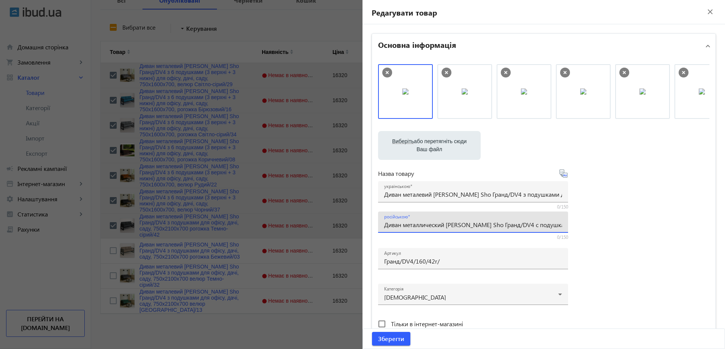
click at [428, 224] on input "Диван металлический [PERSON_NAME] Sho Гранд/DV4 с подушками для офиса, дачи, са…" at bounding box center [473, 225] width 178 height 8
paste input "вий [PERSON_NAME] Sho Гранд/DV4 з 6 подушками (3 верхні + 3 нижні) для офісу, д…"
type input "Диван металевий [PERSON_NAME] Sho Гранд/DV4 з 6 подушками (3 верхні + 3 нижні) …"
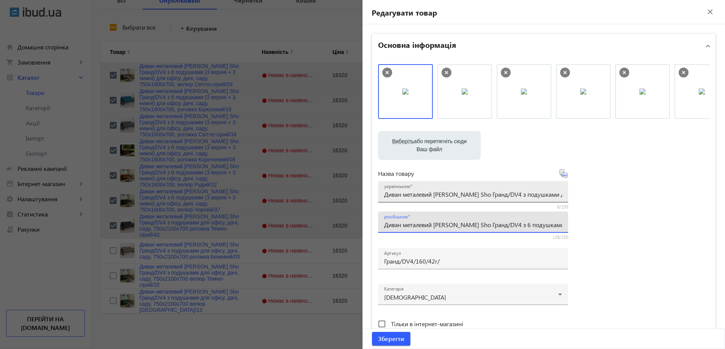
click at [434, 196] on input "Диван металевий [PERSON_NAME] Sho Гранд/DV4 з подушками для офісу, дачі, саду, …" at bounding box center [473, 194] width 178 height 8
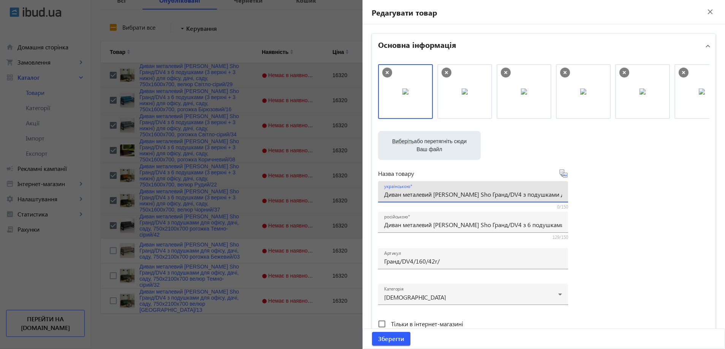
paste input "6 подушками (3 верхні + 3 нижні) для офісу, дачі, саду, 750х1600х700,"
type input "Диван металевий [PERSON_NAME] Sho Гранд/DV4 з 6 подушками (3 верхні + 3 нижні) …"
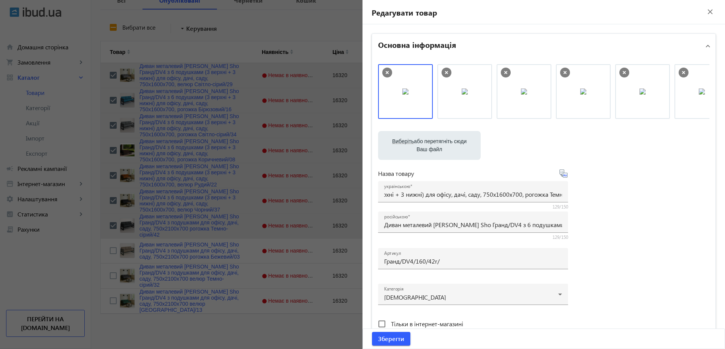
scroll to position [0, 0]
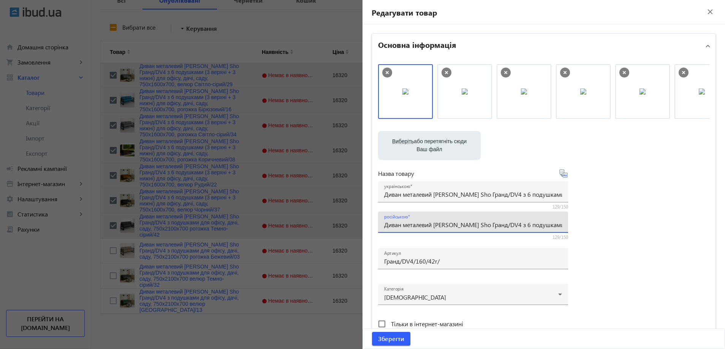
click at [426, 224] on input "Диван металевий [PERSON_NAME] Sho Гранд/DV4 з 6 подушками (3 верхні + 3 нижні) …" at bounding box center [473, 225] width 178 height 8
paste input "ический [PERSON_NAME] Sho Гранд/DV4 с 6 подушками (3 верхние + 3 нижние) для оф…"
type input "Диван металлический [PERSON_NAME] Sho Гранд/DV4 с 6 подушками (3 верхние + 3 ни…"
click at [613, 214] on div "Виберіть або перетягніть сюди Ваш файл 29191688b74c8c582f6097880326194-502ce576…" at bounding box center [543, 206] width 331 height 284
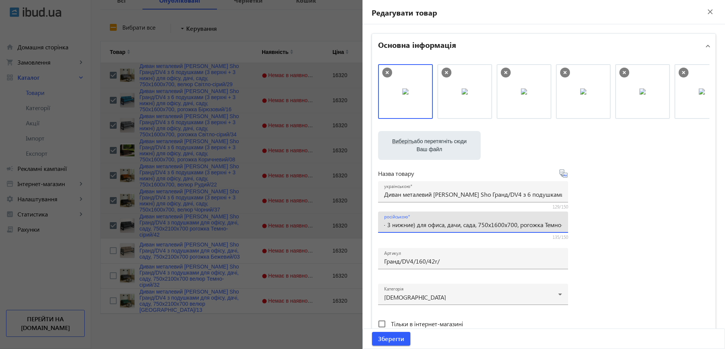
scroll to position [0, 0]
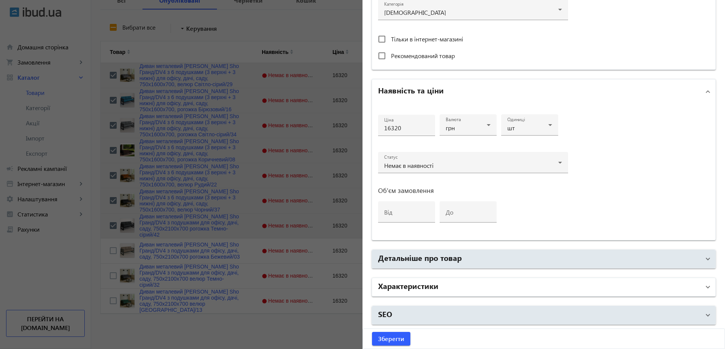
click at [500, 286] on mat-panel-title "Характеристики" at bounding box center [539, 287] width 322 height 14
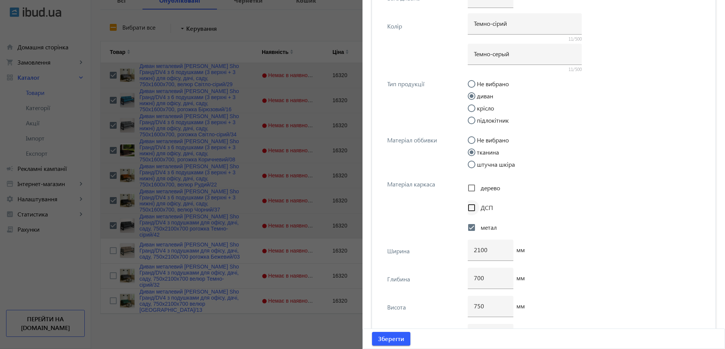
scroll to position [2867, 0]
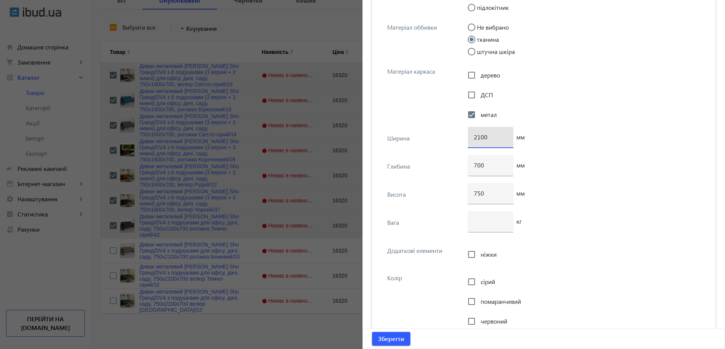
drag, startPoint x: 478, startPoint y: 136, endPoint x: 466, endPoint y: 136, distance: 11.8
click at [467, 136] on div "2100" at bounding box center [490, 137] width 46 height 21
type input "1600"
click at [381, 333] on span "submit" at bounding box center [391, 339] width 38 height 18
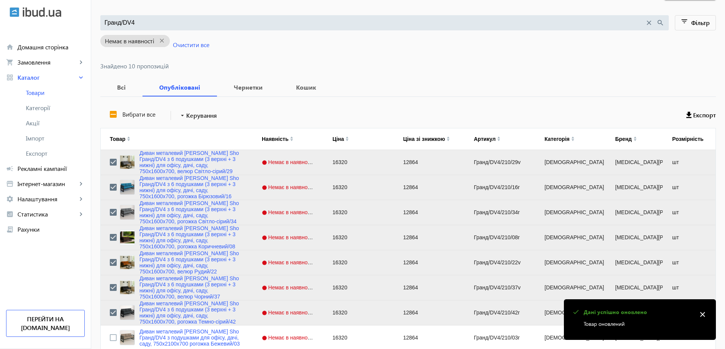
scroll to position [155, 0]
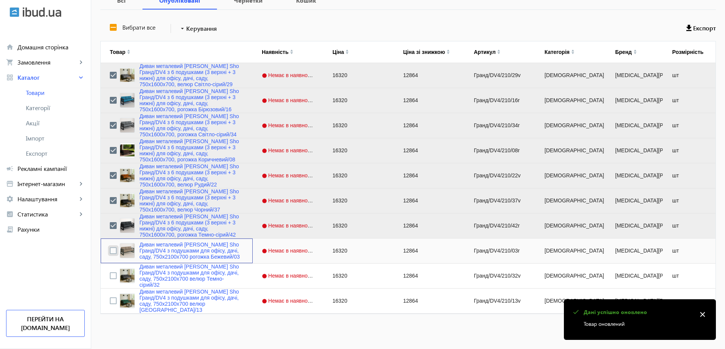
click at [110, 249] on input "Press Space to toggle row selection (unchecked)" at bounding box center [113, 250] width 7 height 7
checkbox input "true"
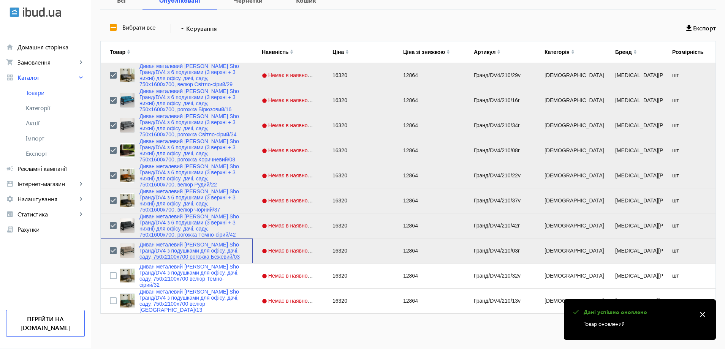
click at [144, 251] on link "Диван металевий [PERSON_NAME] Sho Гранд/DV4 з подушками для офісу, дачі, саду, …" at bounding box center [191, 251] width 104 height 18
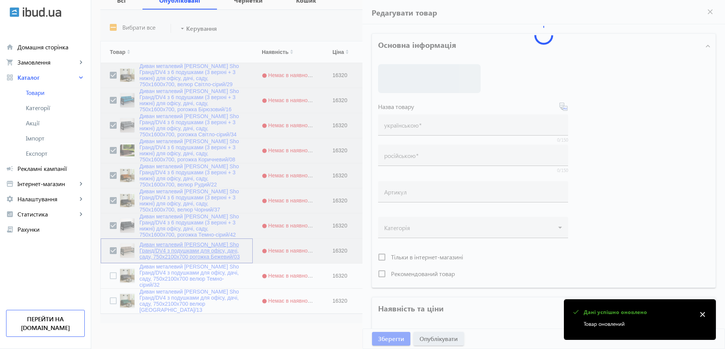
type input "Диван металевий [PERSON_NAME] Sho Гранд/DV4 з подушками для офісу, дачі, саду, …"
type input "Диван металлический [PERSON_NAME] Sho Гранд/DV4 с подушками для офиса, дачи, са…"
type input "Гранд/DV4/210/03r"
type input "16320"
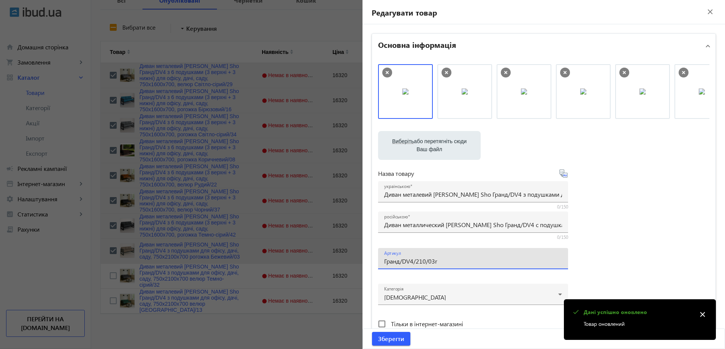
click at [452, 260] on input "Гранд/DV4/210/03r" at bounding box center [473, 261] width 178 height 8
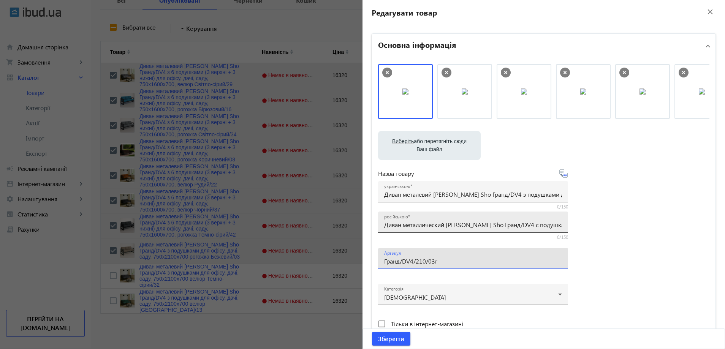
paste input "160/03r/"
type input "Гранд/DV4/160/03r/"
click at [404, 220] on div "російською Диван металлический [PERSON_NAME] Sho Гранд/DV4 с подушками для офис…" at bounding box center [473, 222] width 178 height 21
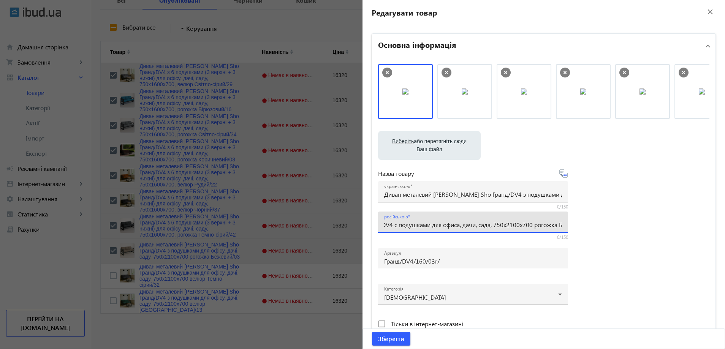
paste input "6 подушками (3 верхние + 3 нижние) для офиса, дачи, сада, 750х1600х700,"
type input "Диван металлический [PERSON_NAME] Sho Гранд/DV4 с 6 подушками (3 верхние + 3 ни…"
click at [437, 197] on input "Диван металевий [PERSON_NAME] Sho Гранд/DV4 з подушками для офісу, дачі, саду, …" at bounding box center [473, 194] width 178 height 8
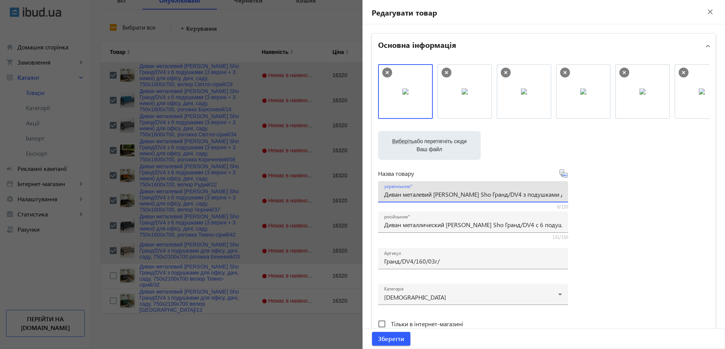
paste input "6 подушками (3 верхні + 3 нижні) для офісу, дачі, саду, 750х1600х700,"
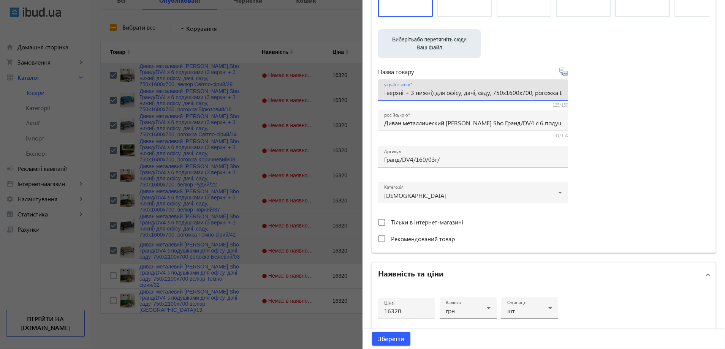
scroll to position [266, 0]
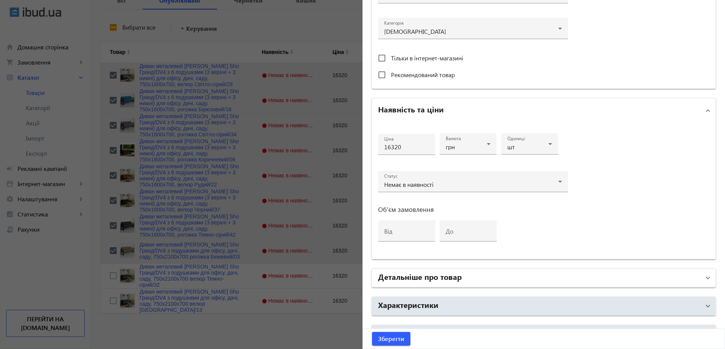
type input "Диван металевий [PERSON_NAME] Sho Гранд/DV4 з 6 подушками (3 верхні + 3 нижні) …"
click at [466, 275] on mat-panel-title "Детальніше про товар" at bounding box center [539, 278] width 322 height 14
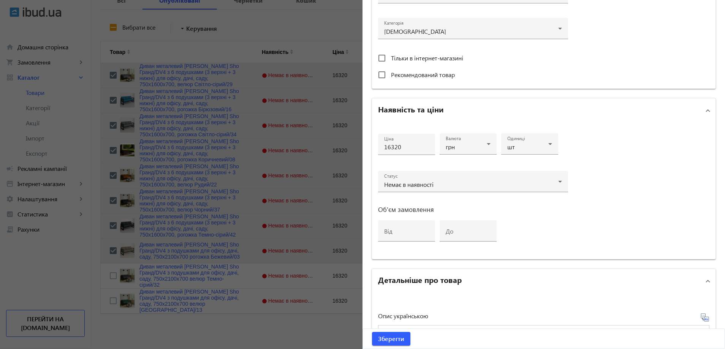
click at [459, 276] on mat-panel-title "Детальніше про товар" at bounding box center [539, 281] width 322 height 14
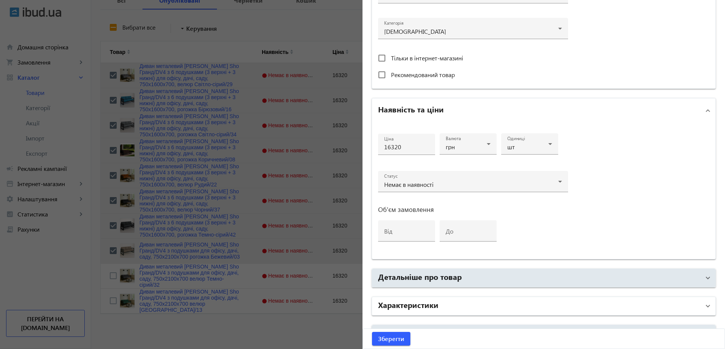
click at [452, 306] on mat-panel-title "Характеристики" at bounding box center [539, 306] width 322 height 14
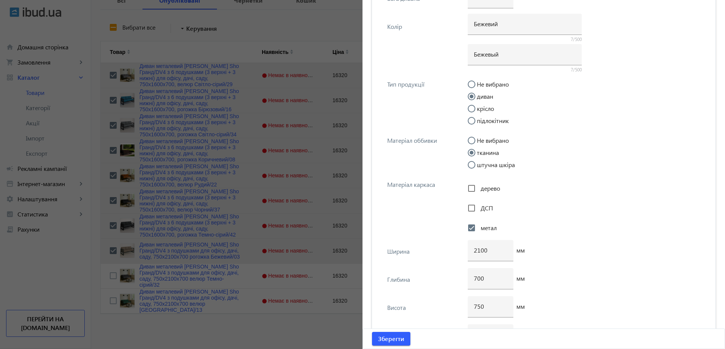
scroll to position [2886, 0]
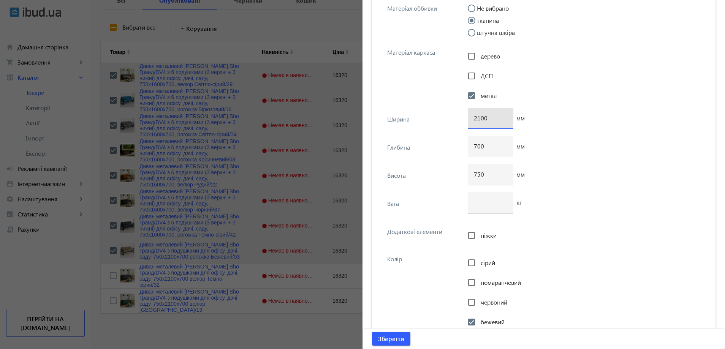
drag, startPoint x: 476, startPoint y: 118, endPoint x: 468, endPoint y: 117, distance: 8.0
click at [468, 117] on div "2100" at bounding box center [490, 118] width 46 height 21
click at [475, 116] on input "1100" at bounding box center [490, 118] width 33 height 8
type input "1600"
click at [395, 330] on span "submit" at bounding box center [391, 339] width 38 height 18
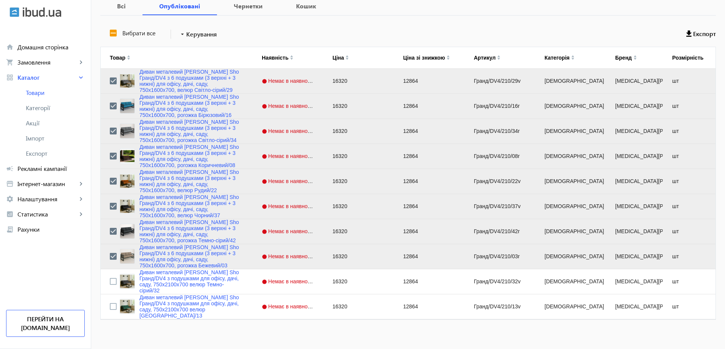
scroll to position [155, 0]
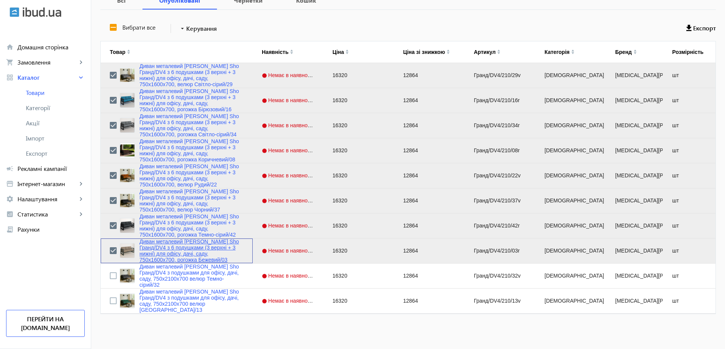
click at [156, 256] on link "Диван металевий [PERSON_NAME] Sho Гранд/DV4 з 6 подушками (3 верхні + 3 нижні) …" at bounding box center [191, 250] width 104 height 24
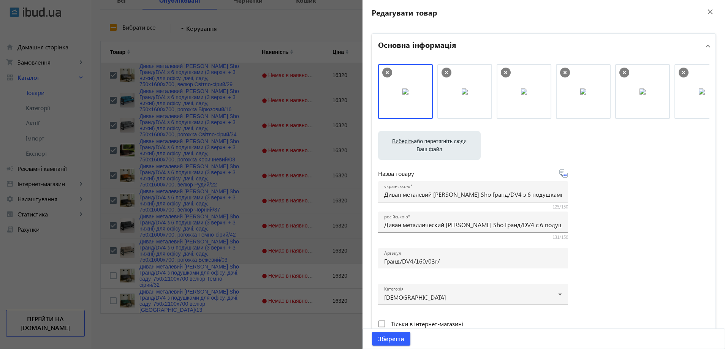
click at [140, 283] on div at bounding box center [362, 174] width 725 height 349
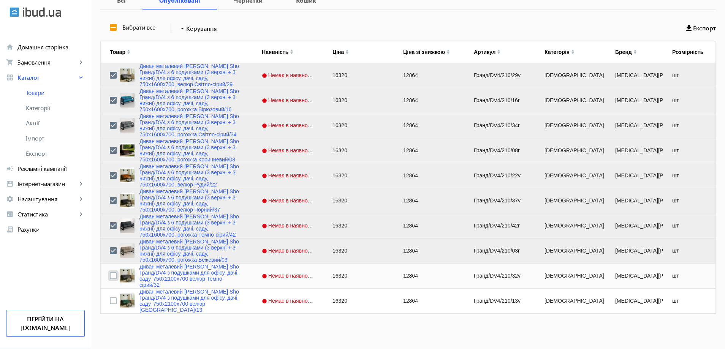
click at [110, 277] on input "Press Space to toggle row selection (unchecked)" at bounding box center [113, 275] width 7 height 7
checkbox input "true"
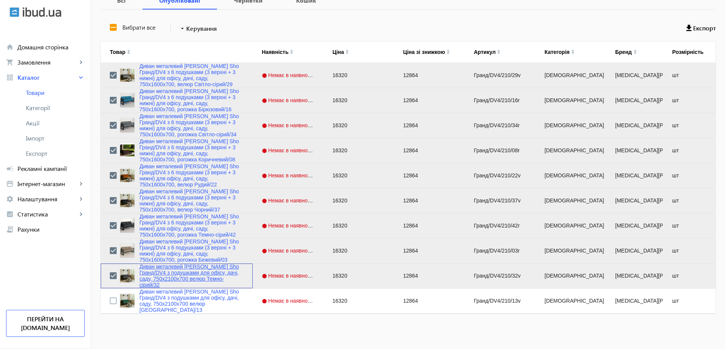
click at [170, 281] on link "Диван металевий [PERSON_NAME] Sho Гранд/DV4 з подушками для офісу, дачі, саду, …" at bounding box center [191, 276] width 104 height 24
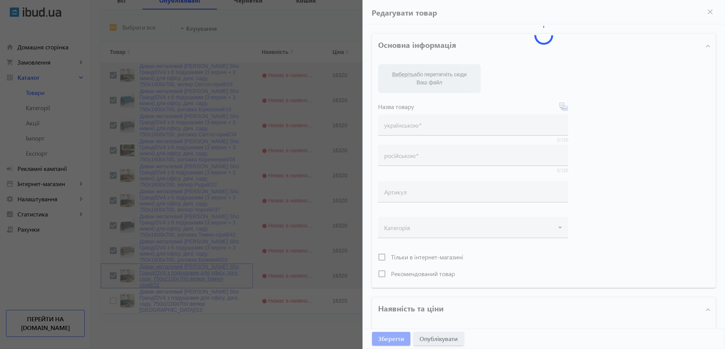
type input "Диван металевий [PERSON_NAME] Sho Гранд/DV4 з подушками для офісу, дачі, саду, …"
type input "Диван металлический [PERSON_NAME] Sho Гранд/DV4 с подушками для офиса, дачи, са…"
type input "Гранд/DV4/210/32v"
type input "16320"
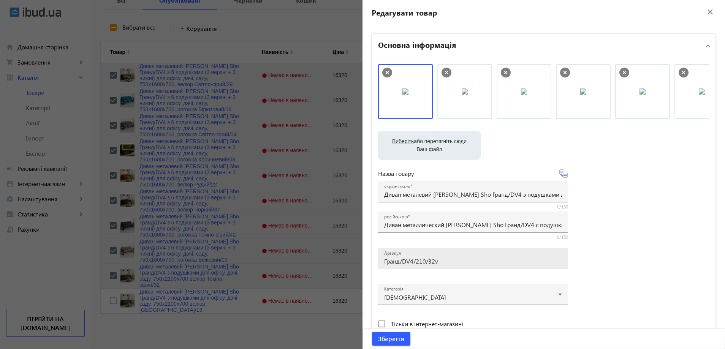
click at [434, 261] on input "Гранд/DV4/210/32v" at bounding box center [473, 261] width 178 height 8
paste input "160/32v/"
type input "Гранд/DV4/160/32v/"
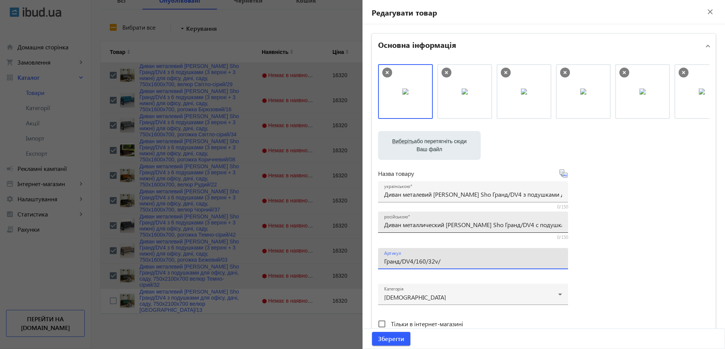
click at [389, 223] on input "Диван металлический [PERSON_NAME] Sho Гранд/DV4 с подушками для офиса, дачи, са…" at bounding box center [473, 225] width 178 height 8
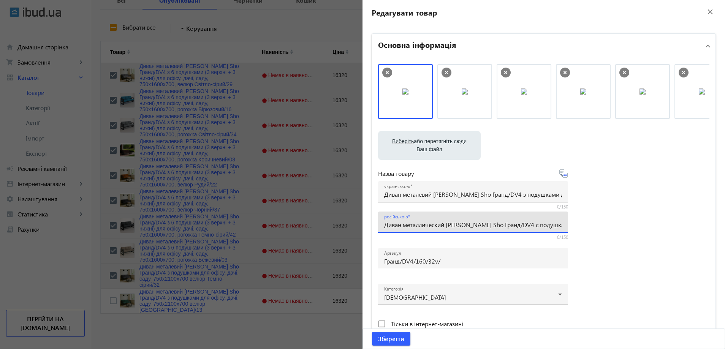
paste input "6 подушками (3 верхние + 3 нижние) для офиса, дачи, сада, 750х1600х700,"
type input "Диван металлический [PERSON_NAME] Sho Гранд/DV4 с 6 подушками (3 верхние + 3 ни…"
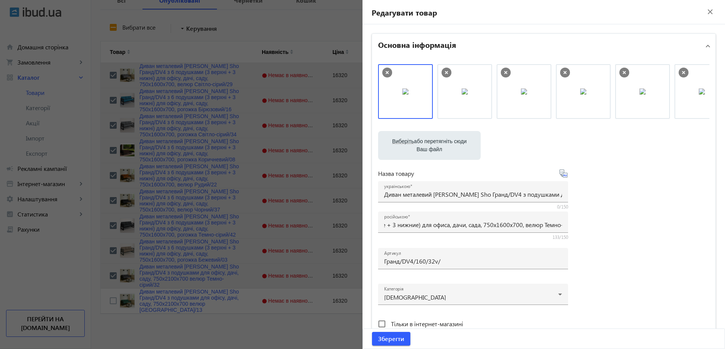
scroll to position [0, 0]
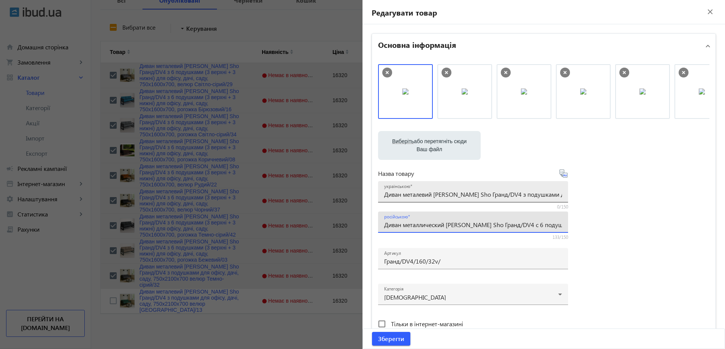
click at [436, 199] on div "українською Диван металевий [PERSON_NAME] Sho Гранд/DV4 з подушками для офісу, …" at bounding box center [473, 191] width 178 height 21
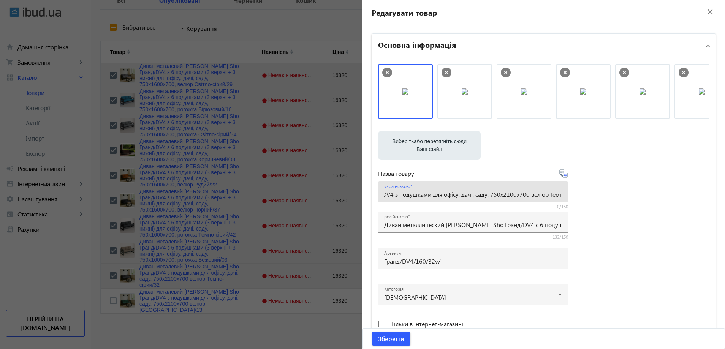
paste input "6 подушками (3 верхні + 3 нижні) для офісу, дачі, саду, 750х1600х700,"
type input "Диван металевий [PERSON_NAME] Sho Гранд/DV4 з 6 подушками (3 верхні + 3 нижні) …"
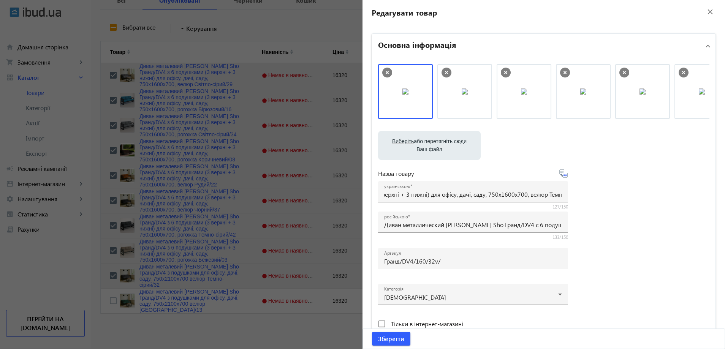
click at [590, 215] on div "Виберіть або перетягніть сюди Ваш файл 28974688b74d2a710d3582667397181-62e99156…" at bounding box center [543, 206] width 331 height 284
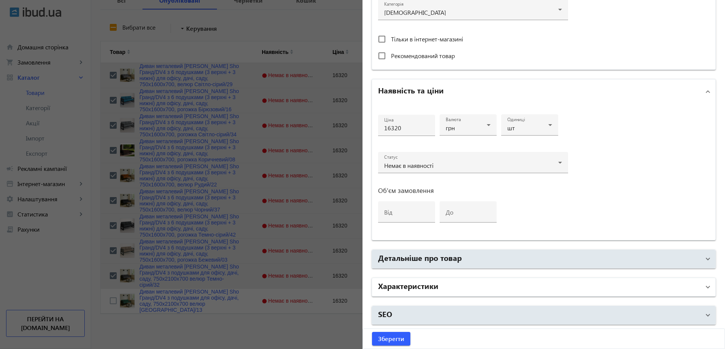
click at [461, 293] on mat-panel-title "Характеристики" at bounding box center [539, 287] width 322 height 14
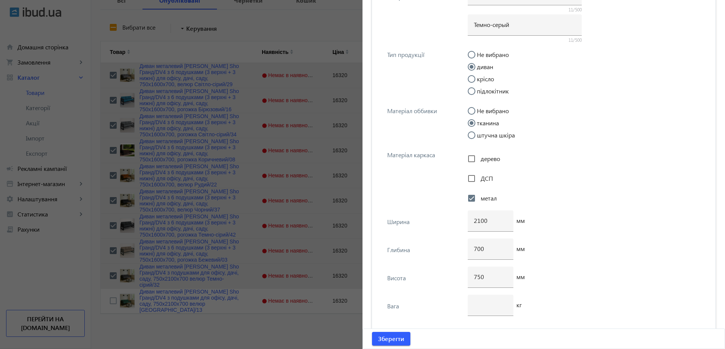
scroll to position [2791, 0]
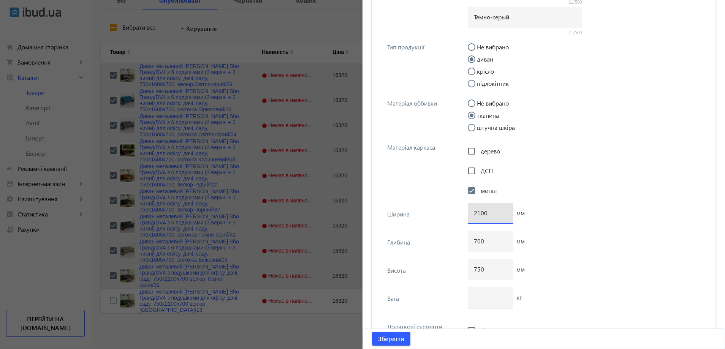
drag, startPoint x: 477, startPoint y: 215, endPoint x: 469, endPoint y: 214, distance: 7.6
click at [469, 214] on div "2100" at bounding box center [490, 213] width 46 height 21
type input "1600"
click at [391, 338] on span "Зберегти" at bounding box center [391, 339] width 26 height 8
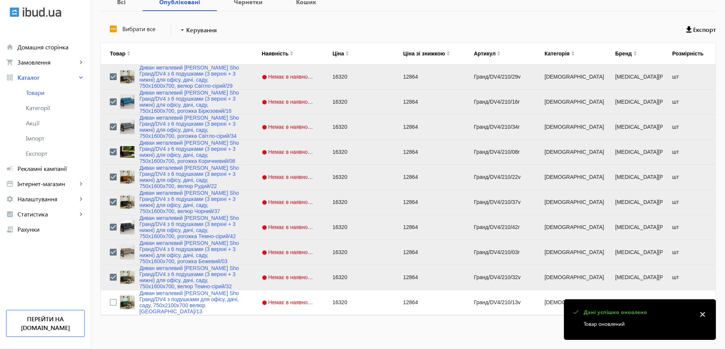
scroll to position [155, 0]
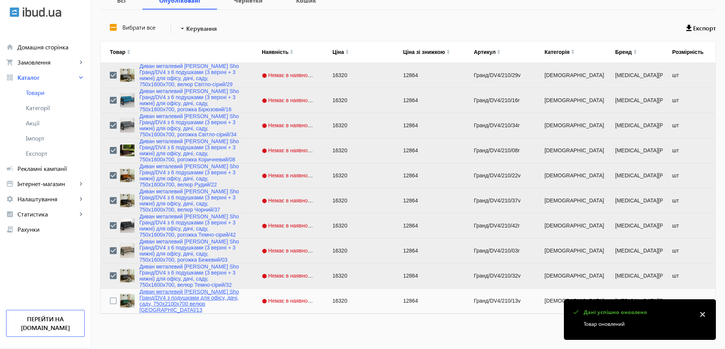
click at [170, 304] on link "Диван металевий [PERSON_NAME] Sho Гранд/DV4 з подушками для офісу, дачі, саду, …" at bounding box center [191, 301] width 104 height 24
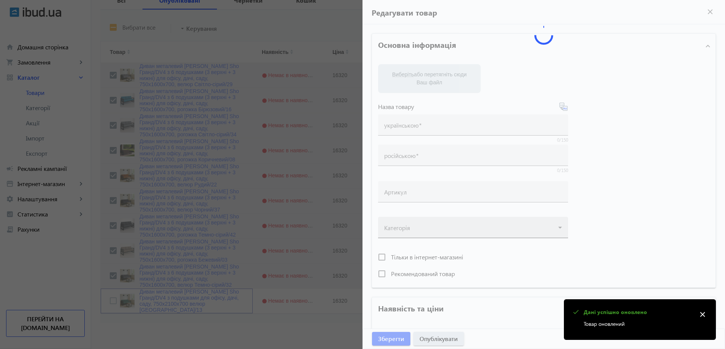
type input "Диван металевий [PERSON_NAME] Sho Гранд/DV4 з подушками для офісу, дачі, саду, …"
type input "Диван металлический [PERSON_NAME] Sho Гранд/DV4 с подушками для офиса, дачи, са…"
type input "Гранд/DV4/210/13v"
type input "16320"
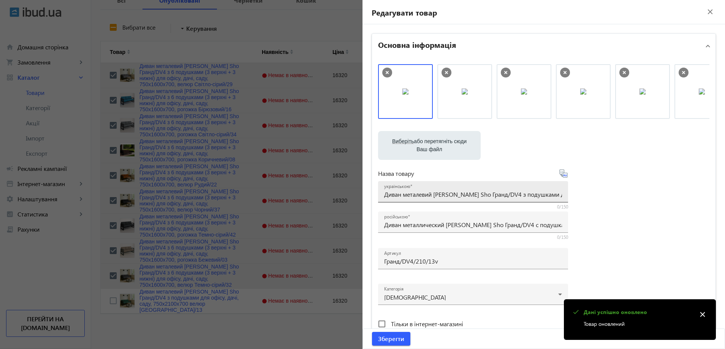
click at [453, 198] on div "українською Диван металевий [PERSON_NAME] Sho Гранд/DV4 з подушками для офісу, …" at bounding box center [473, 191] width 178 height 21
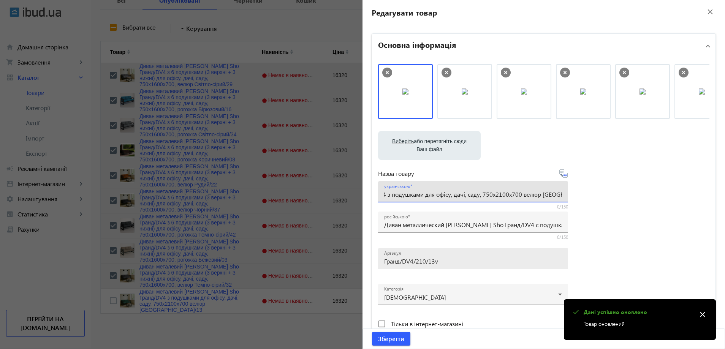
scroll to position [0, 0]
click at [453, 259] on input "Гранд/DV4/210/13v" at bounding box center [473, 261] width 178 height 8
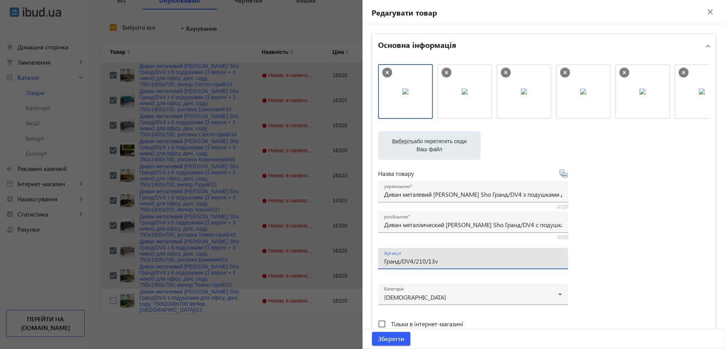
paste input "160/13v/"
type input "Гранд/DV4/160/13v/"
click at [410, 224] on input "Диван металлический [PERSON_NAME] Sho Гранд/DV4 с подушками для офиса, дачи, са…" at bounding box center [473, 225] width 178 height 8
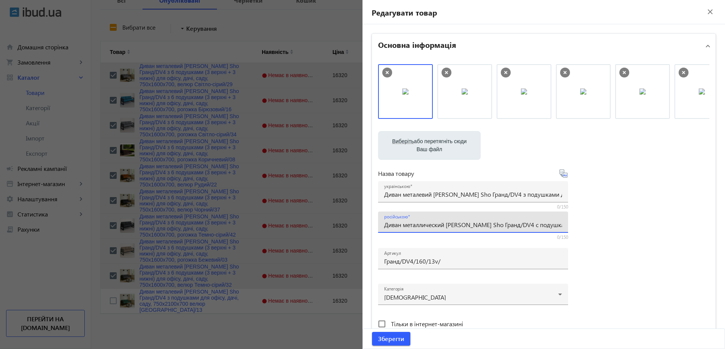
paste input "6 подушками (3 верхние + 3 нижние) для офиса, дачи, сада, 750х1600х700,"
type input "Диван металлический [PERSON_NAME] Sho Гранд/DV4 с 6 подушками (3 верхние + 3 ни…"
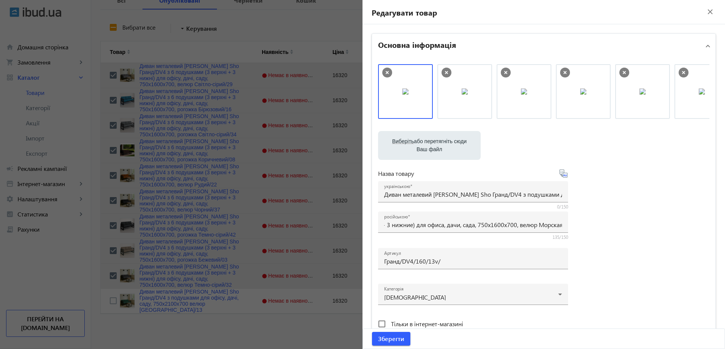
scroll to position [0, 0]
click at [406, 190] on div "українською Диван металевий [PERSON_NAME] Sho Гранд/DV4 з подушками для офісу, …" at bounding box center [473, 191] width 178 height 21
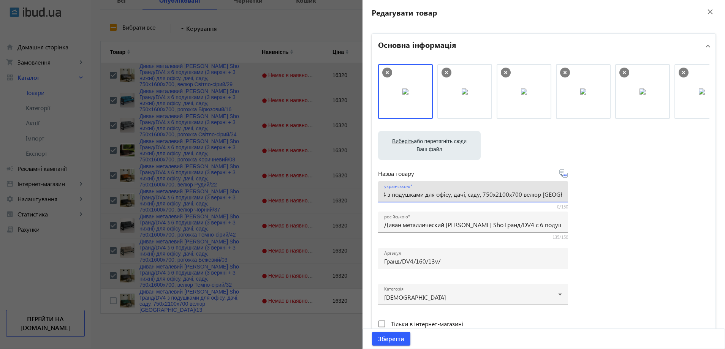
paste input "6 подушками (3 верхні + 3 нижні) для офісу, дачі, саду, 750х1600х700,"
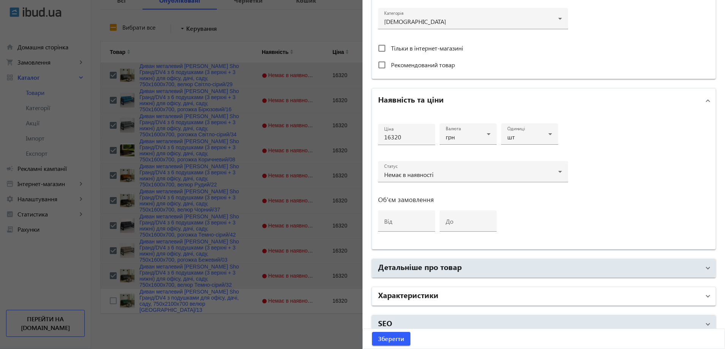
scroll to position [285, 0]
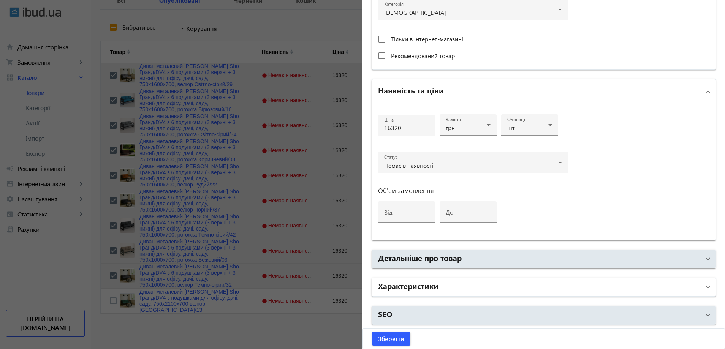
type input "Диван металевий [PERSON_NAME] Sho Гранд/DV4 з 6 подушками (3 верхні + 3 нижні) …"
click at [457, 286] on mat-panel-title "Характеристики" at bounding box center [539, 287] width 322 height 14
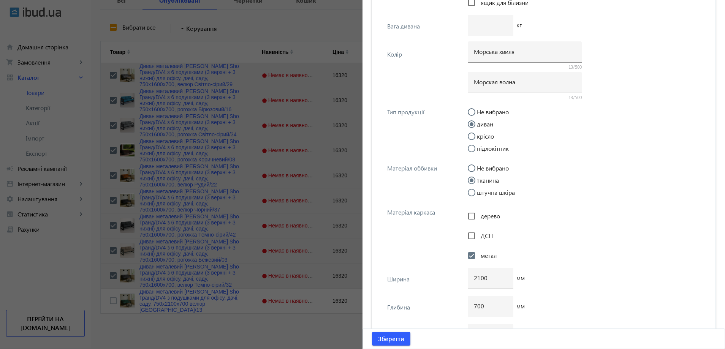
scroll to position [2829, 0]
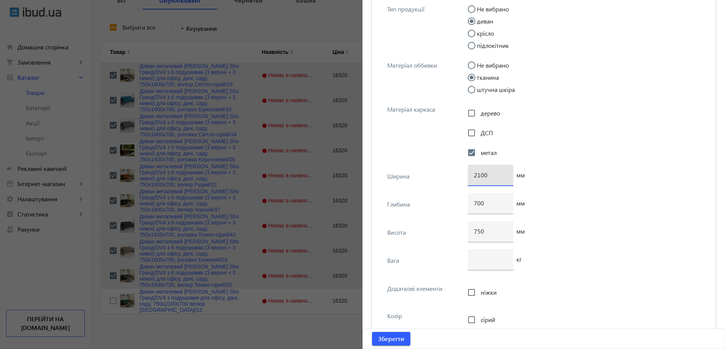
drag, startPoint x: 479, startPoint y: 175, endPoint x: 468, endPoint y: 174, distance: 11.5
click at [469, 174] on div "2100" at bounding box center [490, 175] width 46 height 21
type input "1600"
click at [388, 340] on span "Зберегти" at bounding box center [391, 339] width 26 height 8
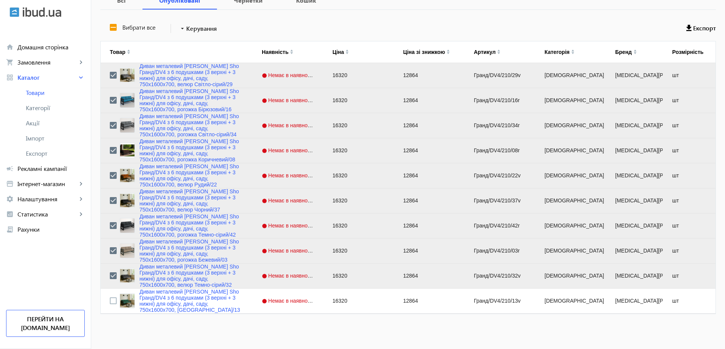
scroll to position [0, 0]
